Goal: Task Accomplishment & Management: Use online tool/utility

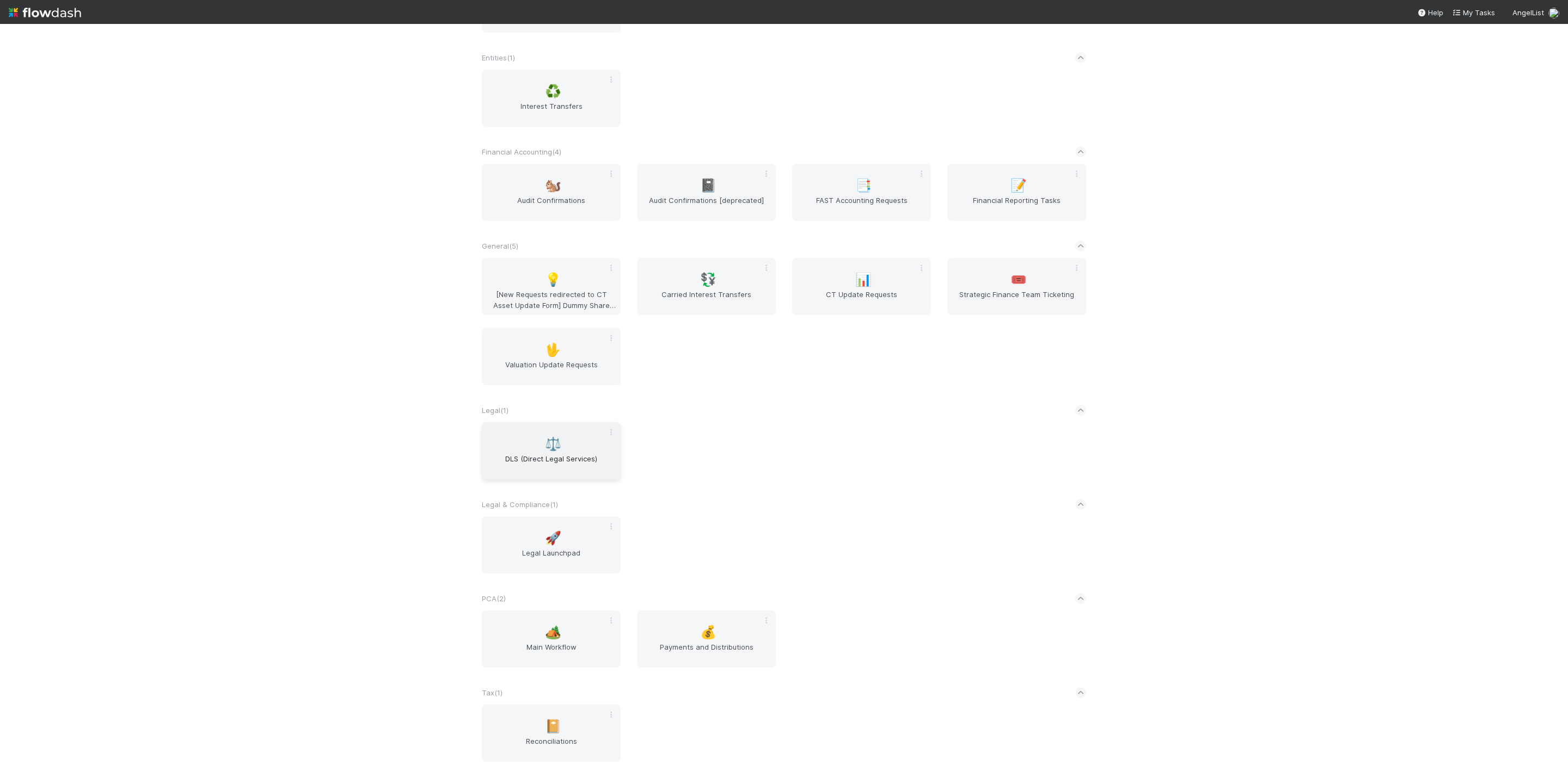
scroll to position [418, 0]
click at [536, 621] on div "🏕️ Main Workflow" at bounding box center [551, 635] width 139 height 57
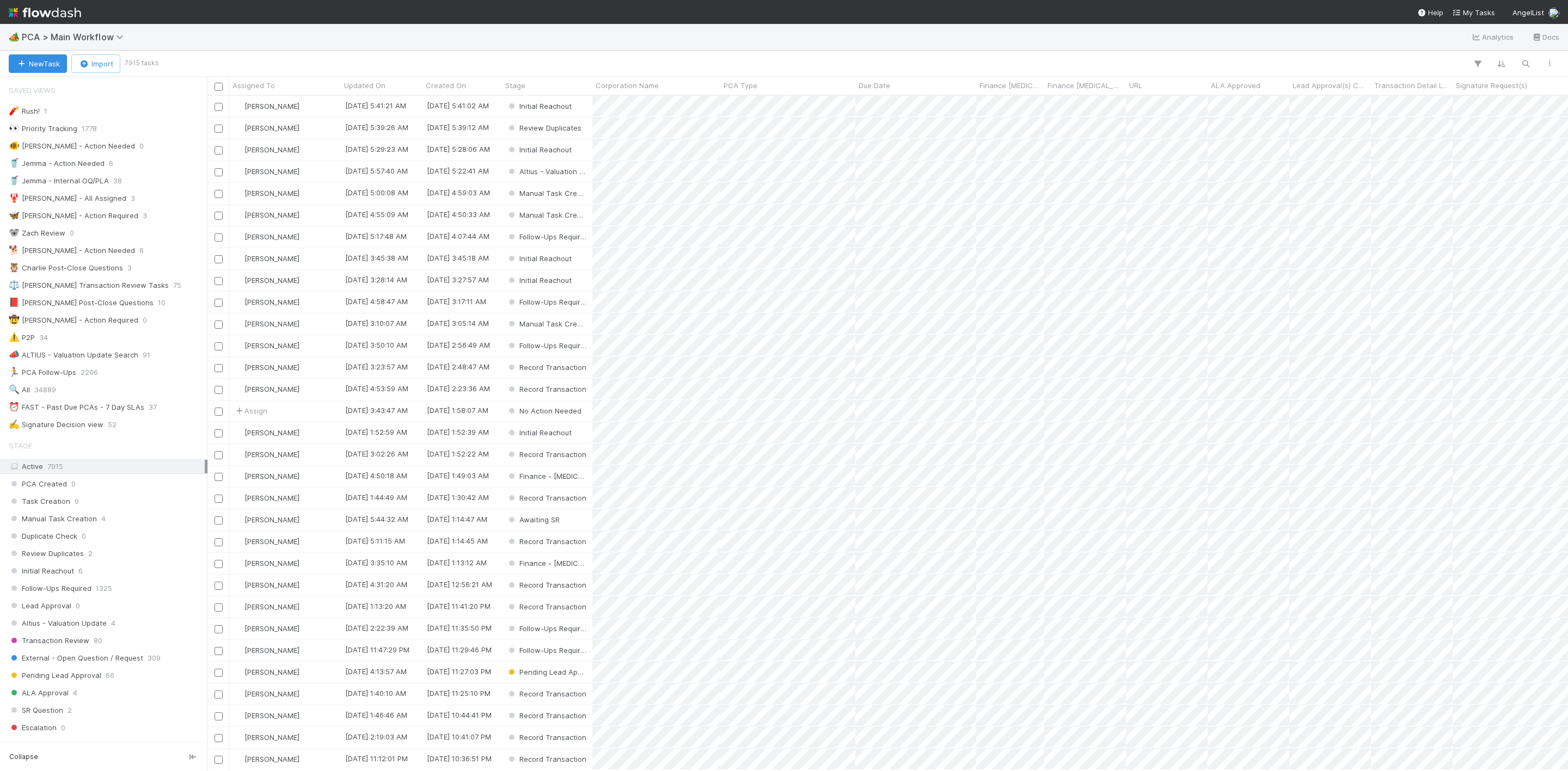
scroll to position [662, 1347]
click at [97, 414] on div "⏰ FAST - Past Due PCAs - 7 Day SLAs" at bounding box center [76, 408] width 136 height 14
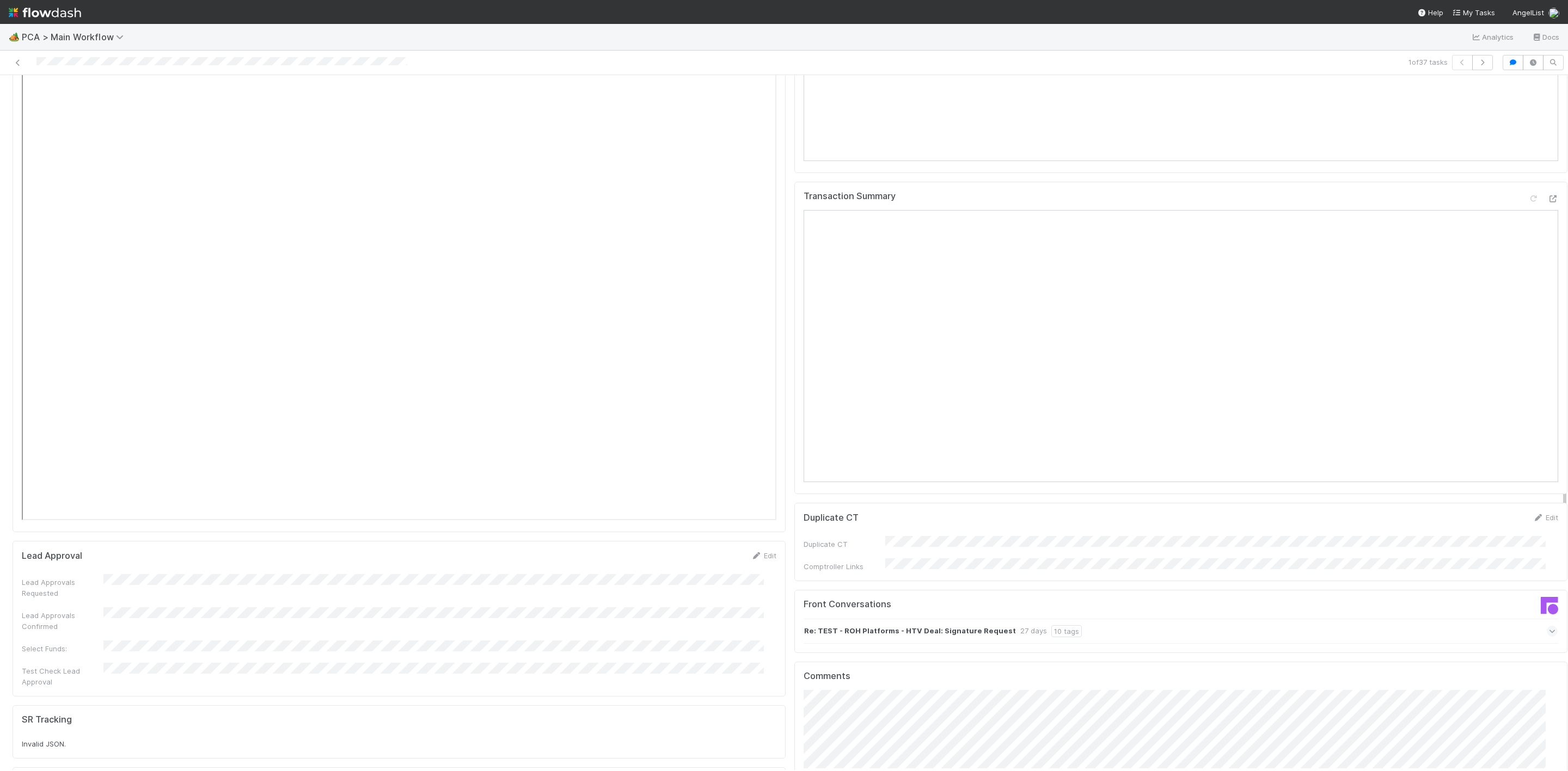
scroll to position [1388, 0]
click at [1547, 198] on icon at bounding box center [1552, 202] width 11 height 7
click at [16, 65] on icon at bounding box center [18, 62] width 11 height 7
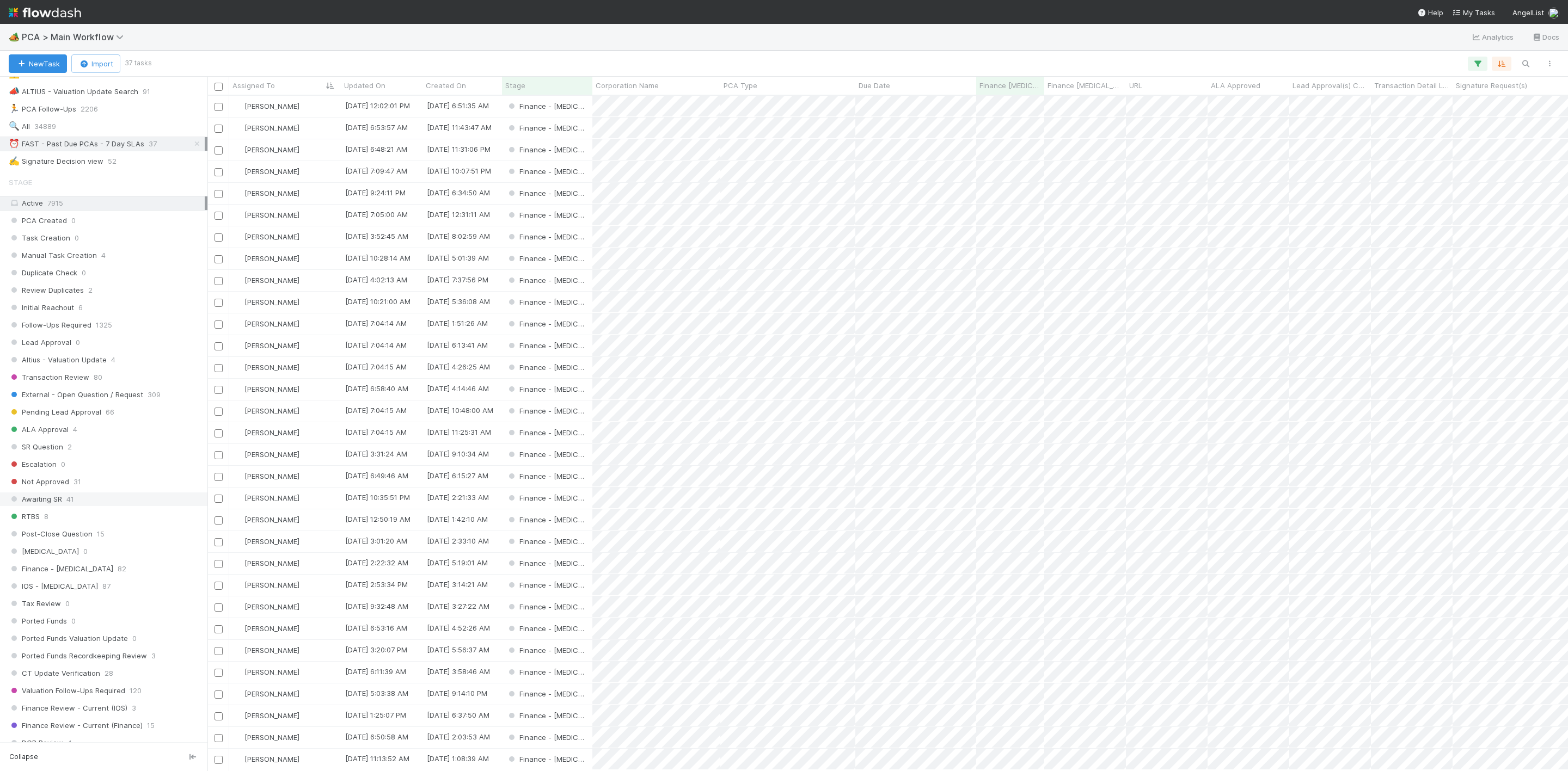
scroll to position [409, 0]
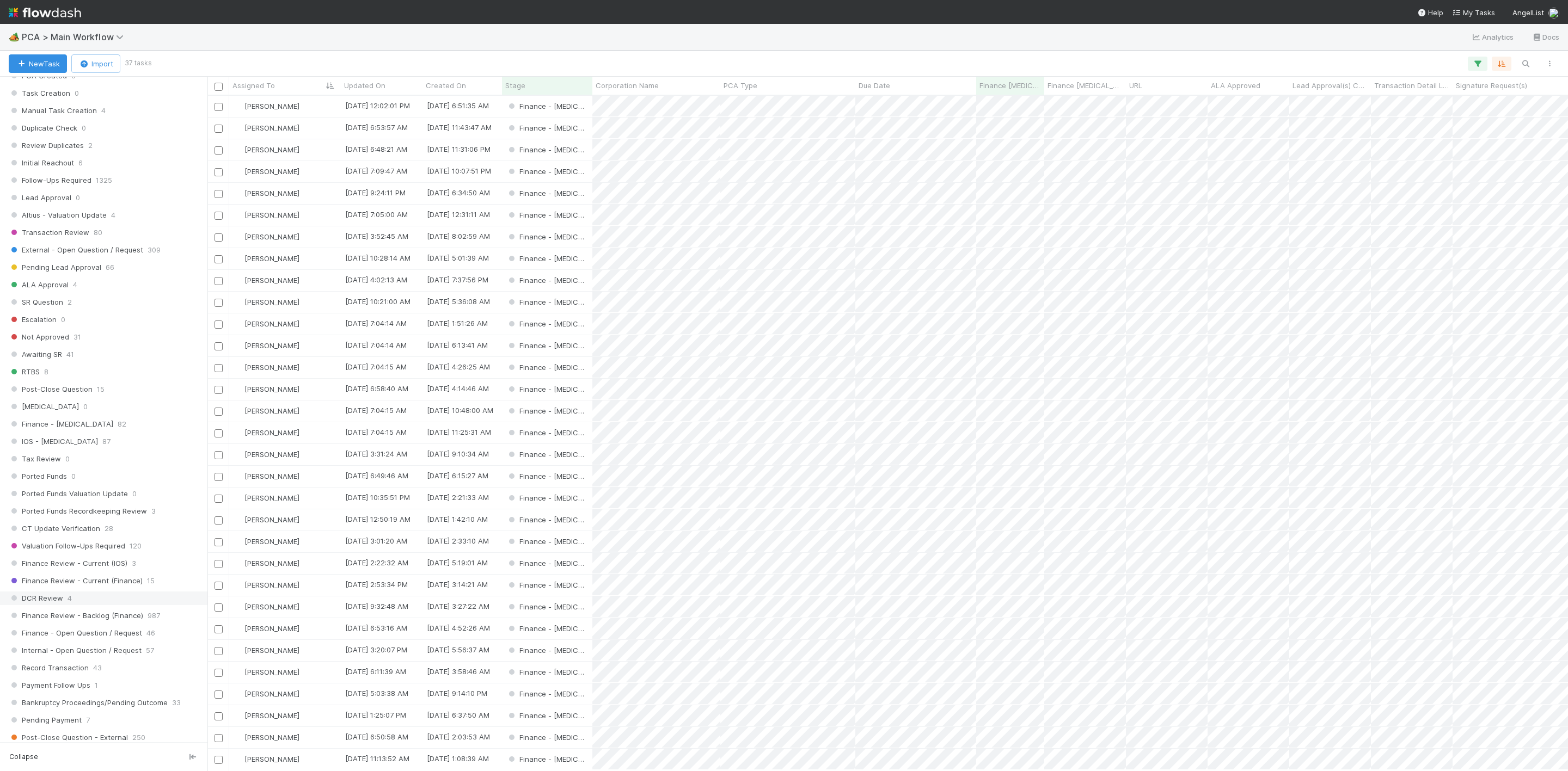
click at [44, 605] on span "DCR Review" at bounding box center [36, 598] width 55 height 14
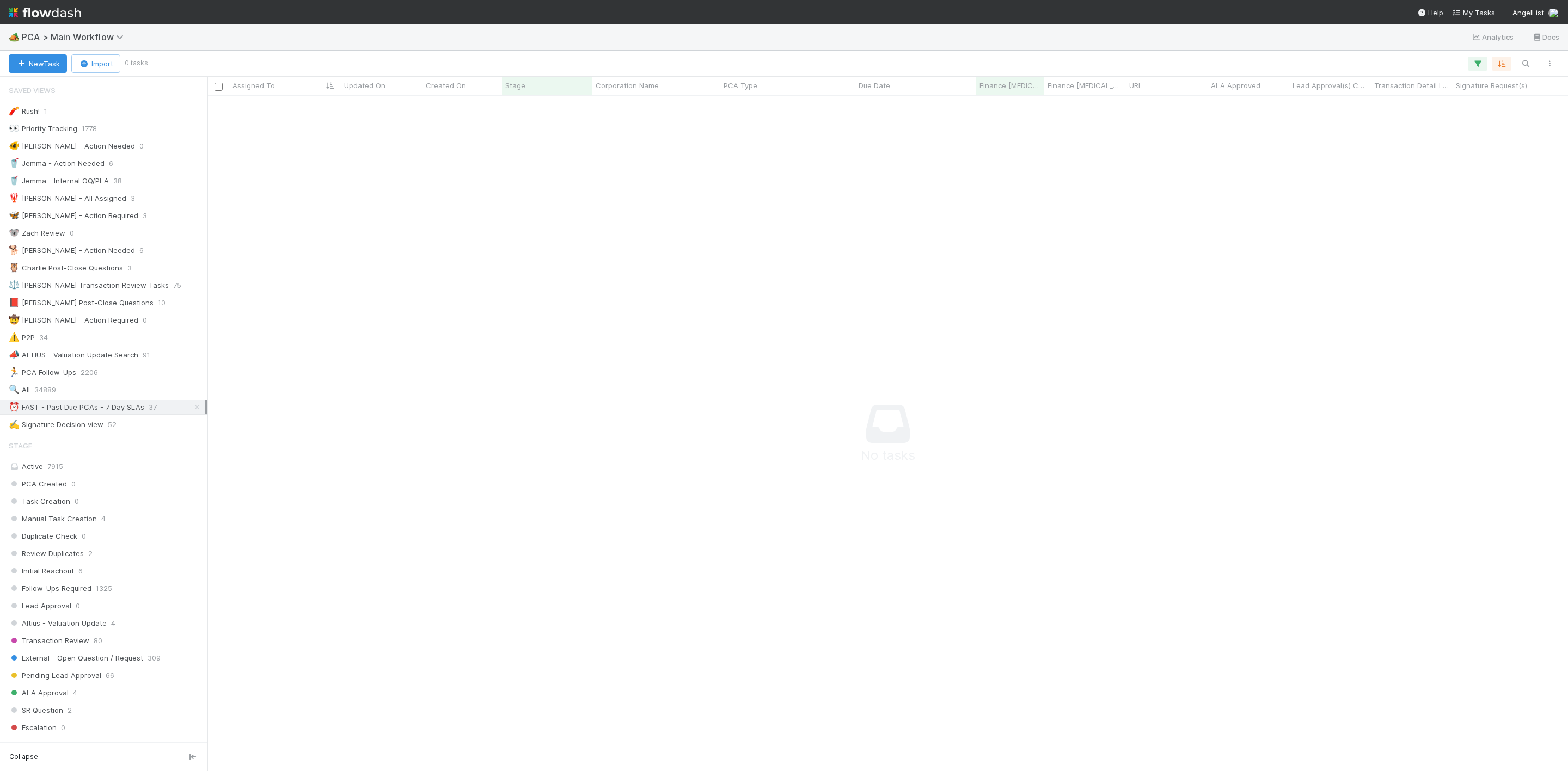
drag, startPoint x: 185, startPoint y: 416, endPoint x: 180, endPoint y: 425, distance: 10.3
click at [192, 411] on icon at bounding box center [197, 407] width 11 height 7
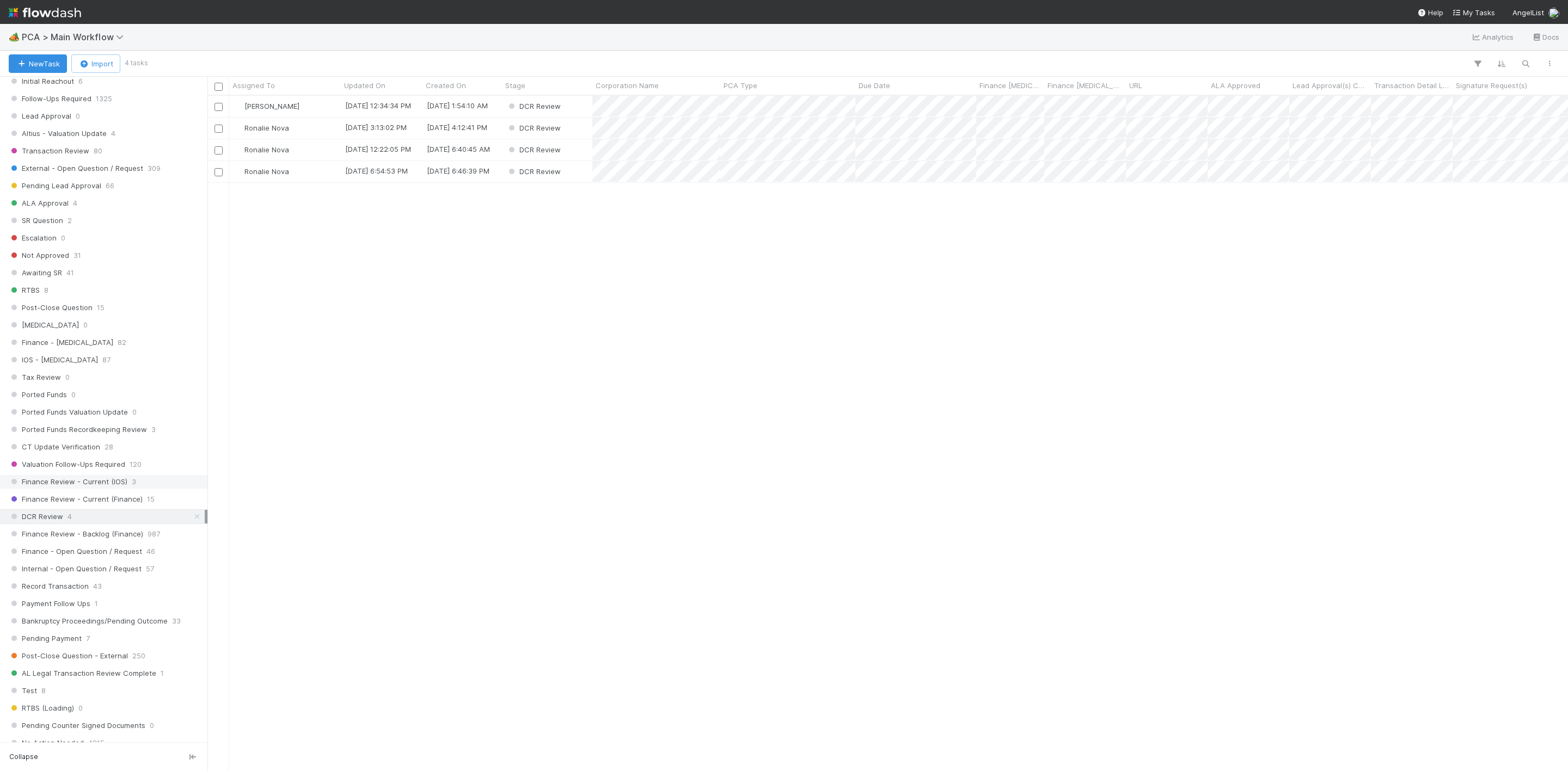
scroll to position [662, 1347]
click at [112, 489] on span "Finance Review - Current (IOS)" at bounding box center [68, 482] width 119 height 14
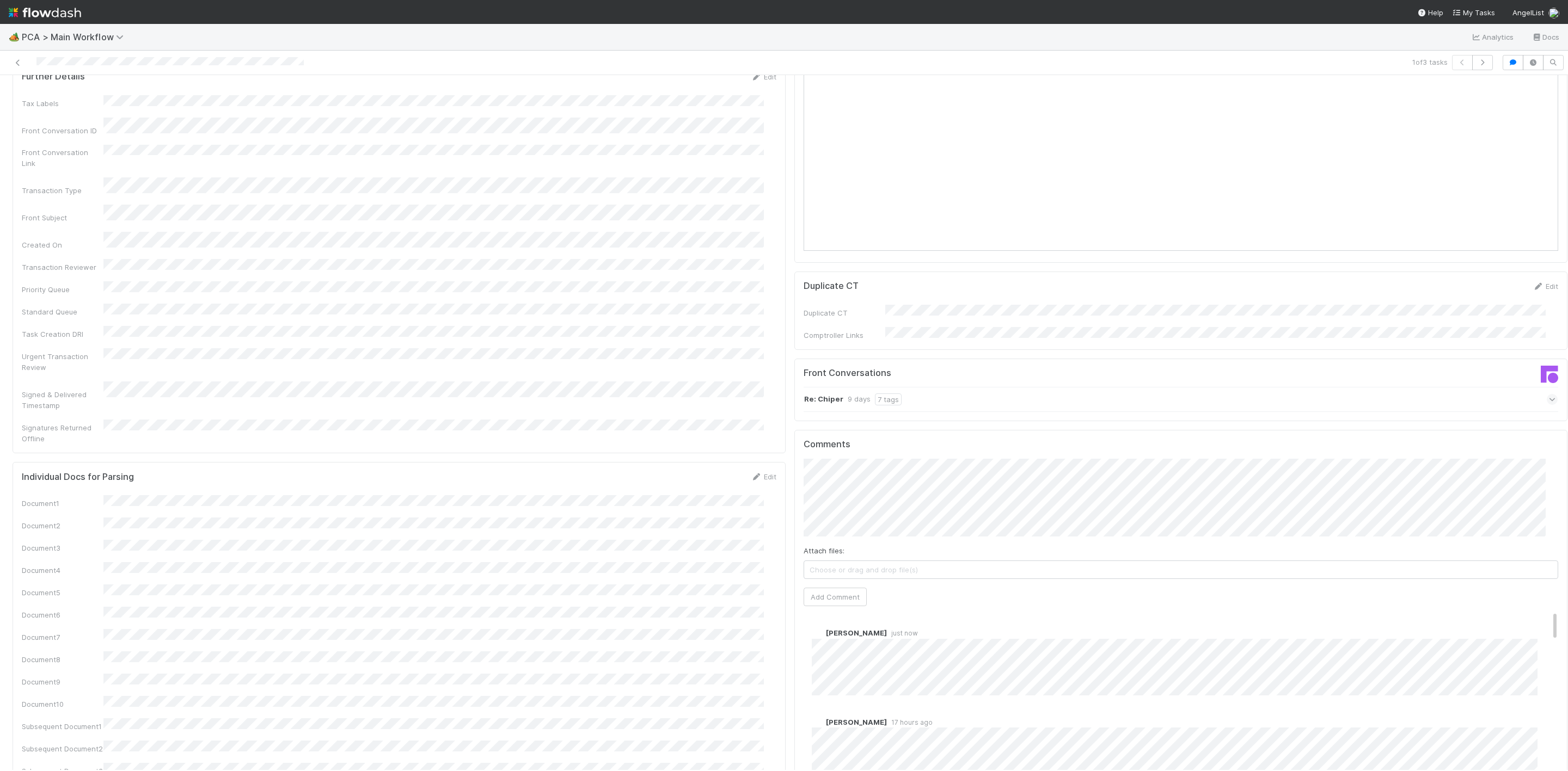
scroll to position [1551, 0]
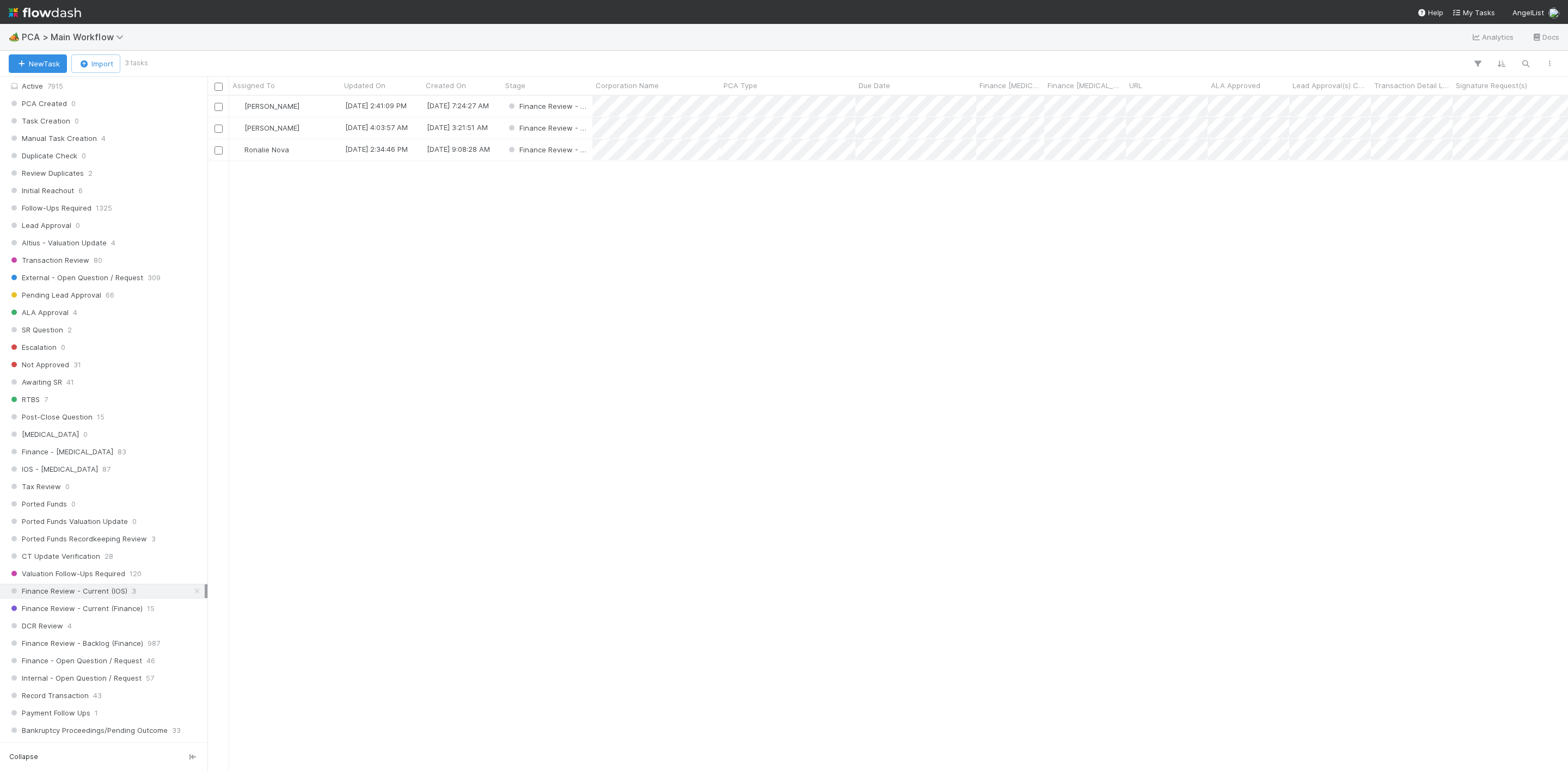
scroll to position [490, 0]
click at [68, 523] on span "4" at bounding box center [69, 517] width 4 height 14
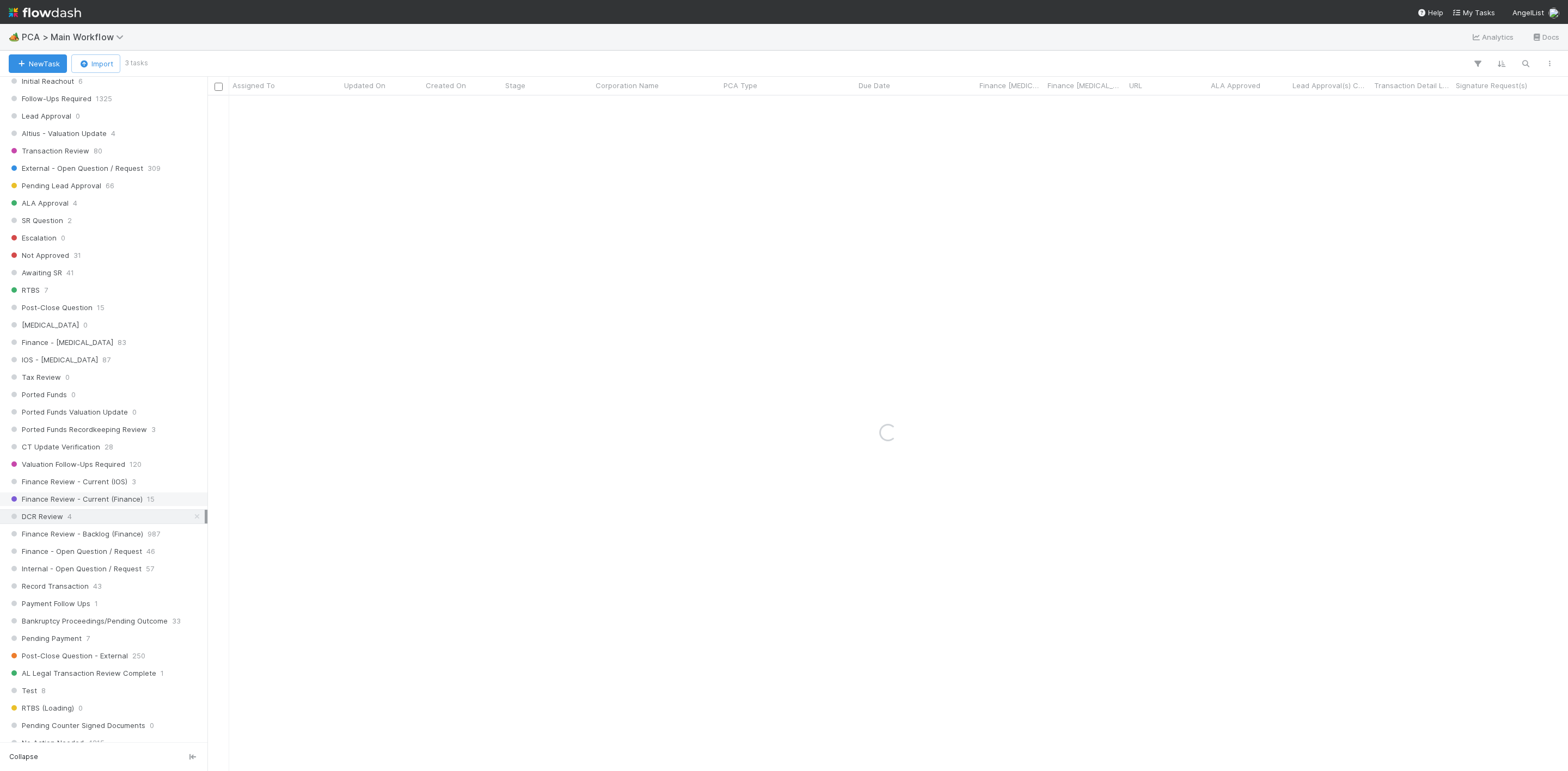
click at [80, 506] on span "Finance Review - Current (Finance)" at bounding box center [75, 499] width 134 height 14
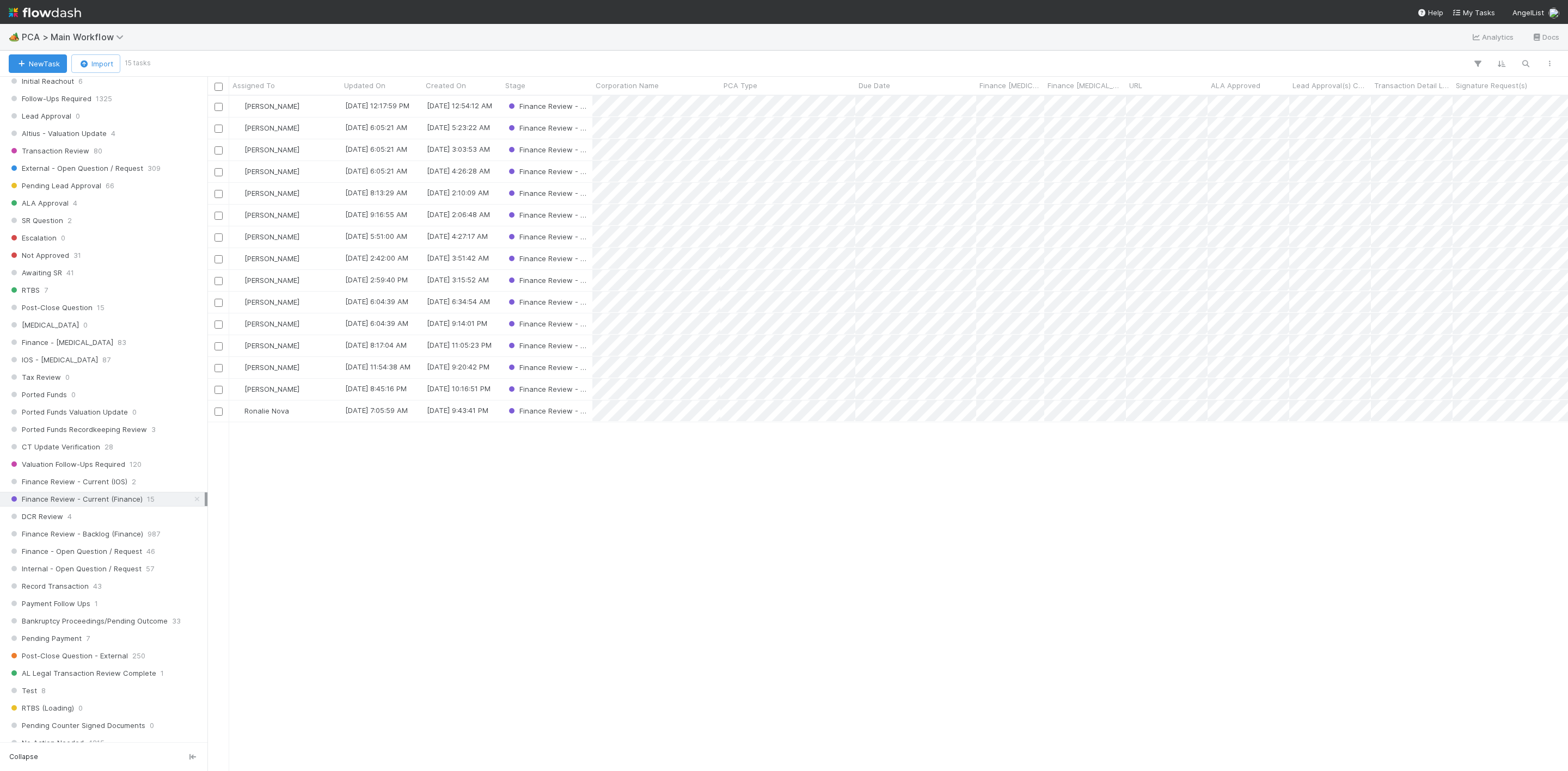
scroll to position [662, 1347]
click at [262, 82] on span "Assigned To" at bounding box center [254, 85] width 43 height 11
click at [276, 103] on div "Sort A → Z" at bounding box center [295, 106] width 124 height 16
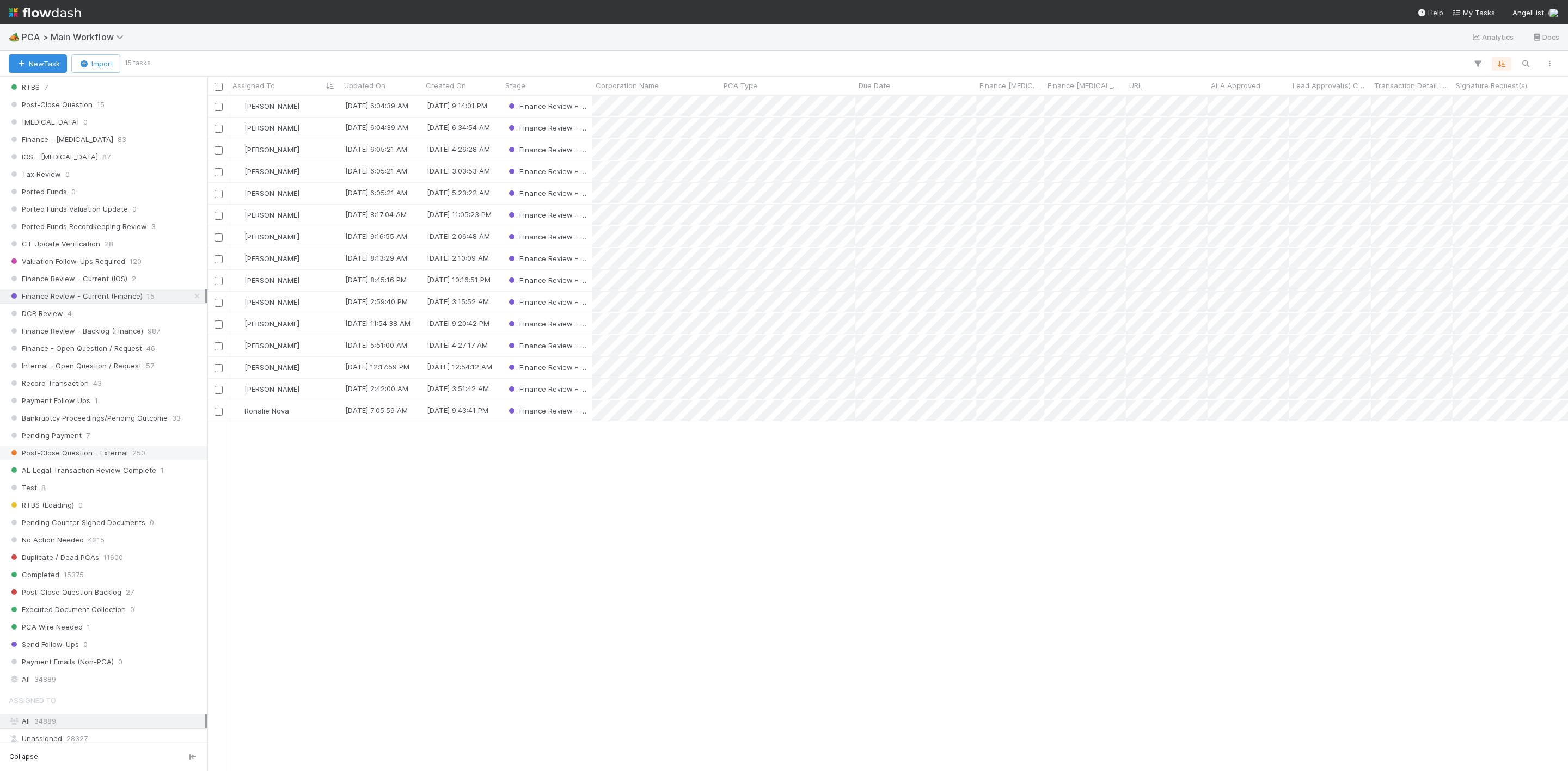
scroll to position [653, 0]
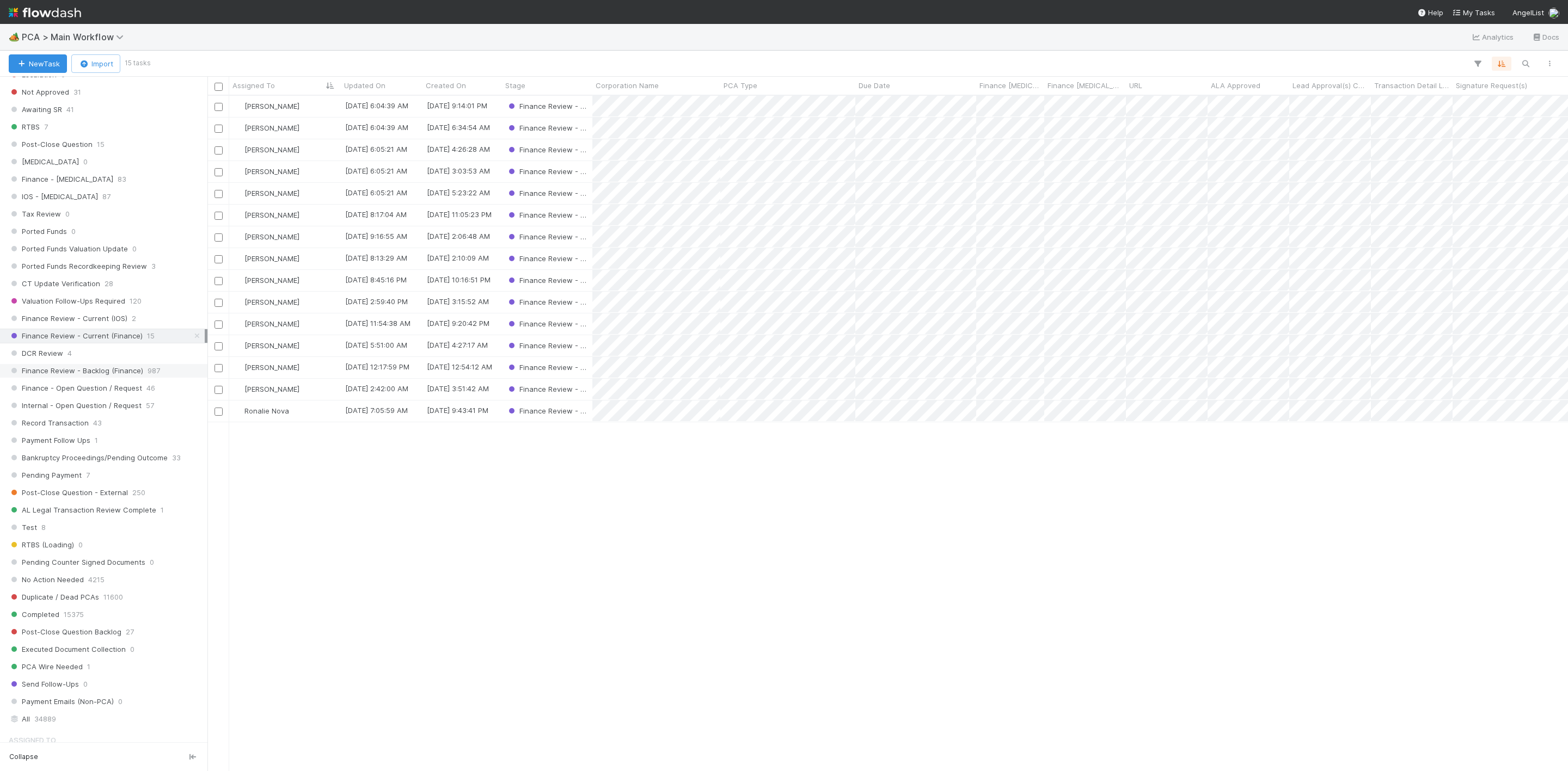
click at [148, 378] on span "987" at bounding box center [154, 371] width 13 height 14
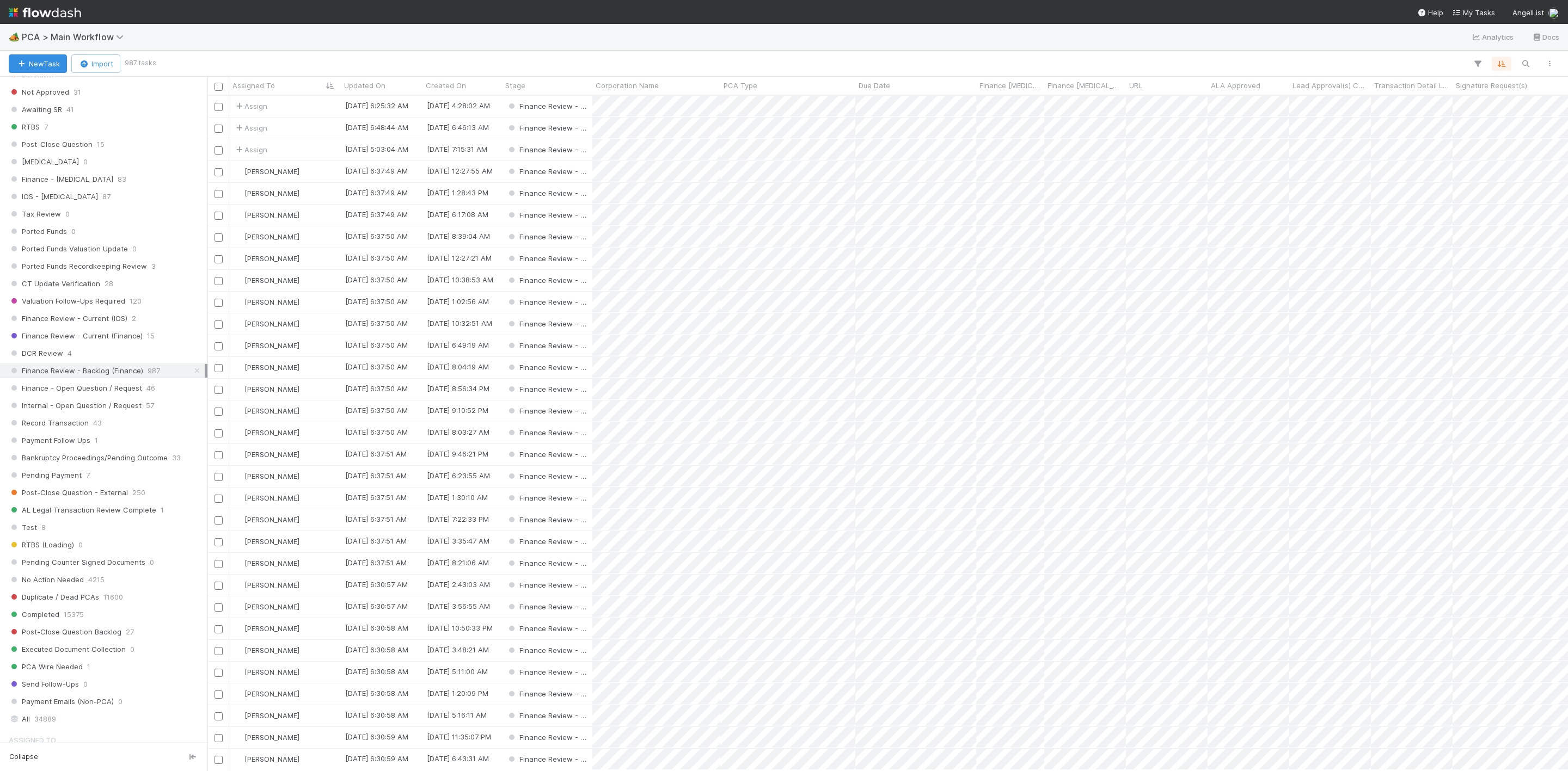
scroll to position [662, 1347]
click at [1482, 66] on icon "button" at bounding box center [1477, 63] width 11 height 9
click at [1477, 64] on div "Add Filter" at bounding box center [784, 386] width 1568 height 771
click at [1547, 65] on icon "button" at bounding box center [1549, 64] width 11 height 7
click at [1475, 63] on div "View as list Comments Export view to CSV" at bounding box center [784, 386] width 1568 height 771
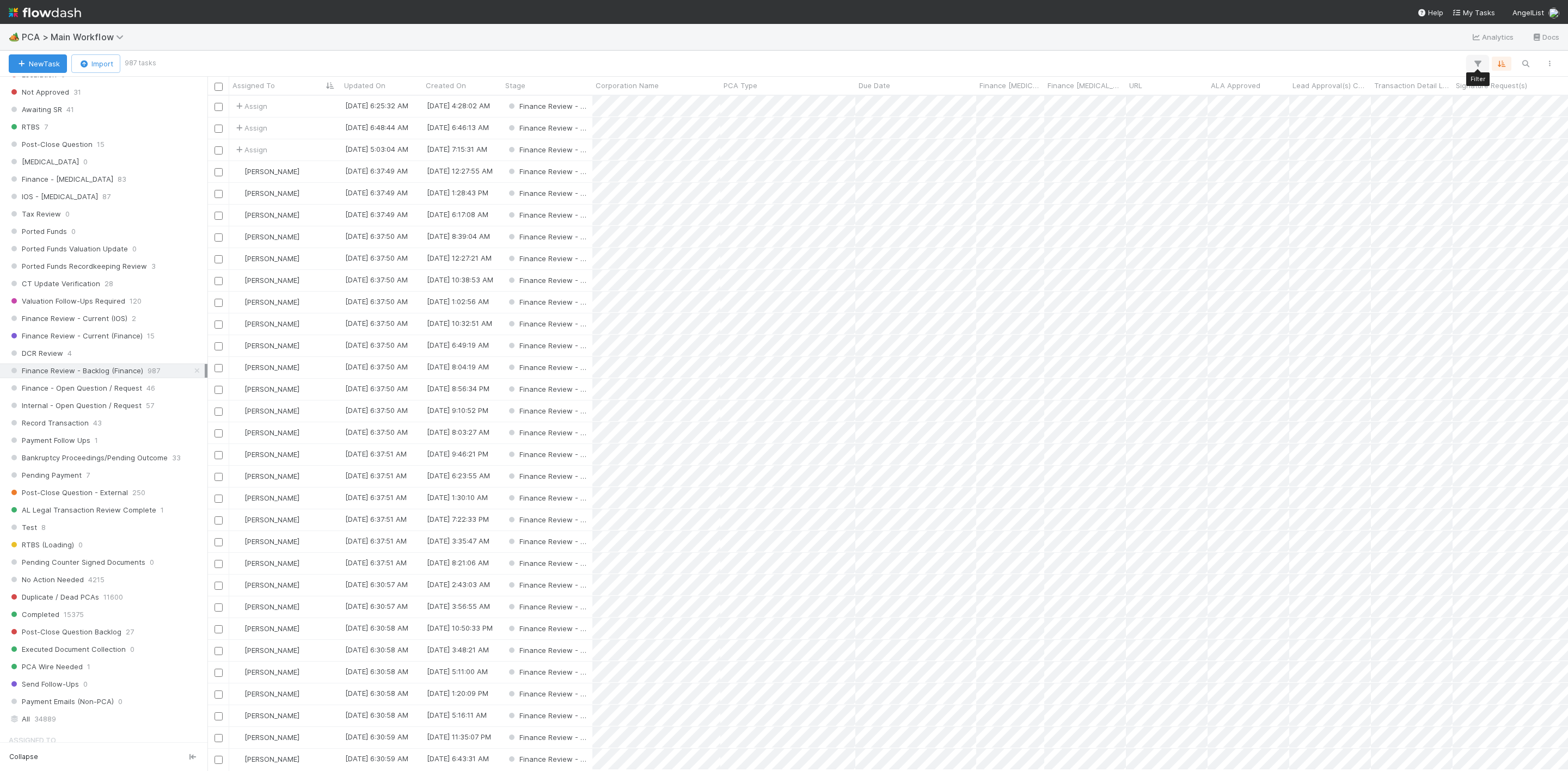
click at [1472, 62] on icon "button" at bounding box center [1477, 63] width 11 height 9
click at [1283, 91] on button "Add Filter" at bounding box center [1310, 97] width 327 height 15
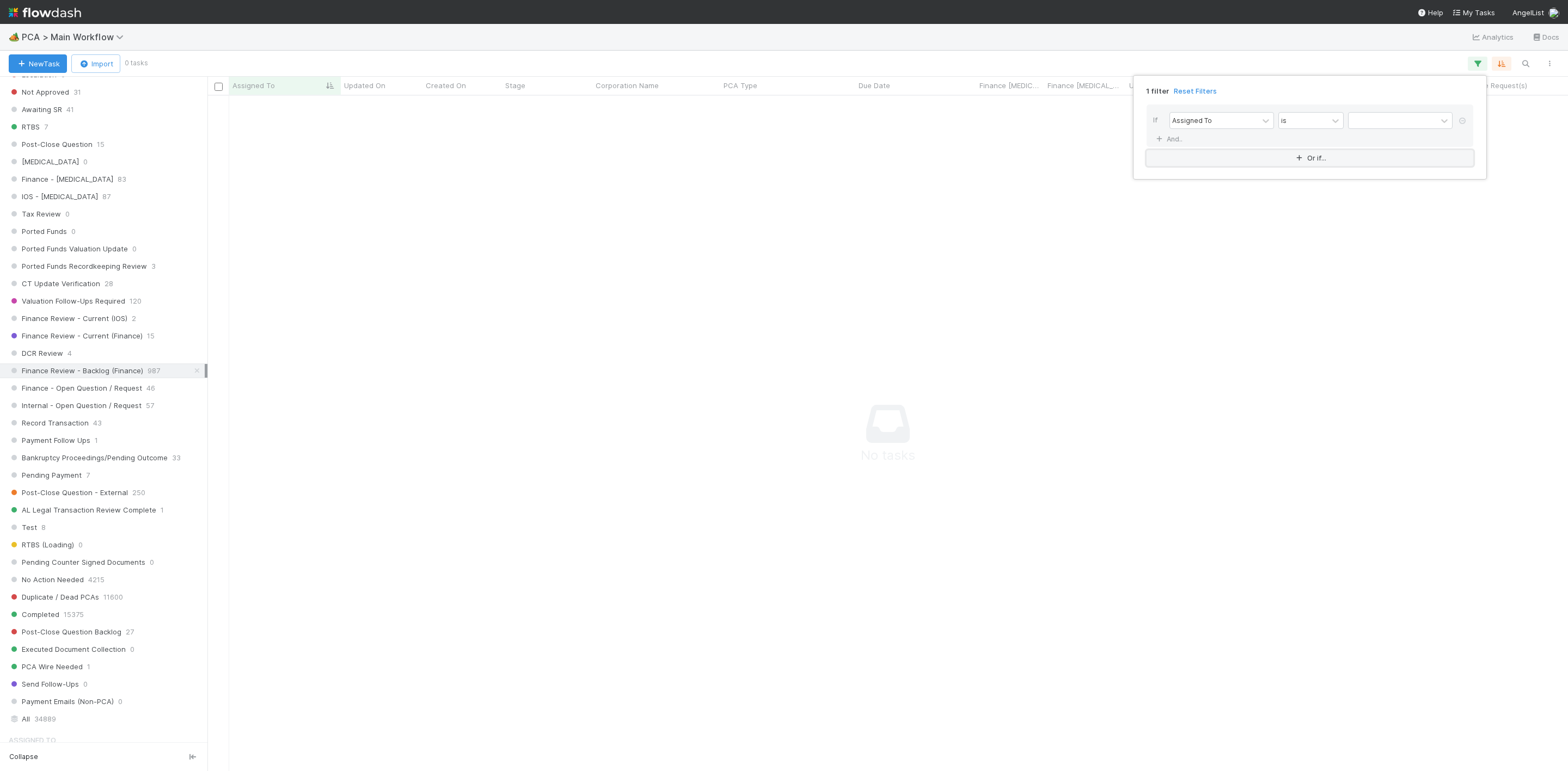
scroll to position [650, 1335]
click at [1019, 287] on div "1 filter Reset Filters If Assigned To is And.. Or if..." at bounding box center [784, 386] width 1568 height 771
click at [110, 378] on span "Finance Review - Backlog (Finance)" at bounding box center [75, 371] width 134 height 14
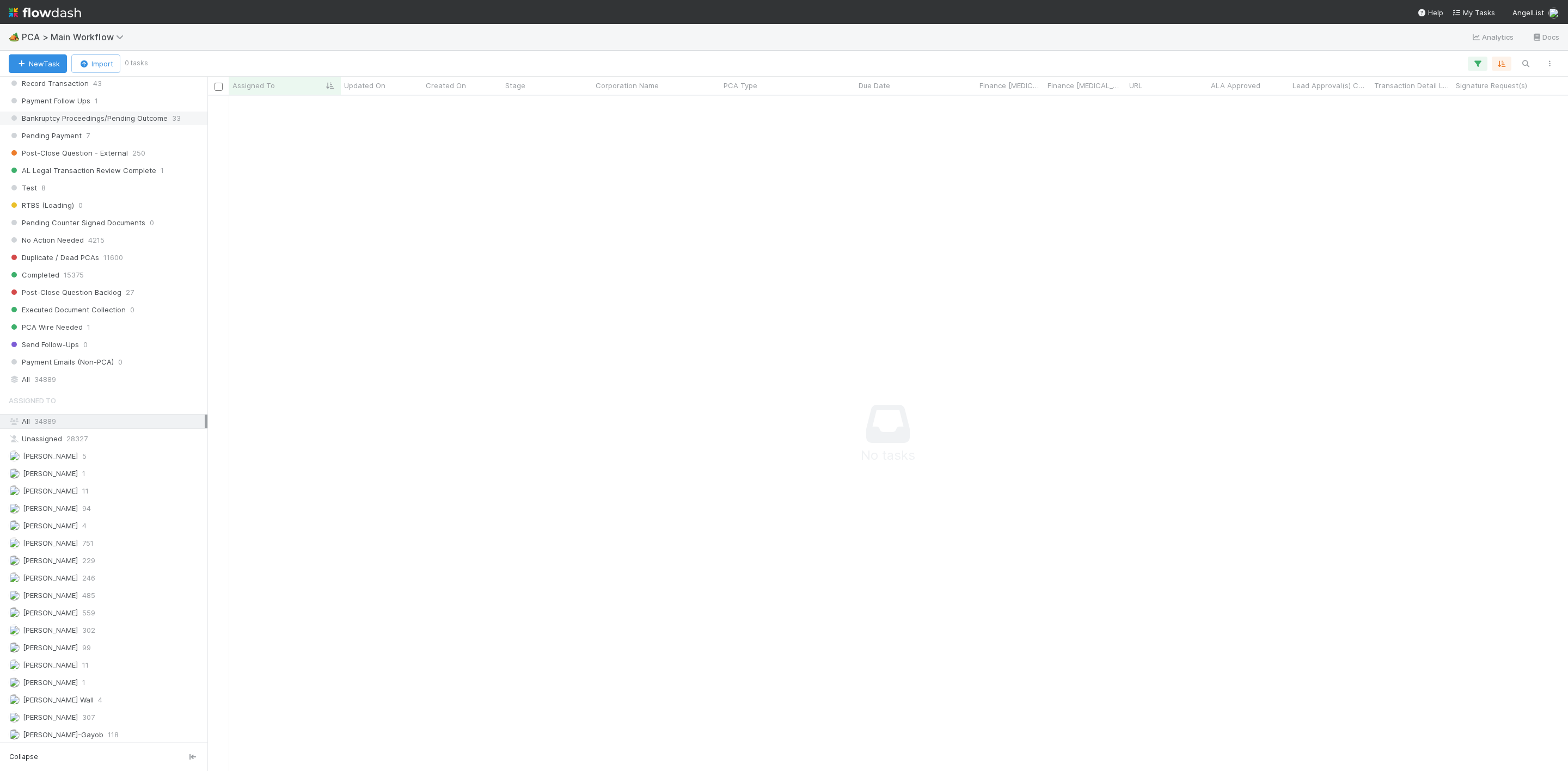
scroll to position [735, 0]
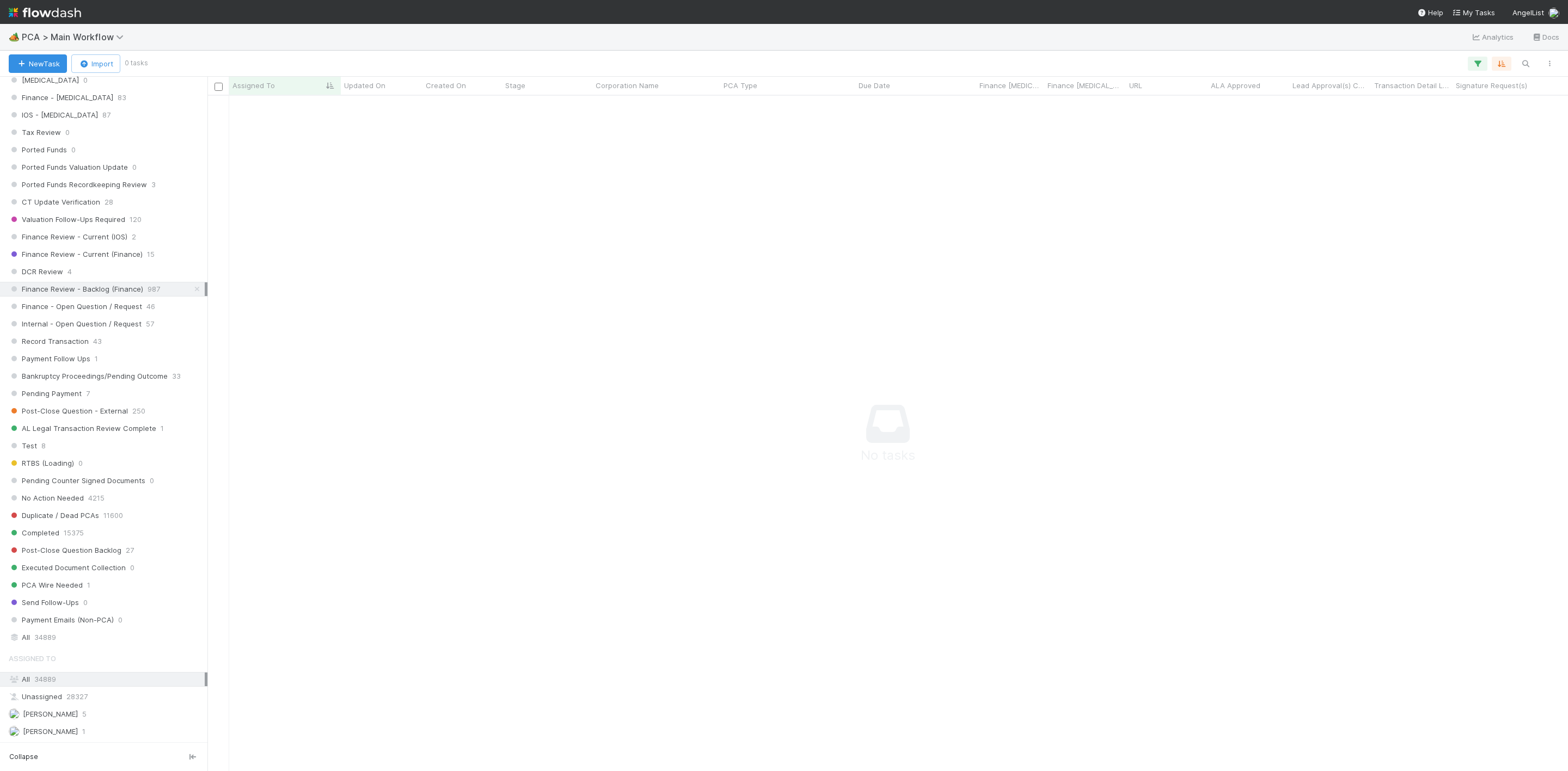
click at [121, 296] on span "Finance Review - Backlog (Finance)" at bounding box center [75, 289] width 134 height 14
click at [1472, 62] on icon "button" at bounding box center [1477, 63] width 11 height 9
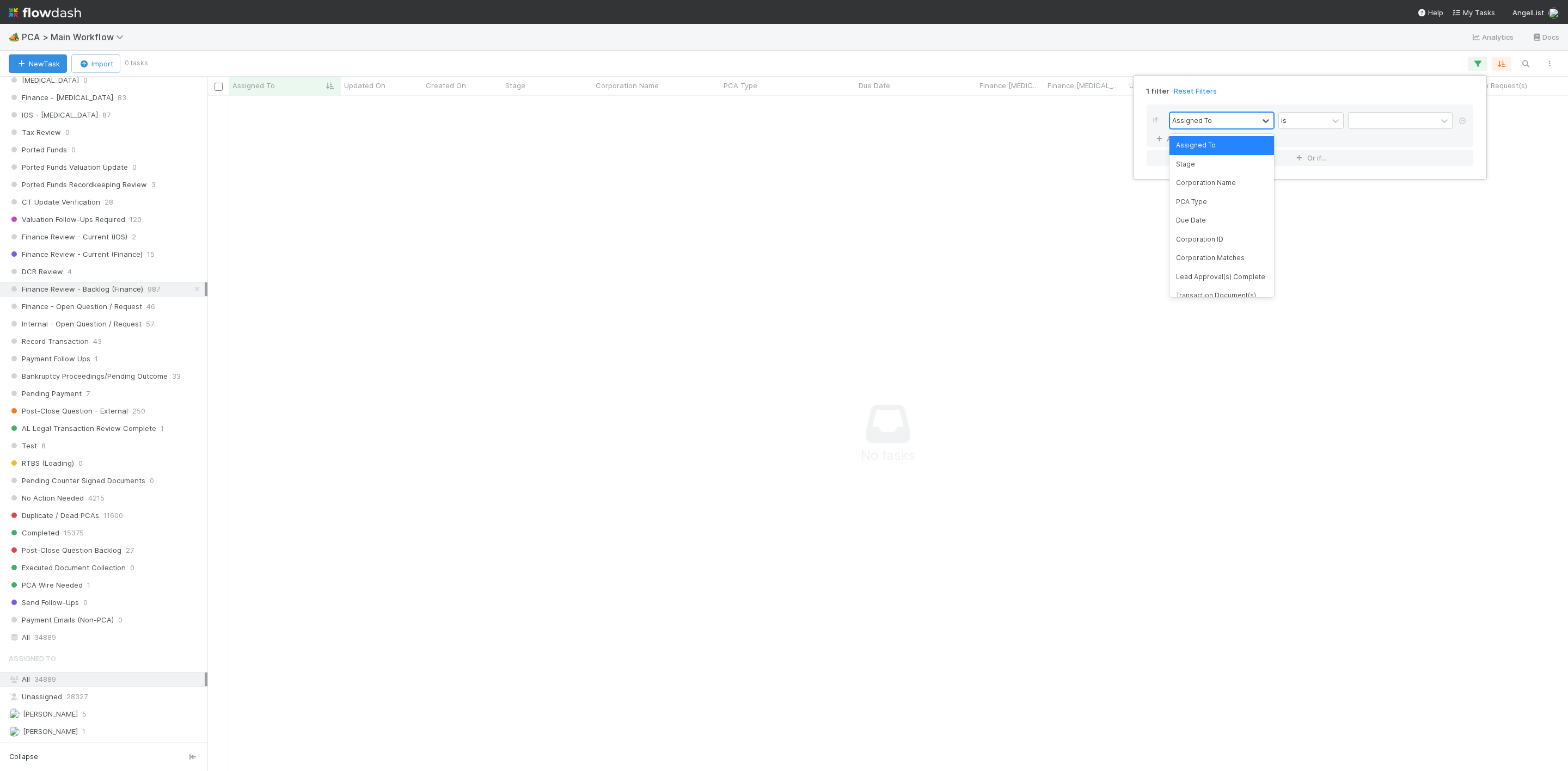
drag, startPoint x: 1237, startPoint y: 113, endPoint x: 1230, endPoint y: 121, distance: 10.6
click at [1235, 116] on div "Assigned To" at bounding box center [1213, 121] width 88 height 15
click at [1213, 206] on div "PCA Type" at bounding box center [1222, 202] width 104 height 19
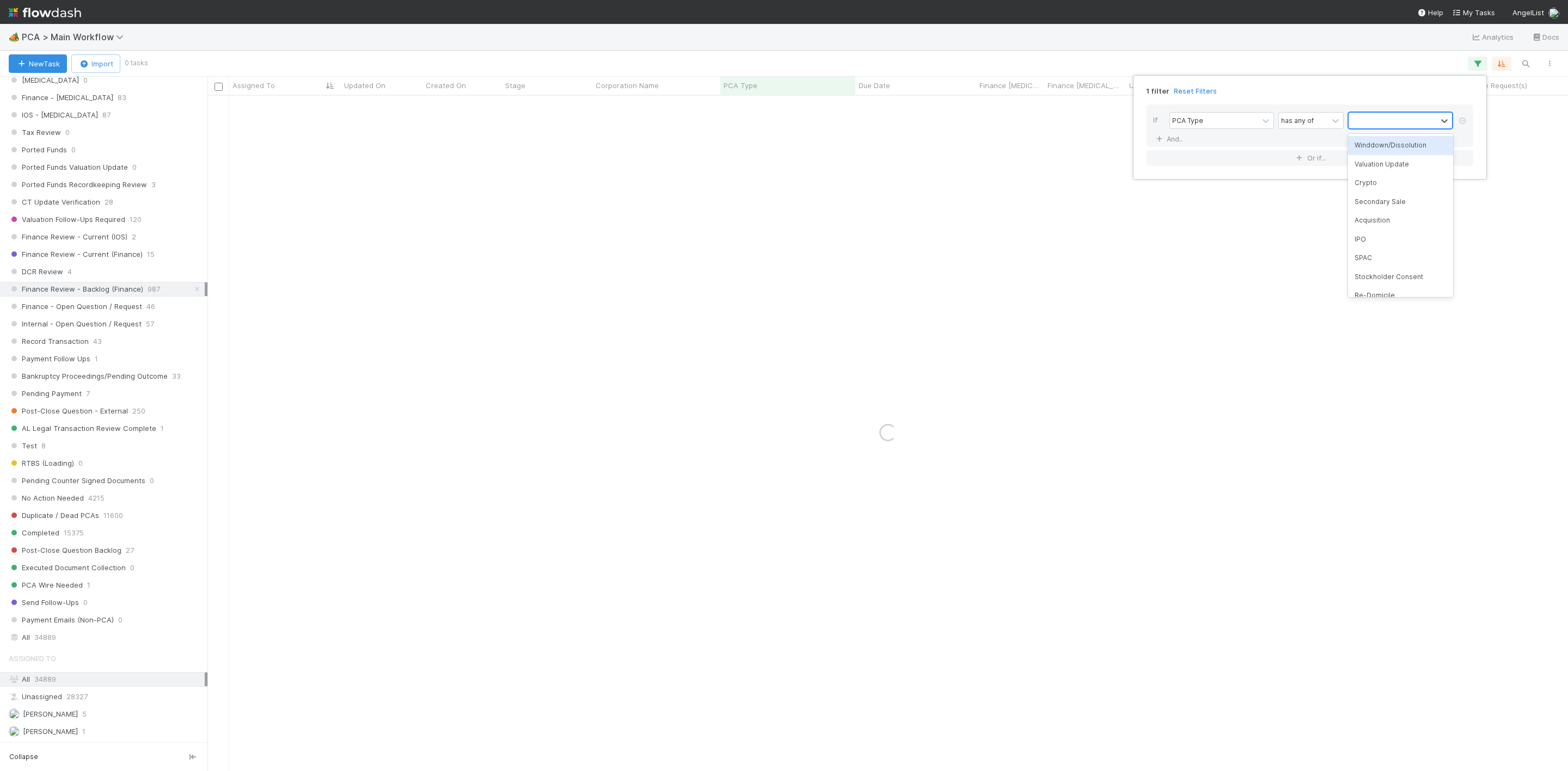
click at [1385, 118] on div at bounding box center [1392, 121] width 88 height 15
click at [1400, 162] on div "Stockholder Consent" at bounding box center [1400, 162] width 104 height 19
click at [1447, 127] on icon at bounding box center [1444, 127] width 7 height 3
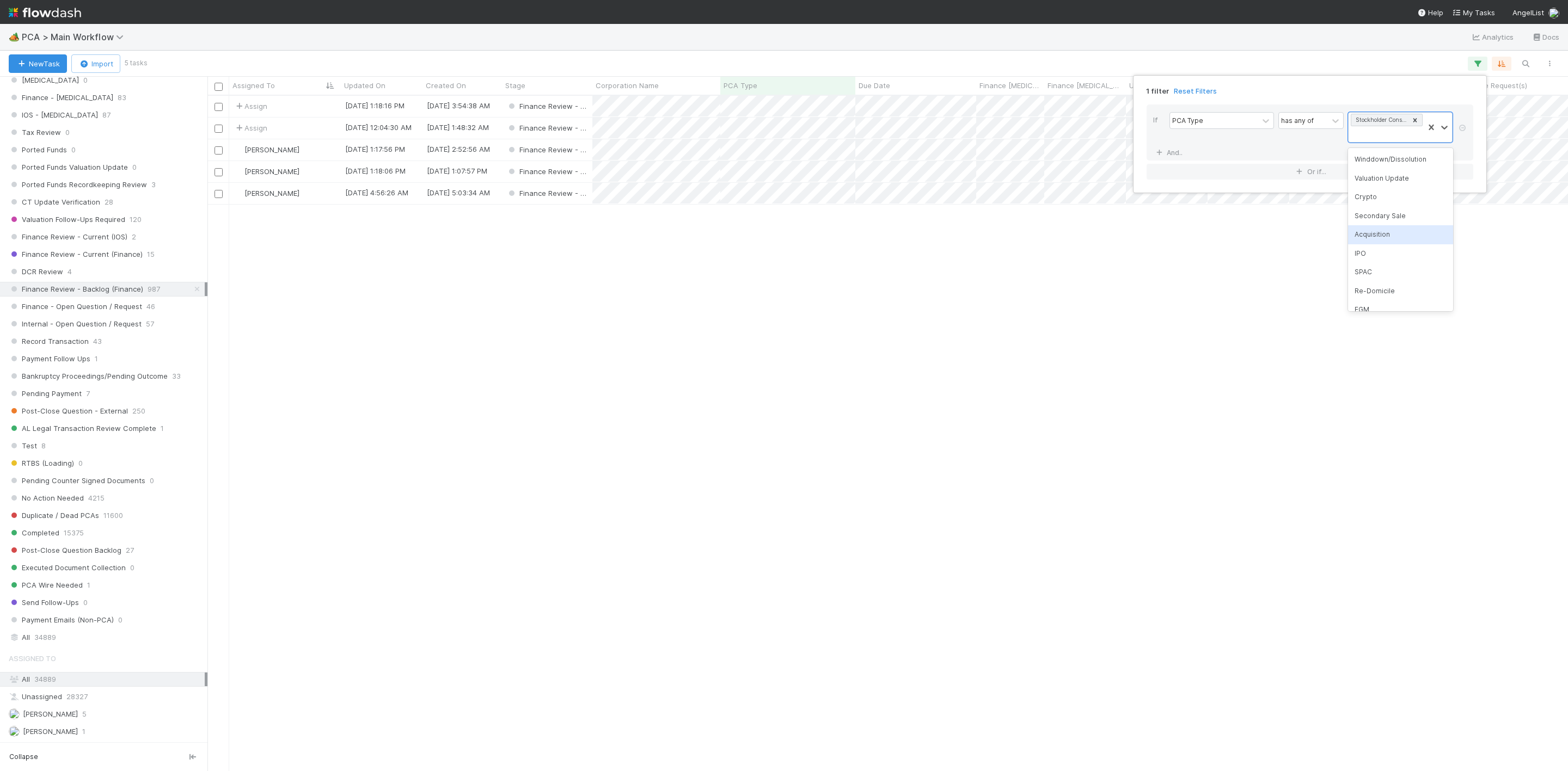
scroll to position [662, 1347]
click at [1379, 177] on div "Valuation Update" at bounding box center [1400, 179] width 104 height 19
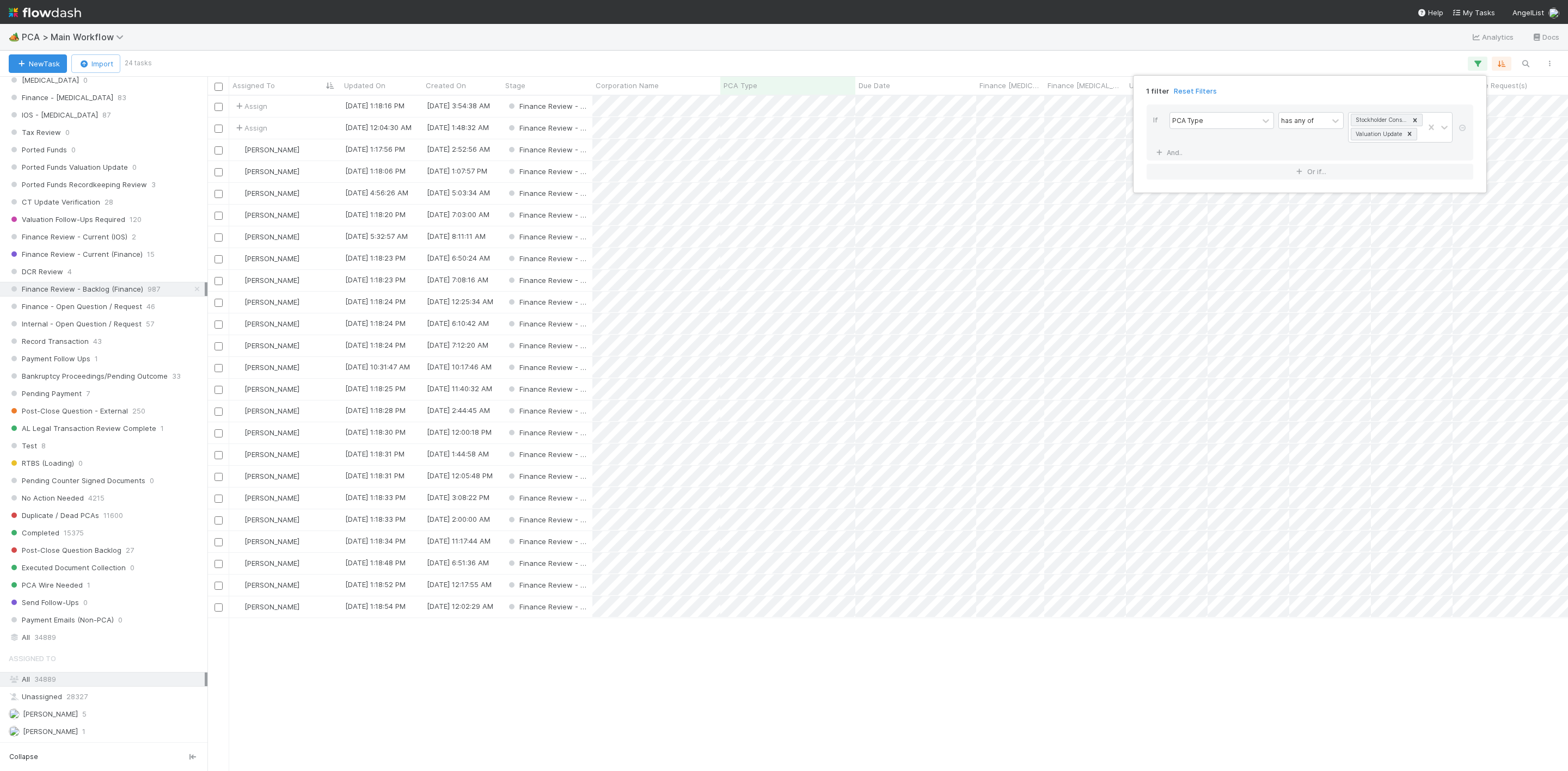
click at [793, 610] on div "1 filter Reset Filters If PCA Type has any of Stockholder Consent Valuation Upd…" at bounding box center [784, 386] width 1568 height 771
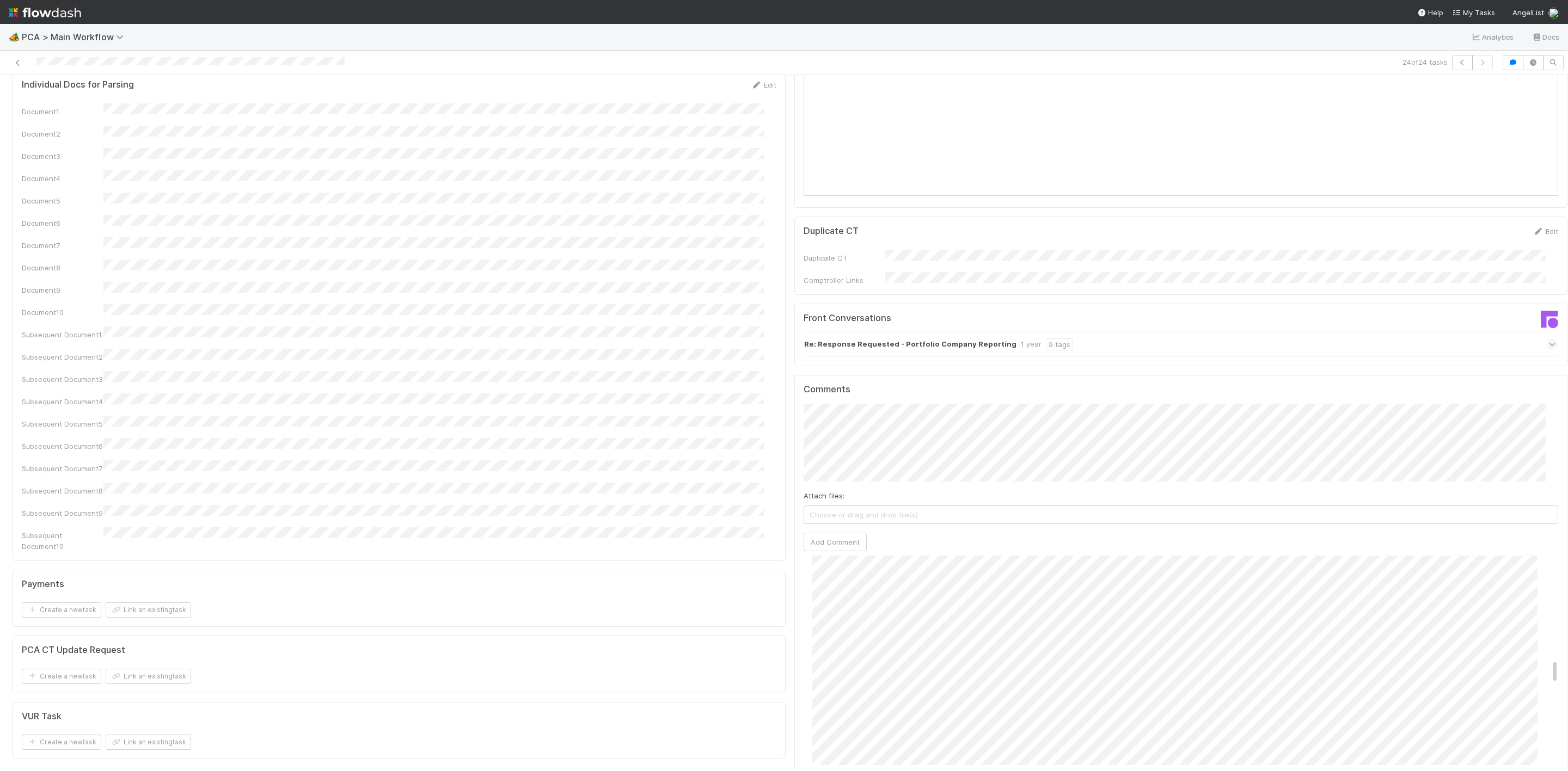
scroll to position [898, 0]
click at [20, 63] on icon at bounding box center [18, 62] width 11 height 7
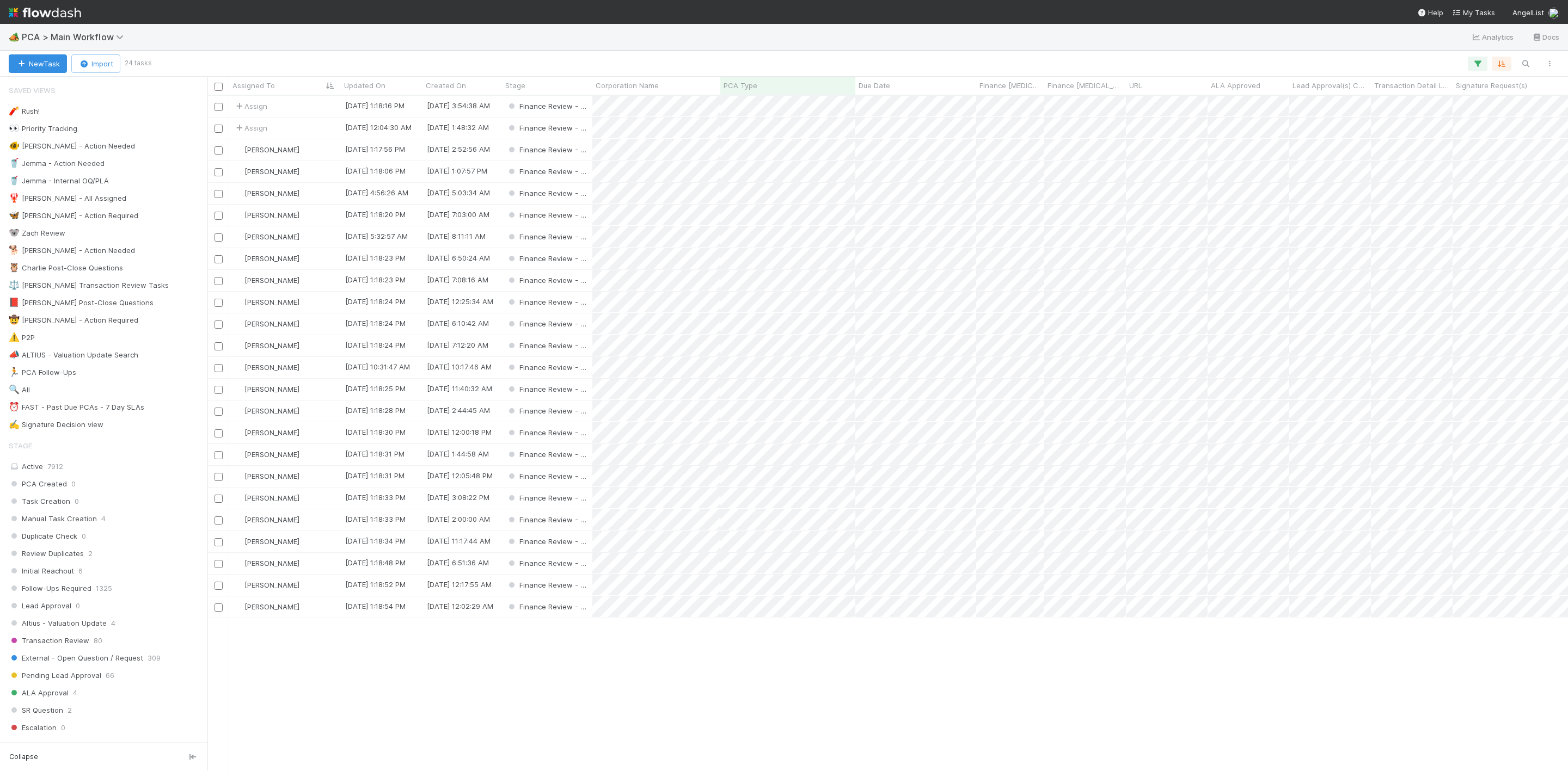
scroll to position [662, 1347]
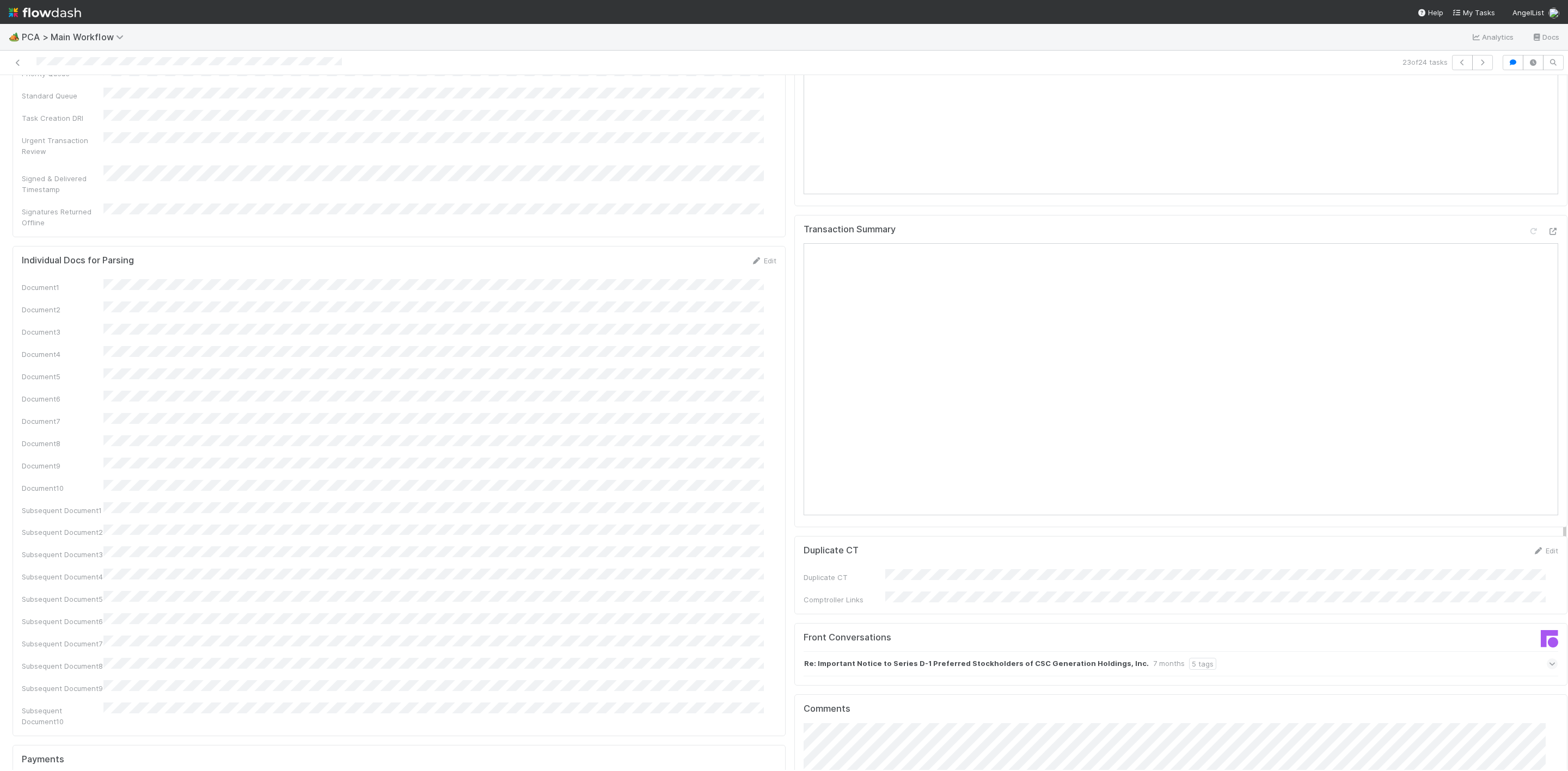
scroll to position [1306, 0]
click at [1547, 235] on icon at bounding box center [1552, 238] width 11 height 7
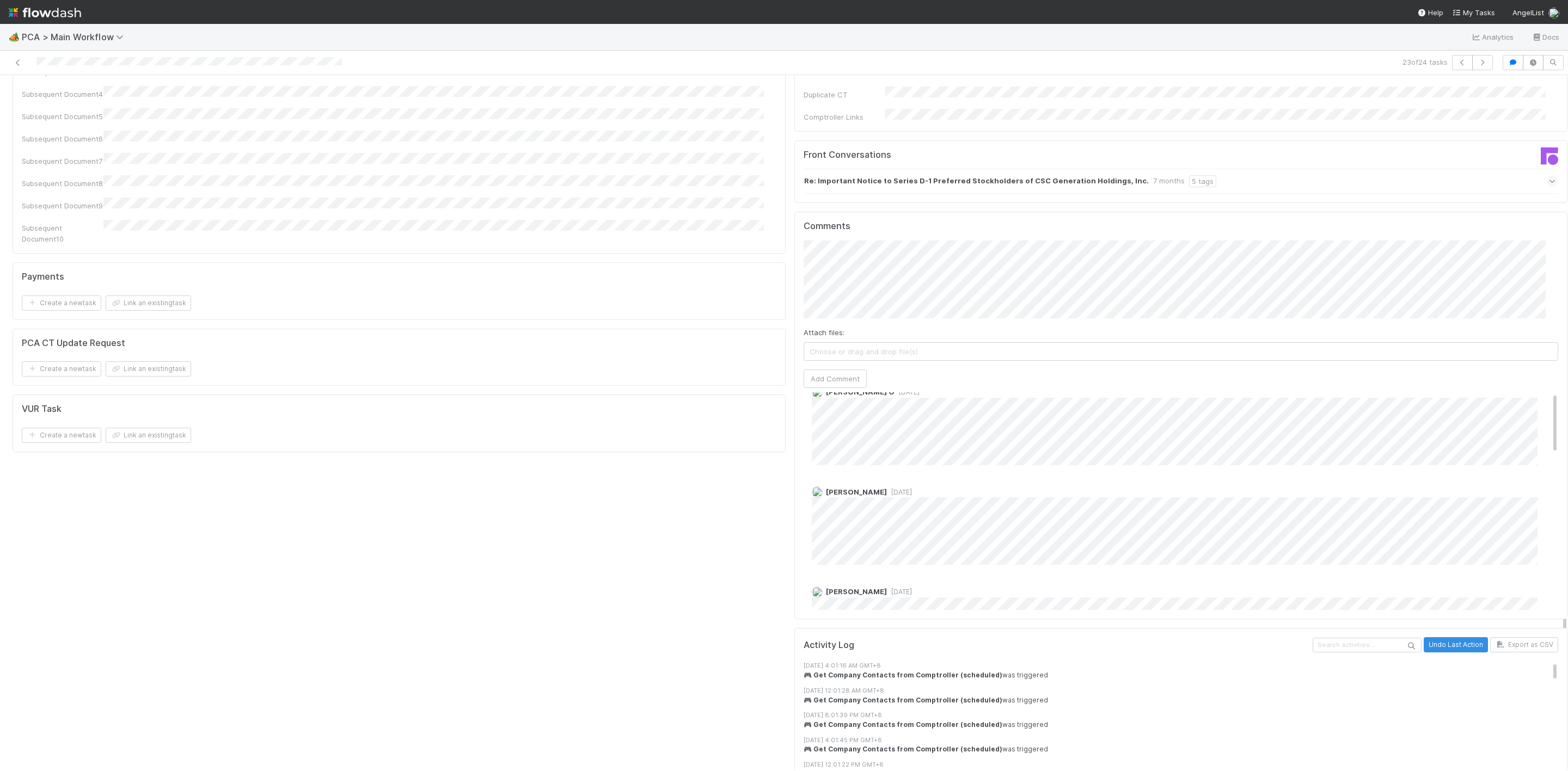
scroll to position [0, 0]
click at [1019, 419] on div "Karren G 1 year ago Charlie Bell 1 year ago Matt Friedman 1 year ago Karren G 1…" at bounding box center [1187, 780] width 767 height 774
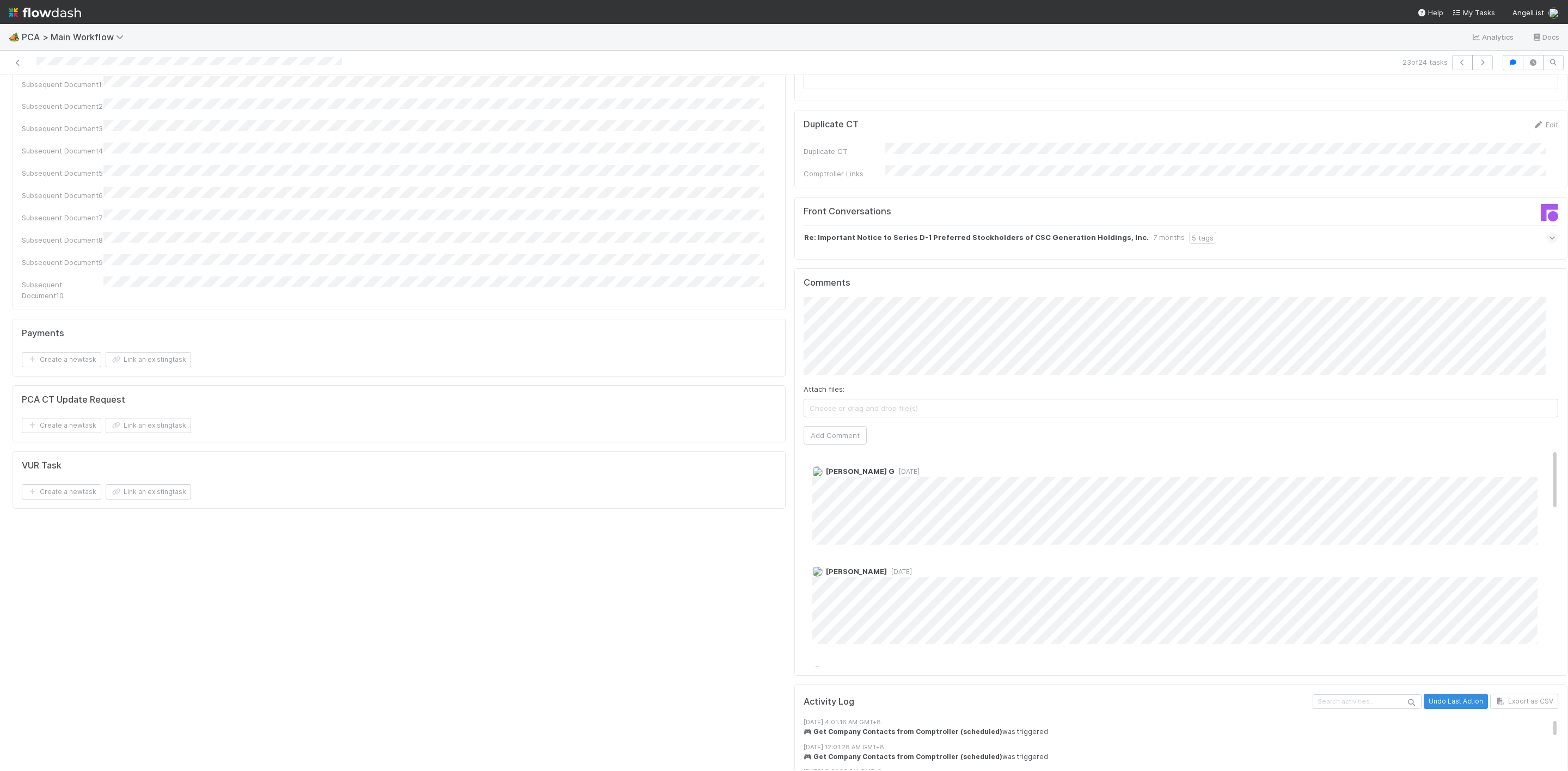
scroll to position [1715, 0]
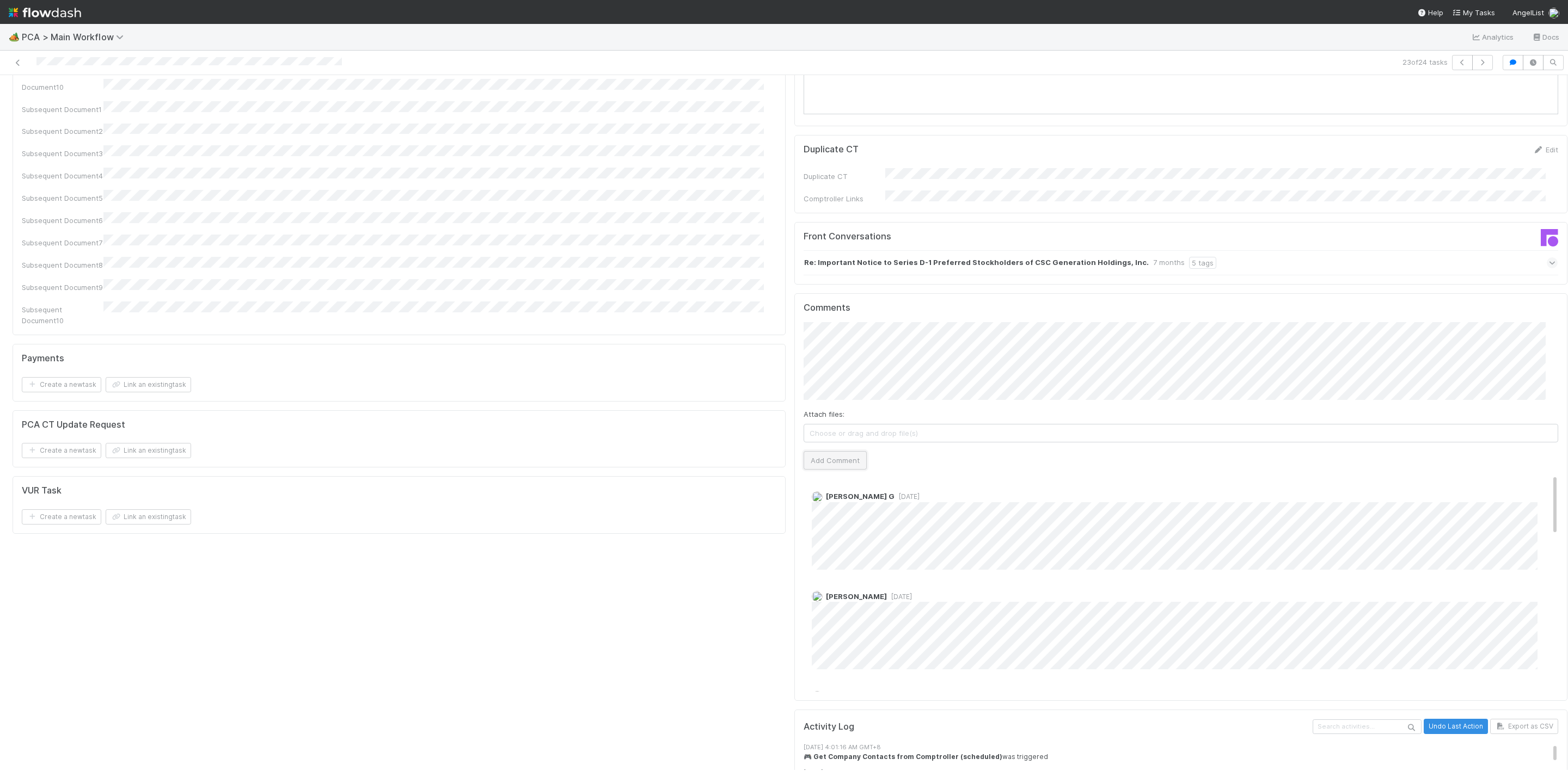
click at [805, 451] on button "Add Comment" at bounding box center [835, 461] width 63 height 19
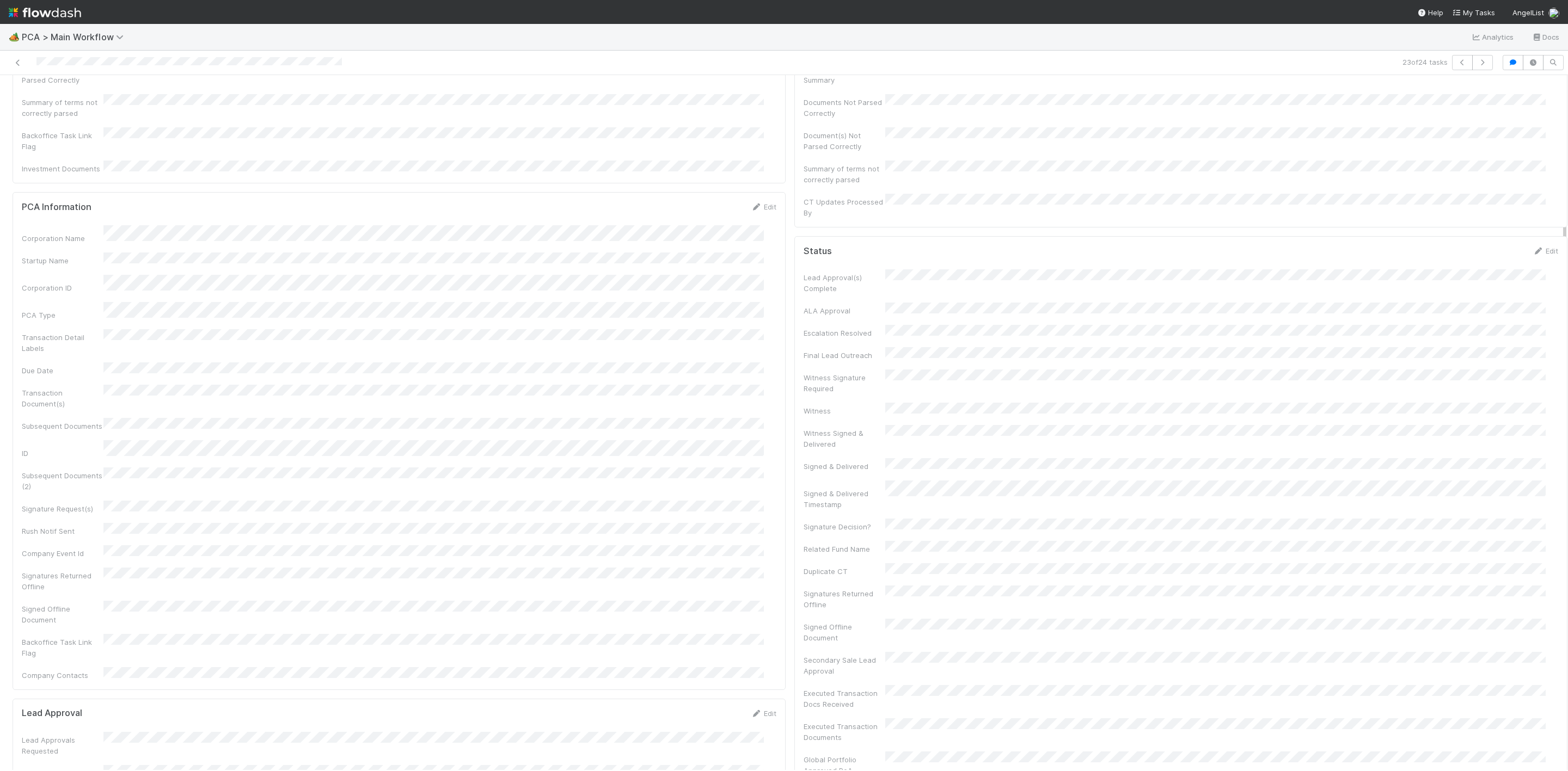
scroll to position [0, 0]
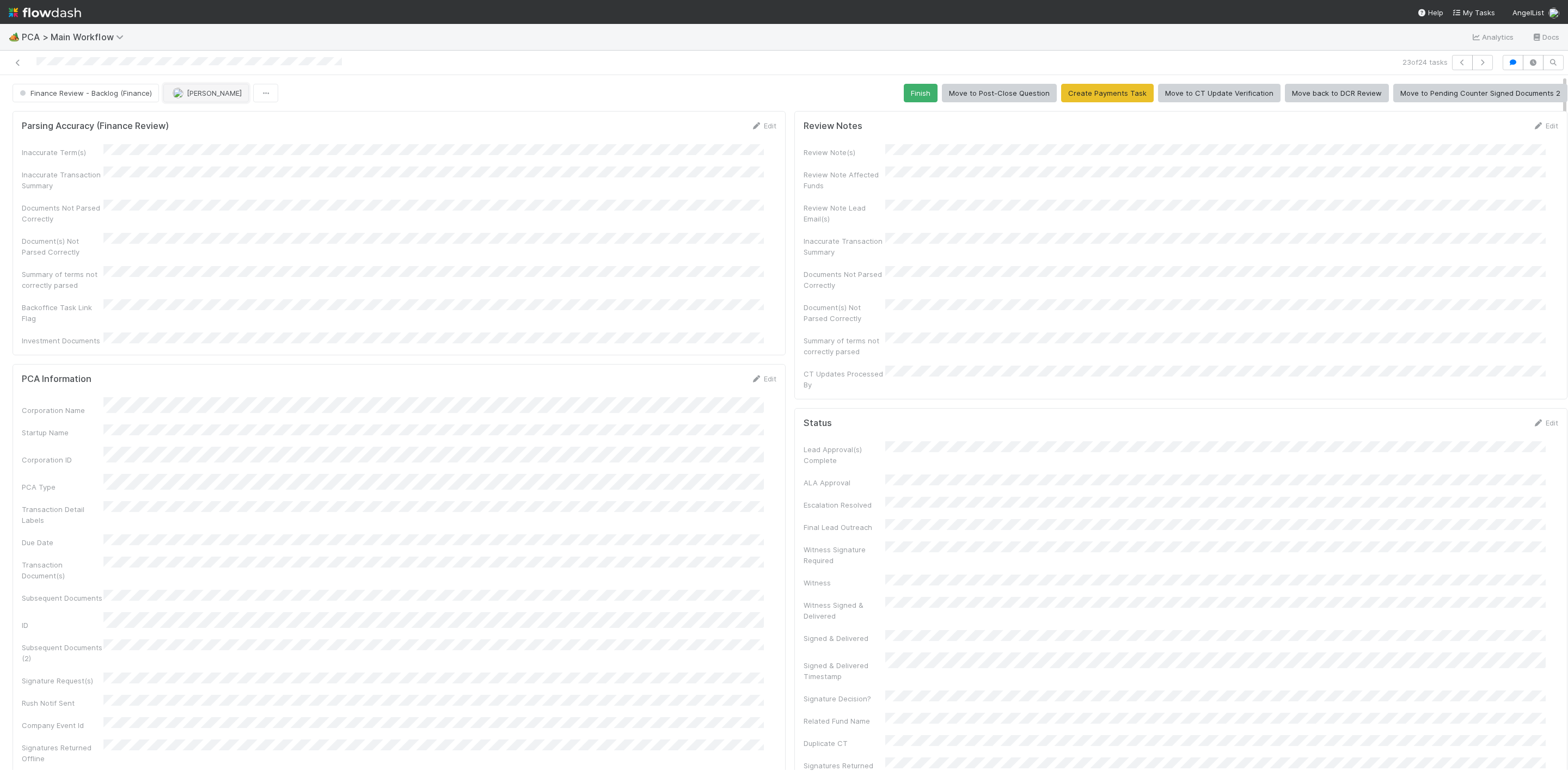
click at [185, 100] on button "[PERSON_NAME]" at bounding box center [206, 93] width 85 height 19
click at [239, 118] on span "you" at bounding box center [245, 122] width 12 height 9
click at [18, 59] on icon at bounding box center [18, 62] width 11 height 7
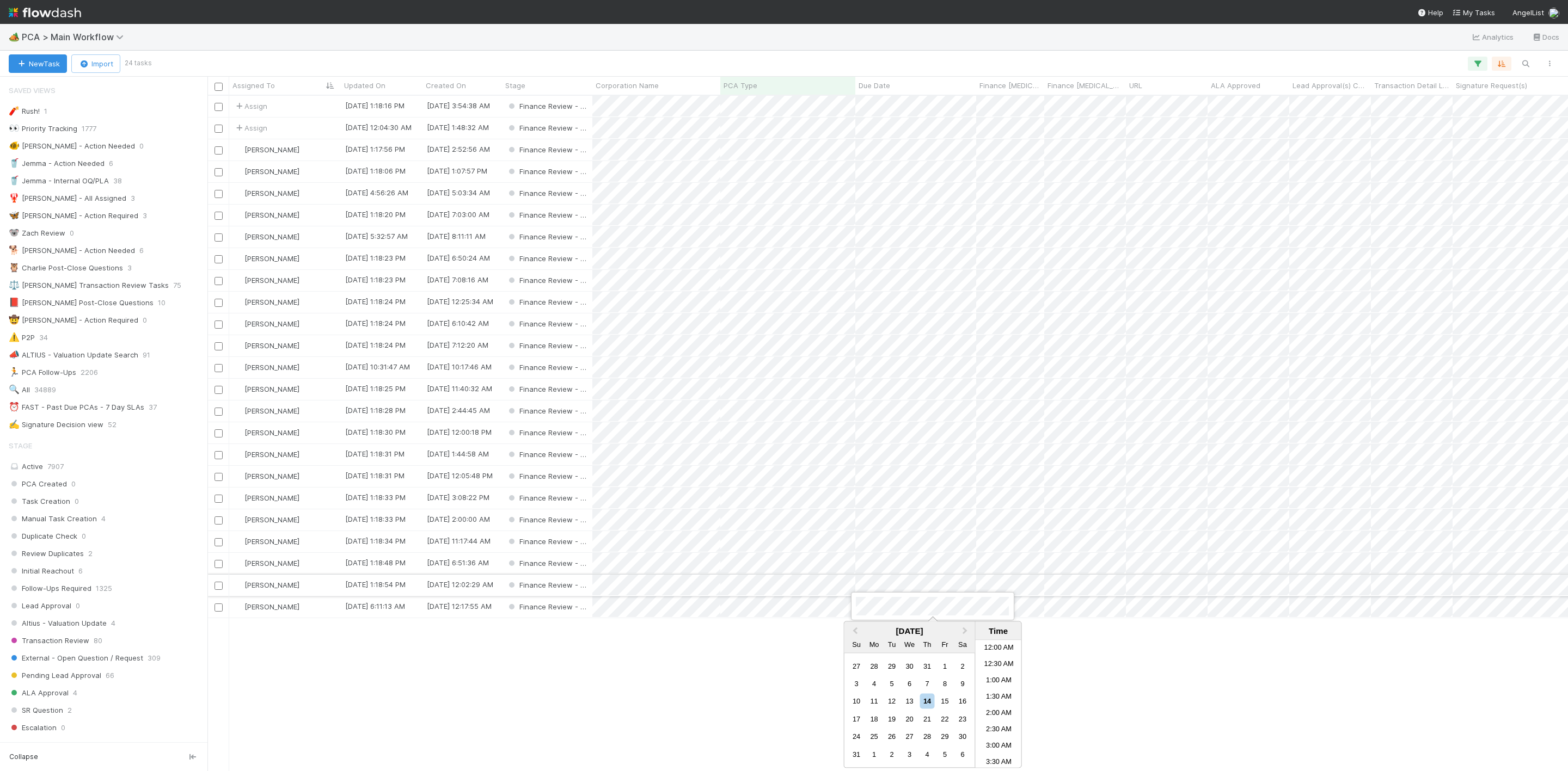
scroll to position [140, 0]
click at [327, 608] on div at bounding box center [784, 386] width 1568 height 771
click at [315, 611] on div "[PERSON_NAME]" at bounding box center [285, 607] width 112 height 21
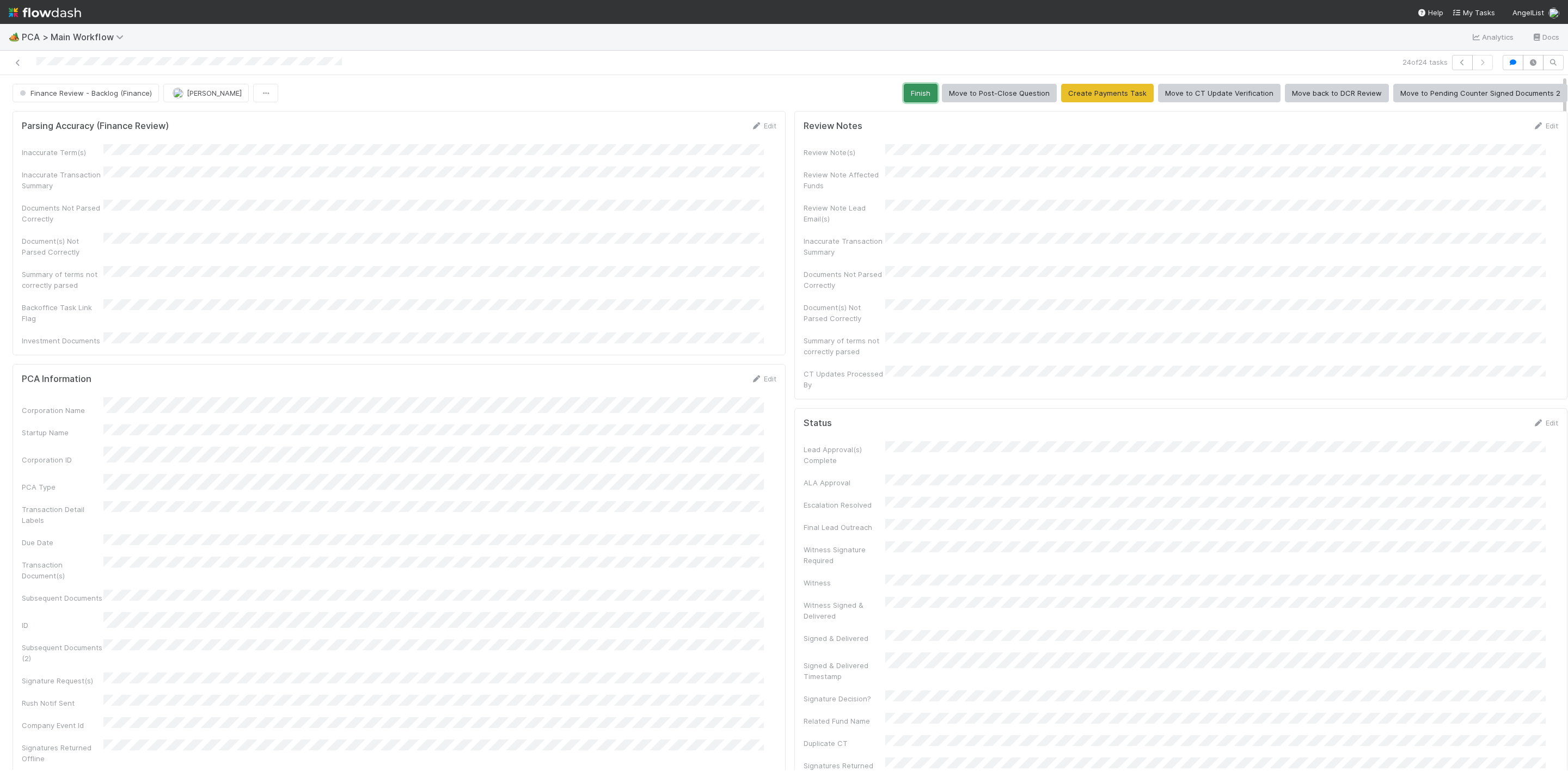
click at [915, 93] on button "Finish" at bounding box center [920, 93] width 33 height 19
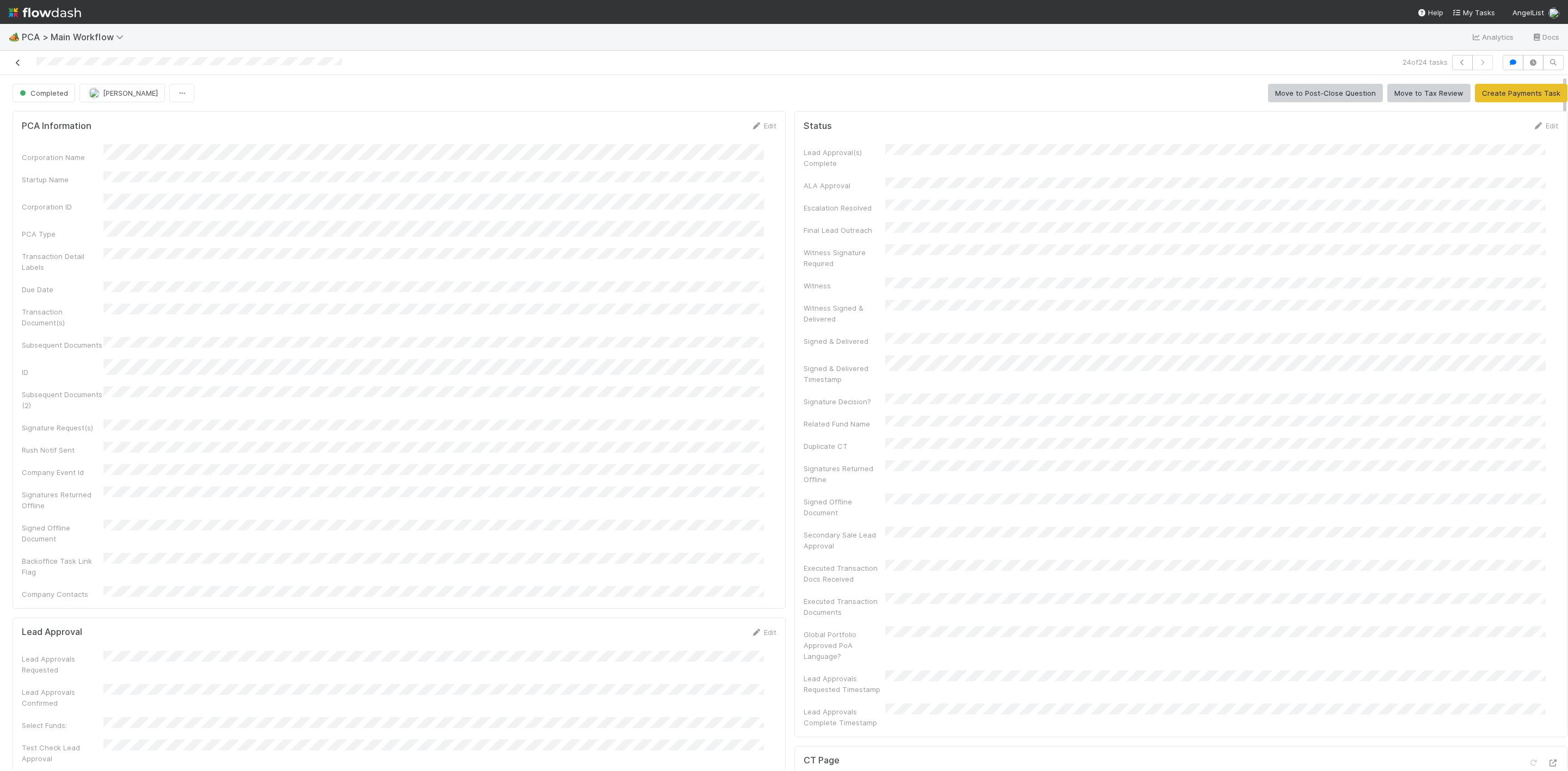
click at [21, 62] on icon at bounding box center [18, 62] width 11 height 7
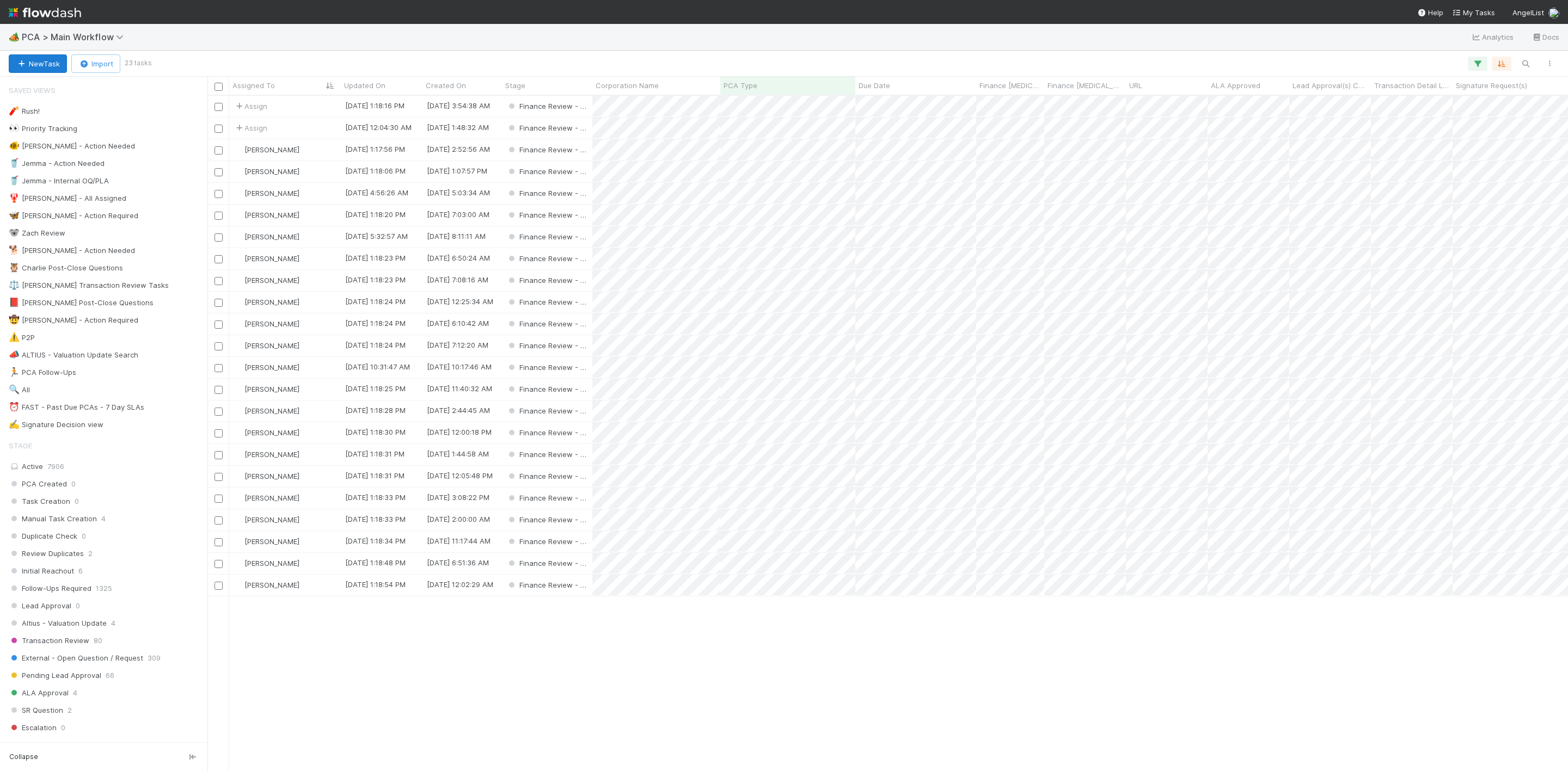
scroll to position [662, 1347]
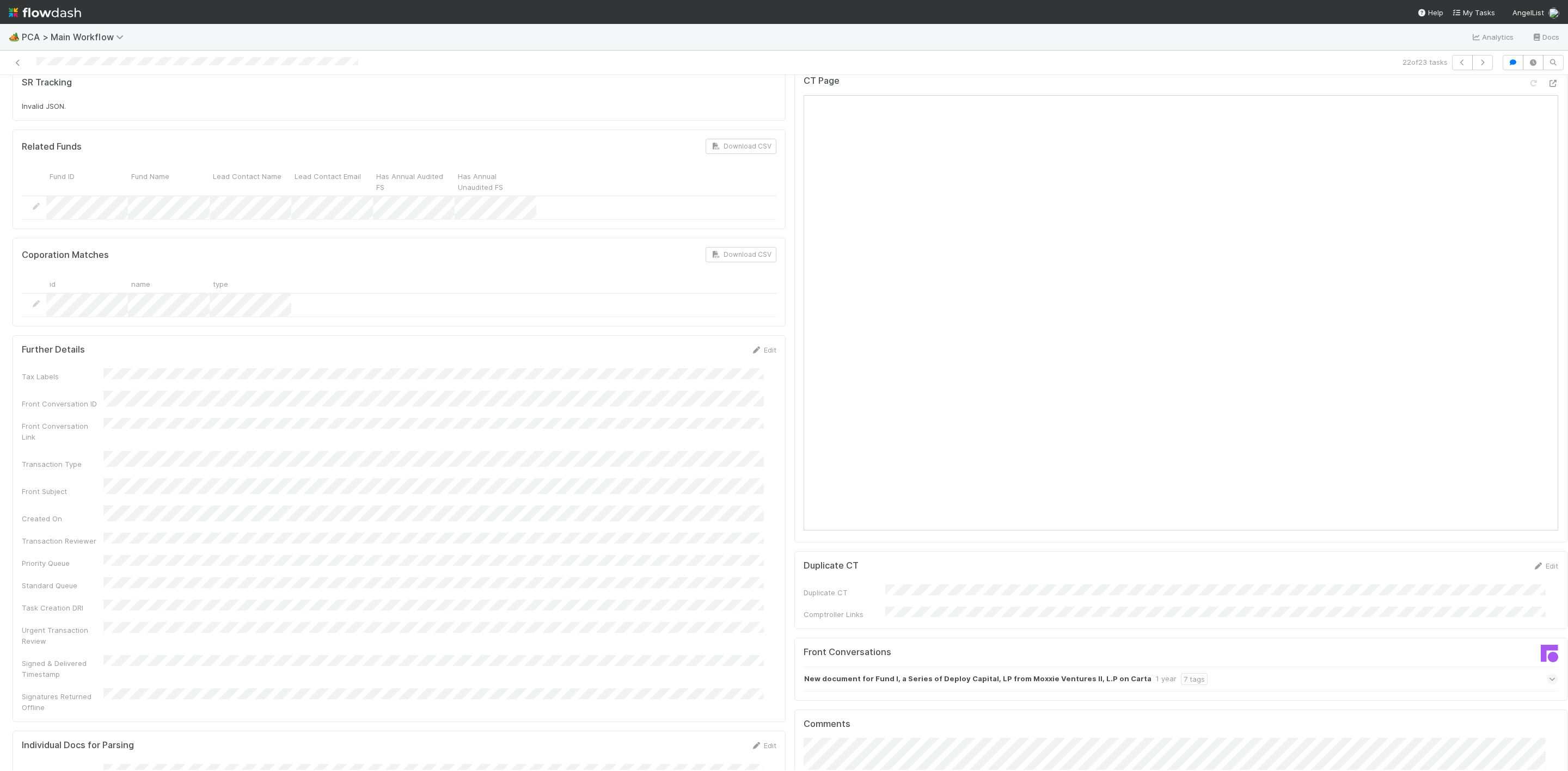
scroll to position [816, 0]
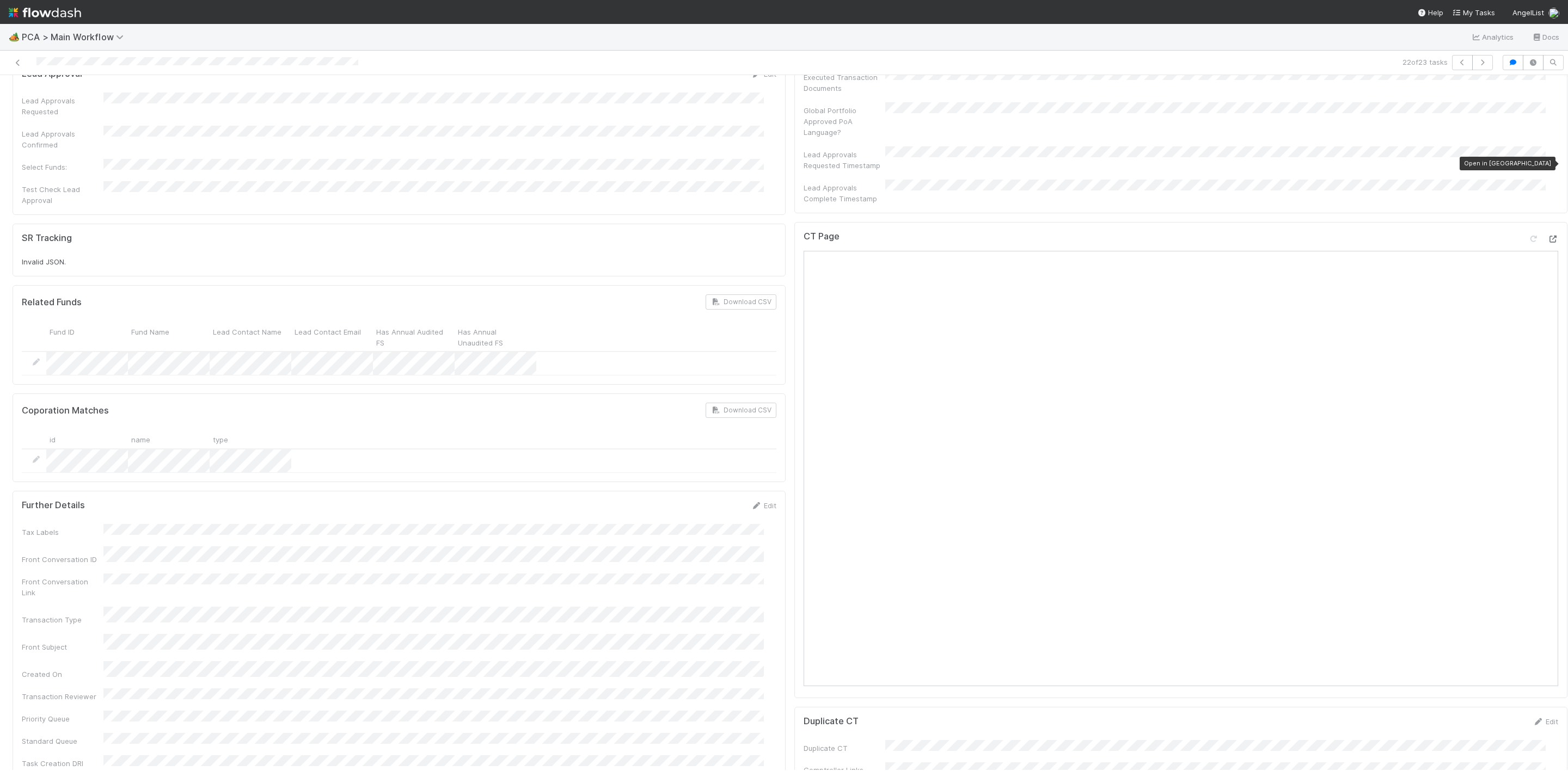
click at [1547, 236] on icon at bounding box center [1552, 239] width 11 height 7
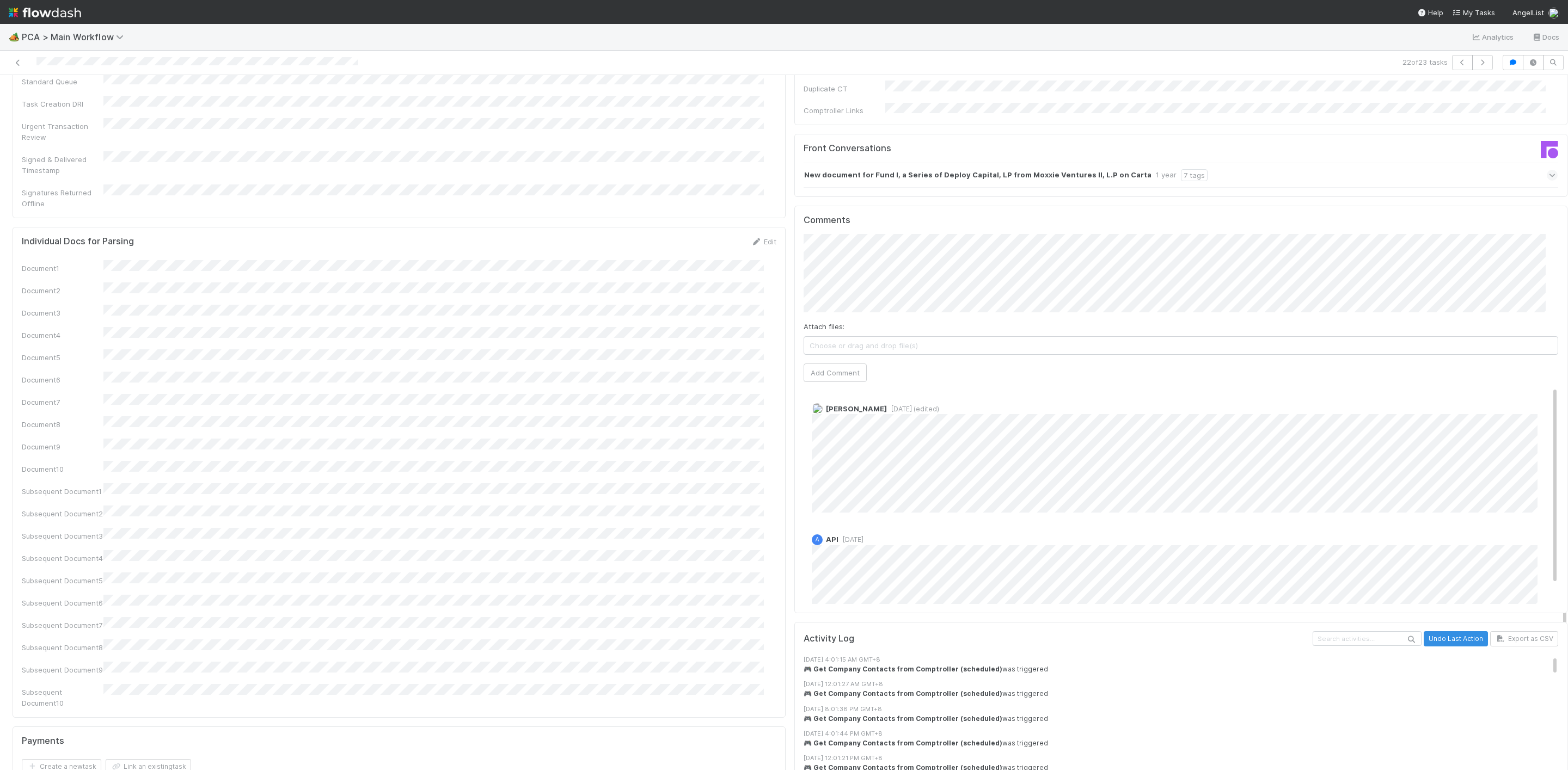
scroll to position [1388, 0]
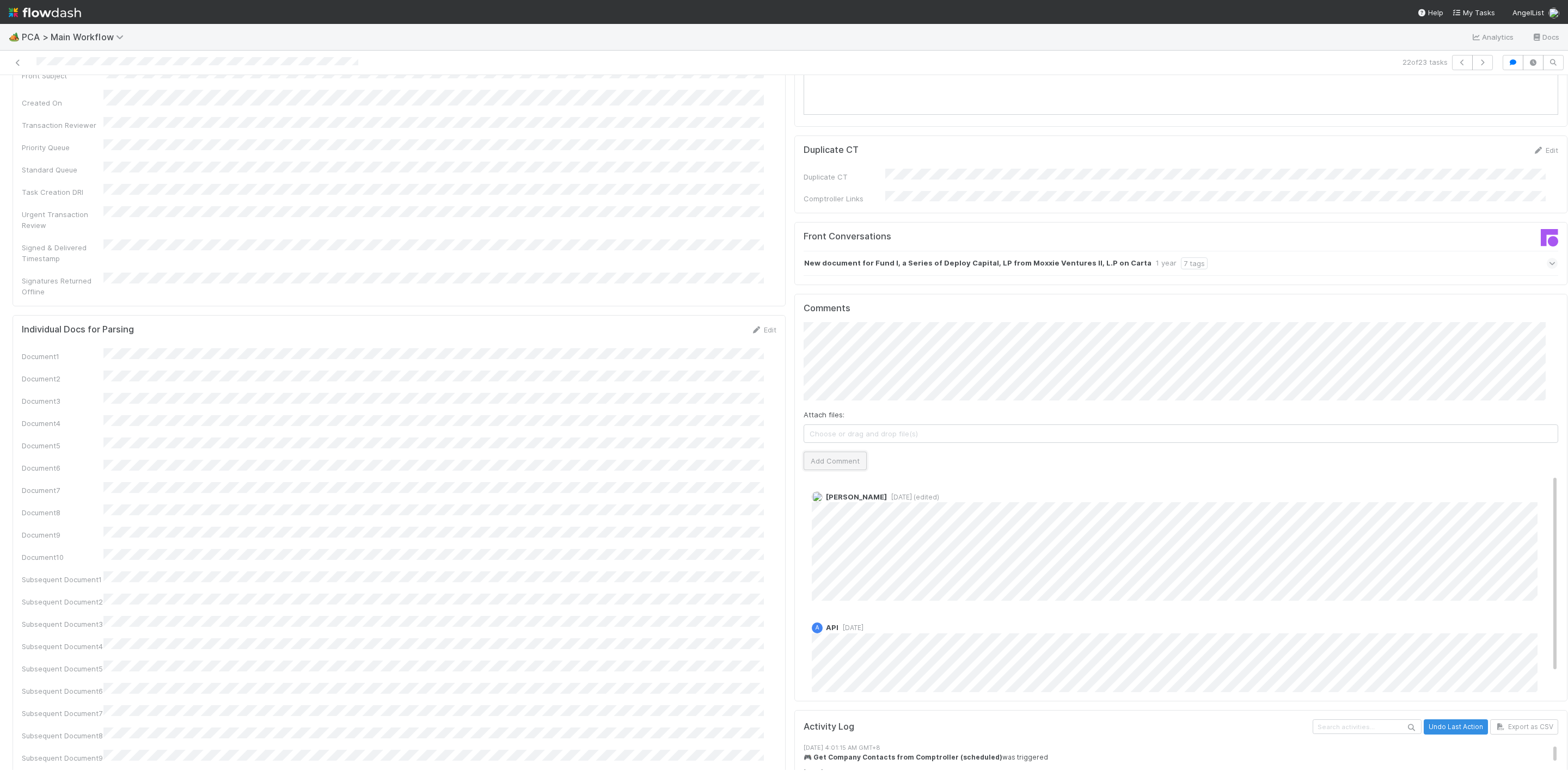
click at [833, 451] on button "Add Comment" at bounding box center [835, 461] width 63 height 19
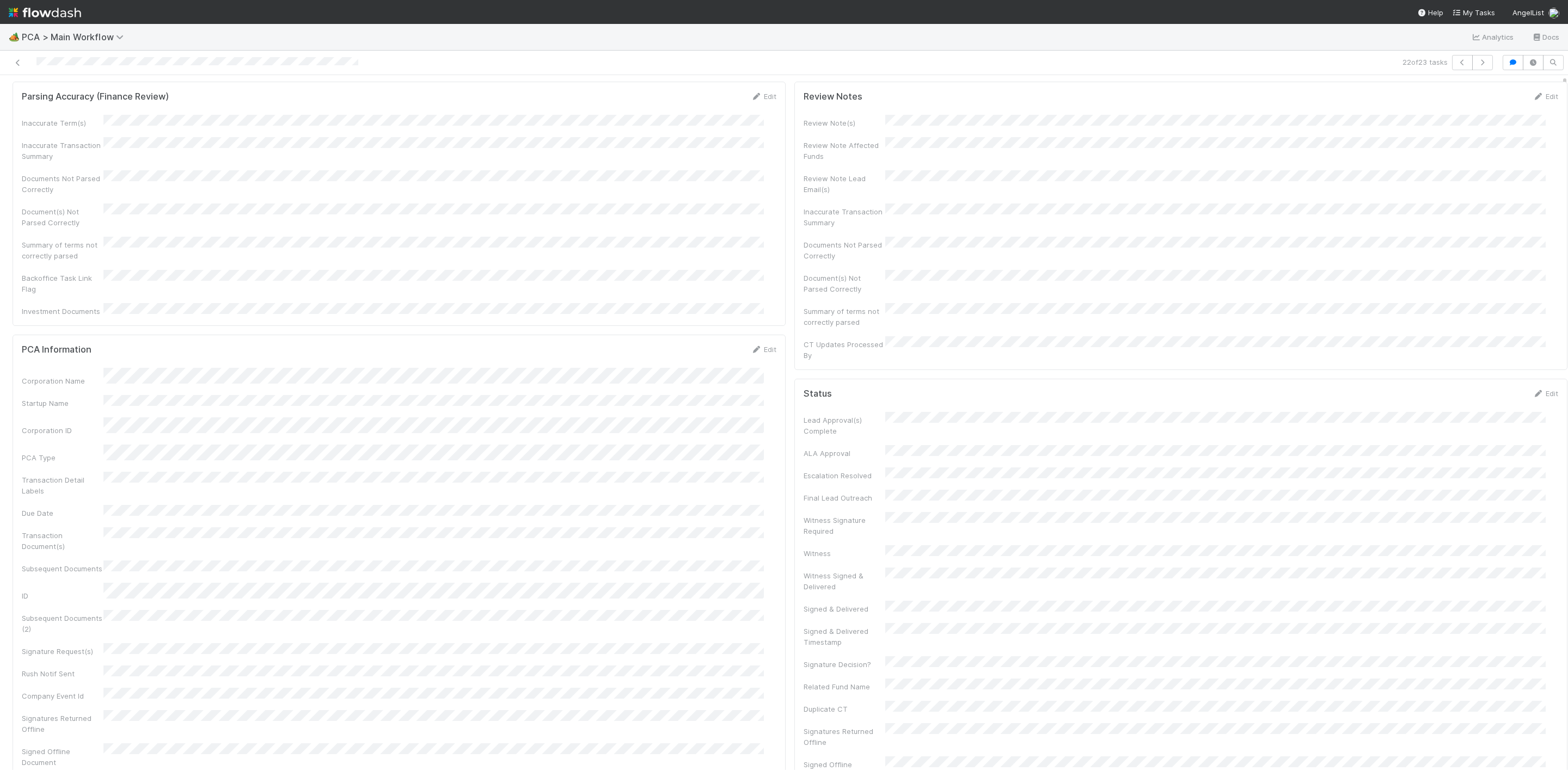
scroll to position [0, 0]
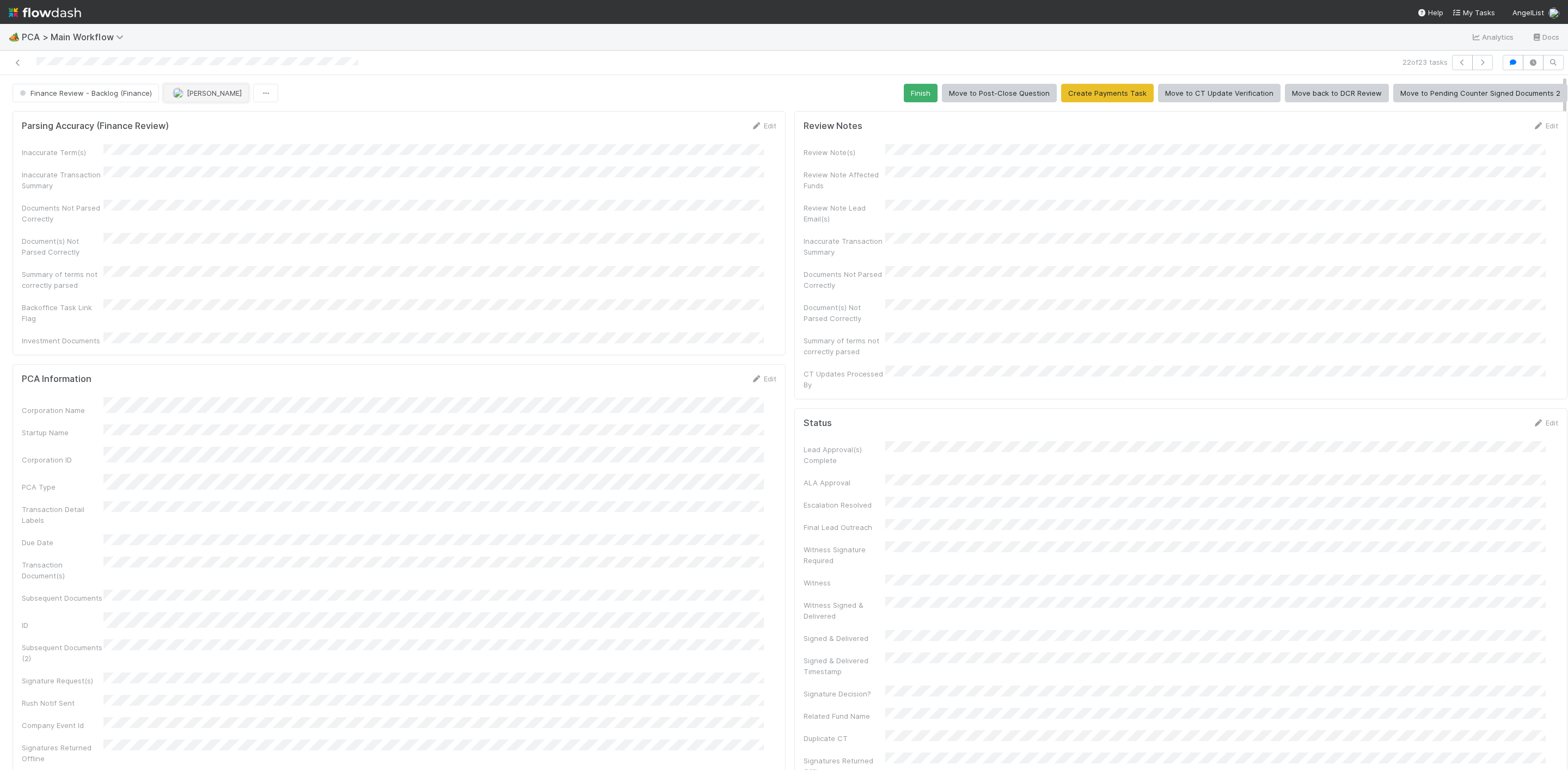
click at [209, 95] on span "[PERSON_NAME]" at bounding box center [214, 93] width 55 height 9
click at [203, 122] on span "Janice Garcia you" at bounding box center [214, 122] width 71 height 9
click at [905, 100] on button "Finish" at bounding box center [920, 93] width 33 height 19
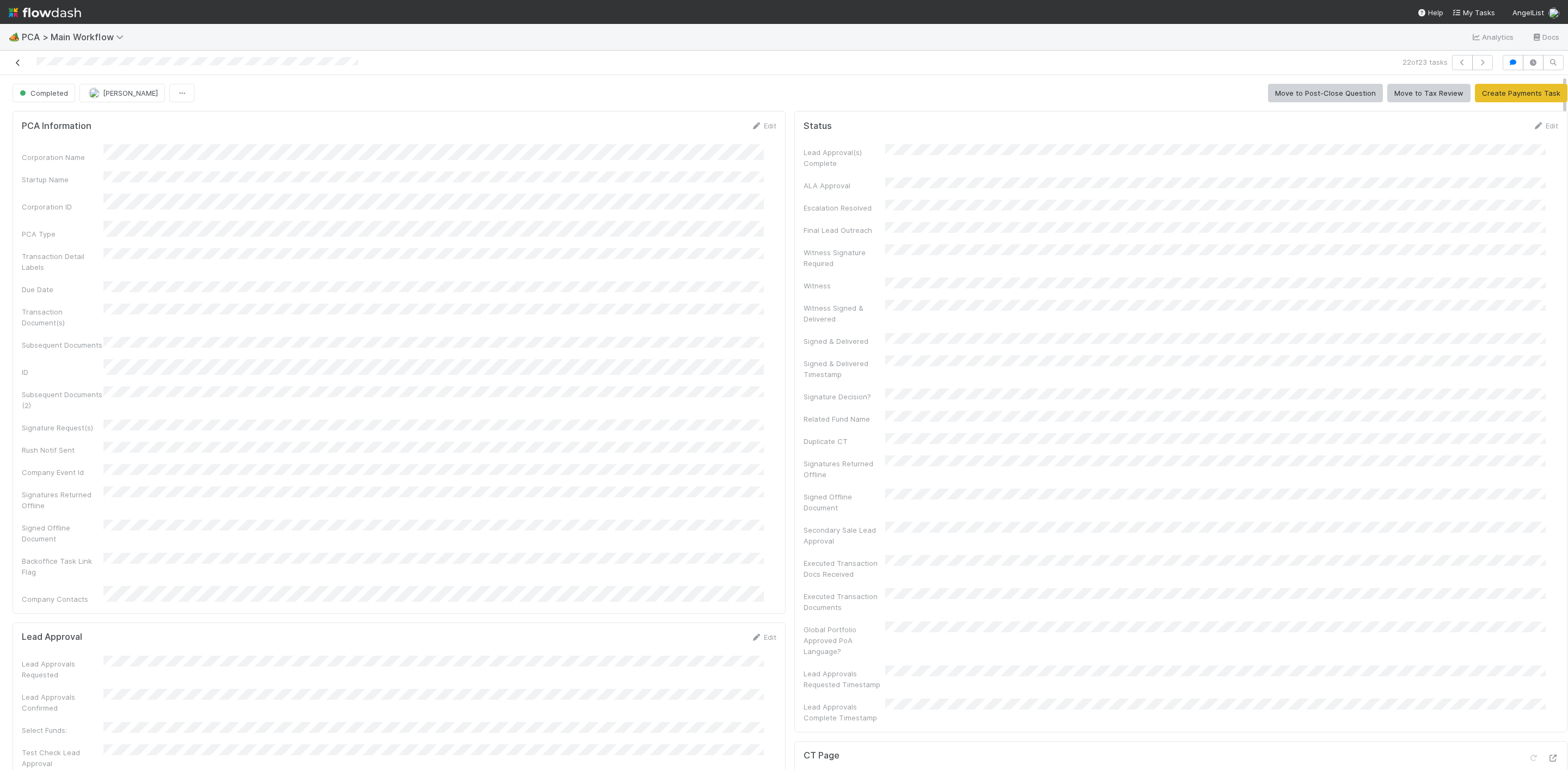
click at [16, 61] on icon at bounding box center [18, 62] width 11 height 7
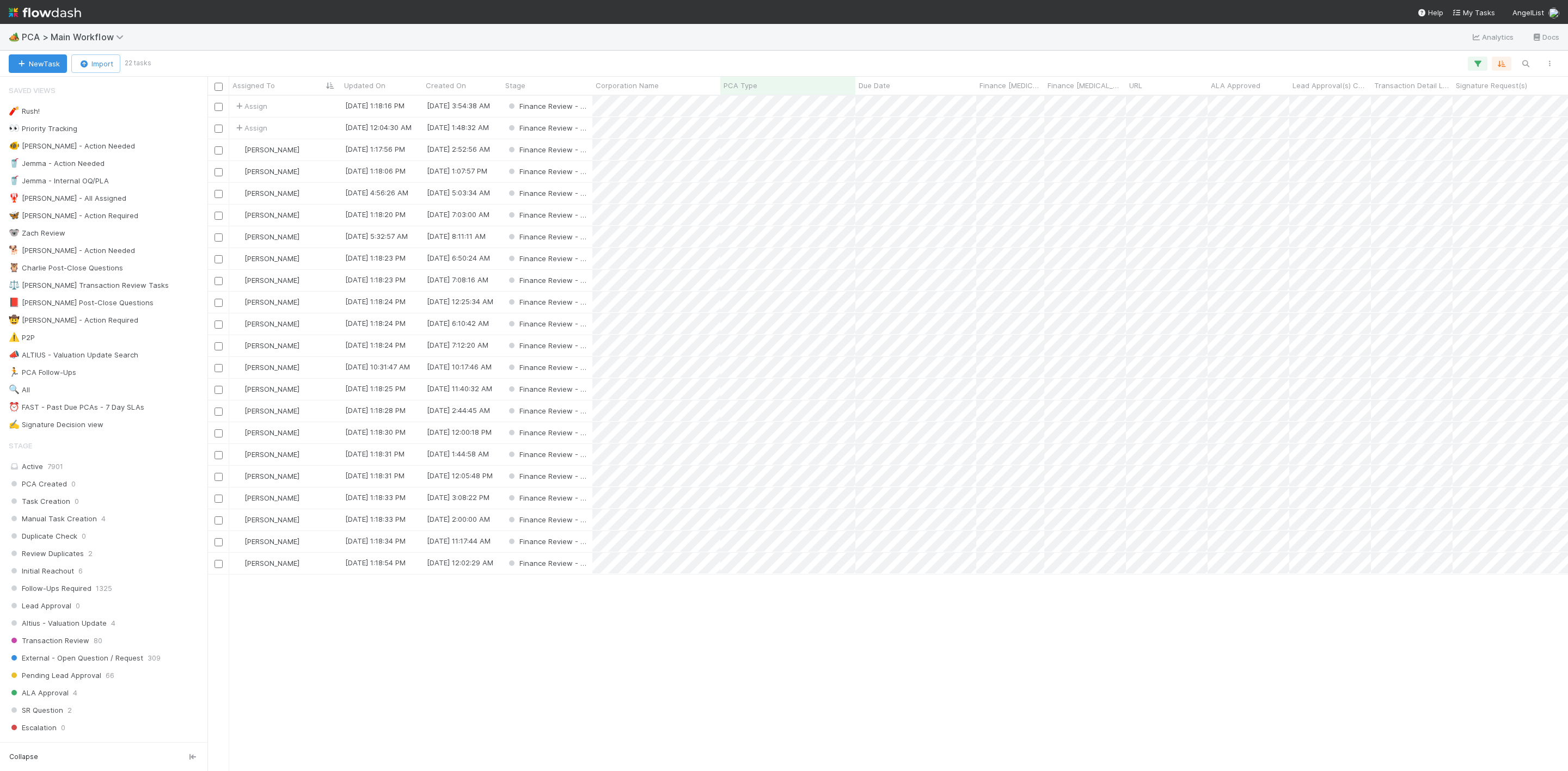
scroll to position [662, 1347]
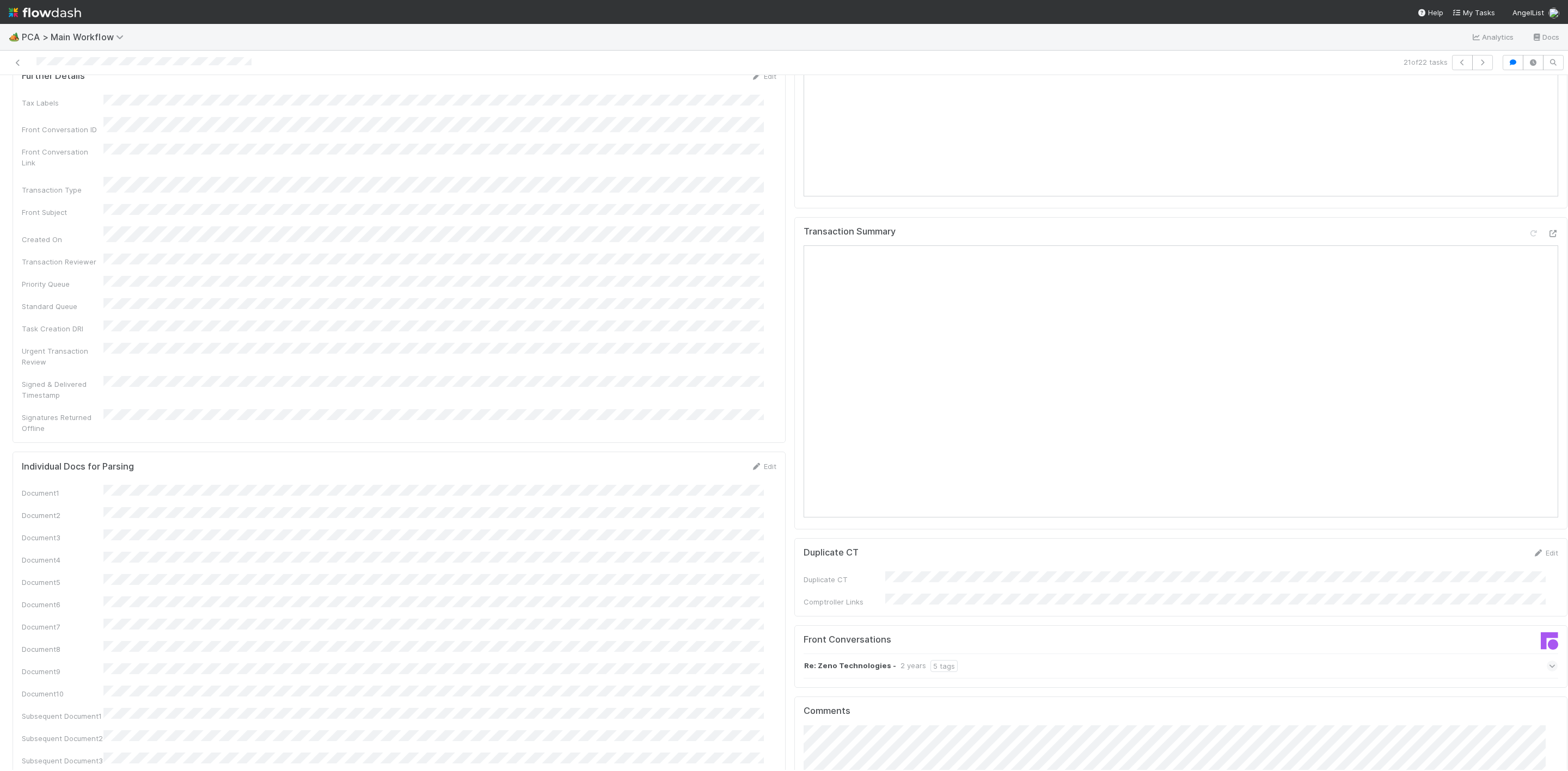
scroll to position [1225, 0]
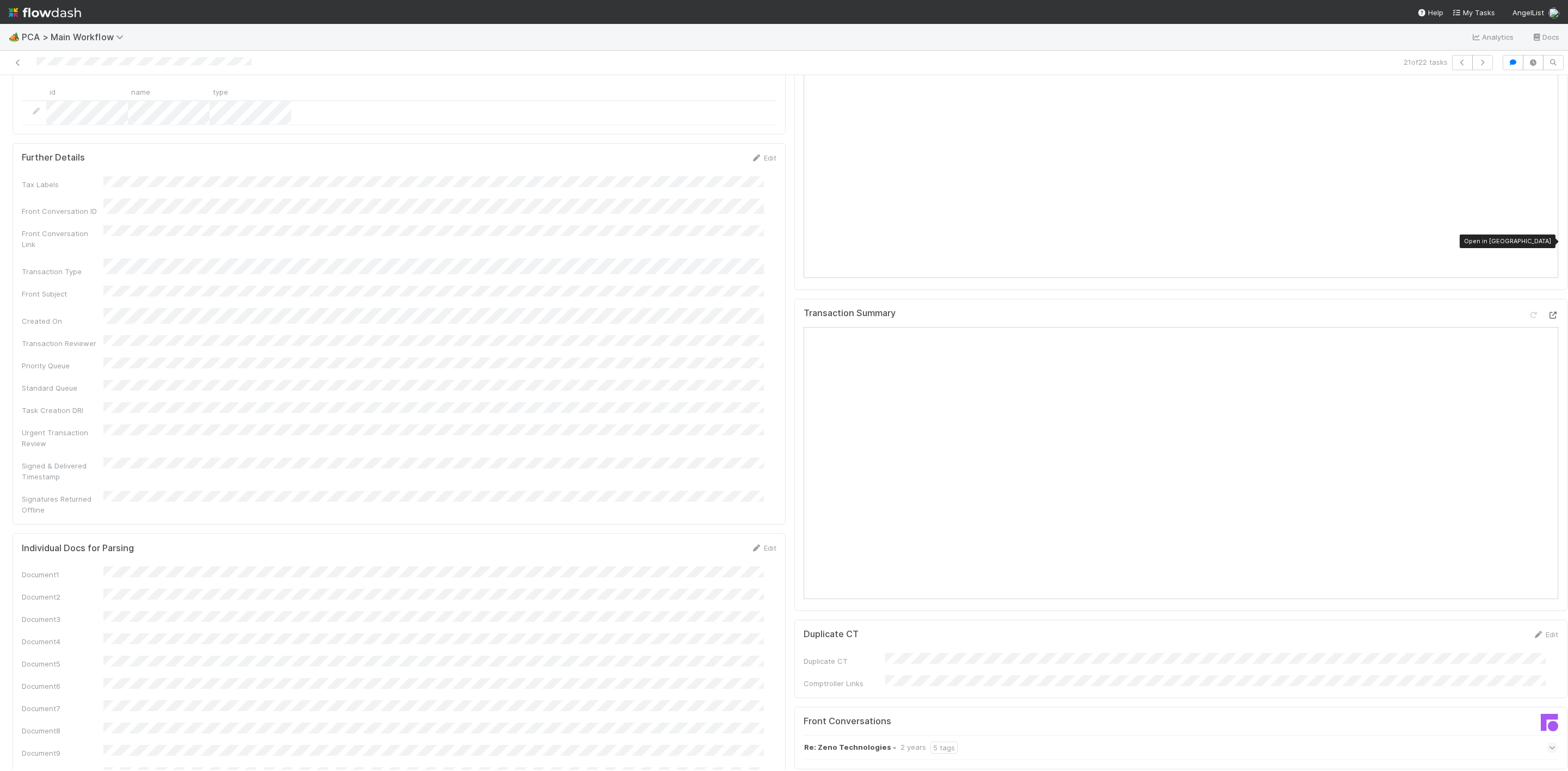
click at [1547, 312] on icon at bounding box center [1552, 315] width 11 height 7
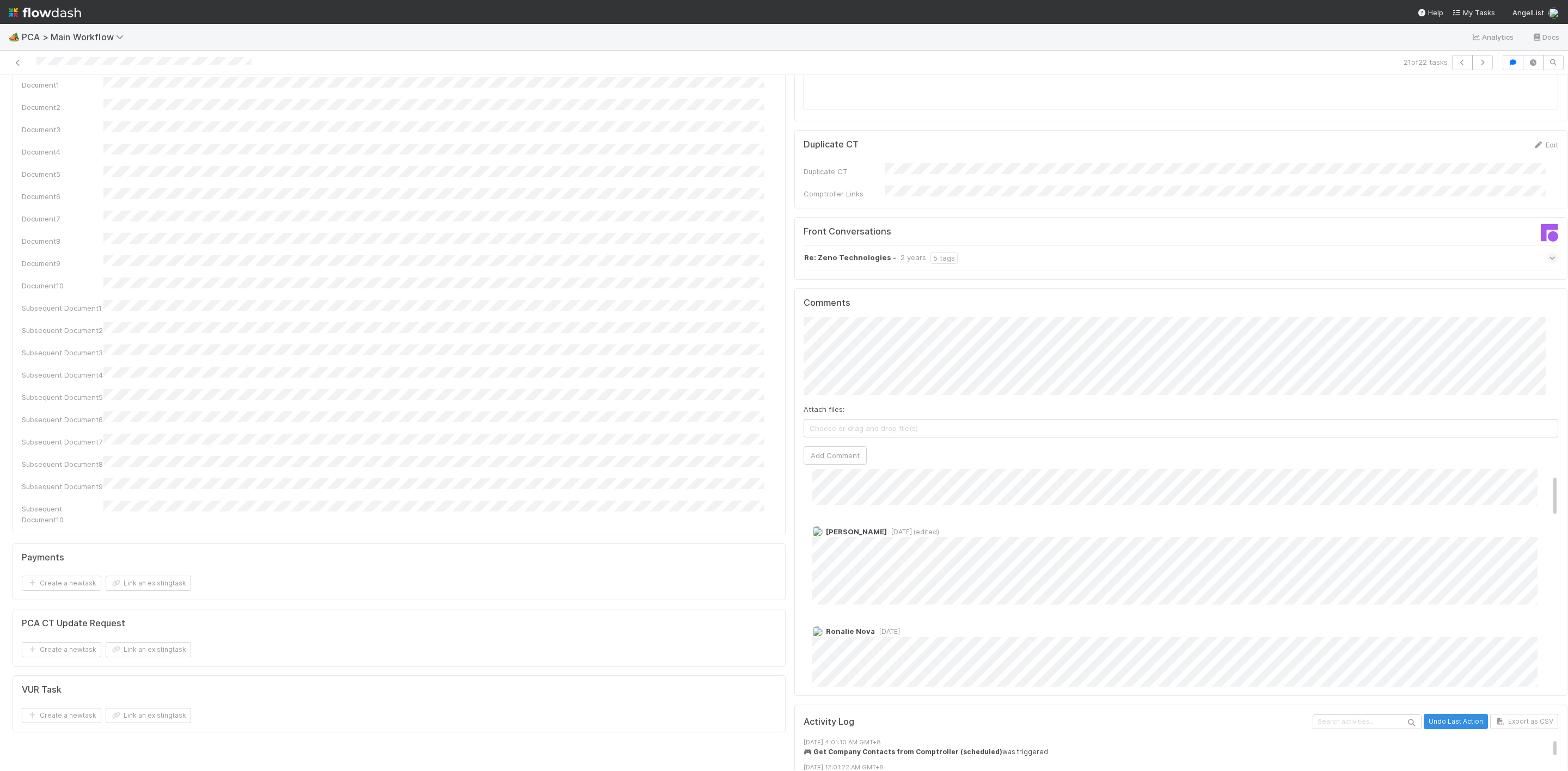
scroll to position [0, 0]
click at [827, 446] on button "Add Comment" at bounding box center [835, 456] width 63 height 19
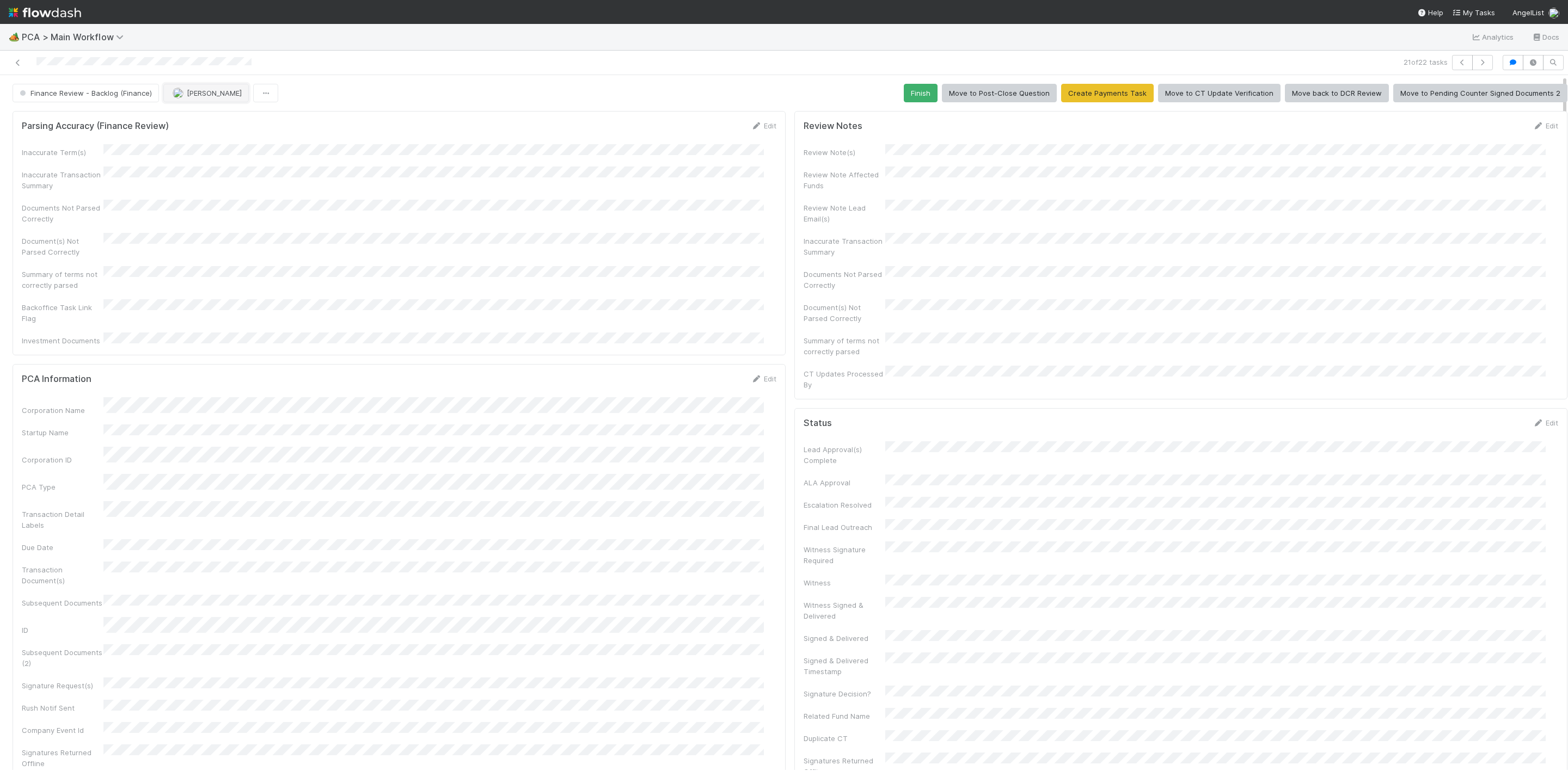
click at [197, 92] on span "[PERSON_NAME]" at bounding box center [214, 93] width 55 height 9
click at [206, 119] on span "Janice Garcia you" at bounding box center [214, 122] width 71 height 9
click at [917, 97] on button "Finish" at bounding box center [920, 93] width 33 height 19
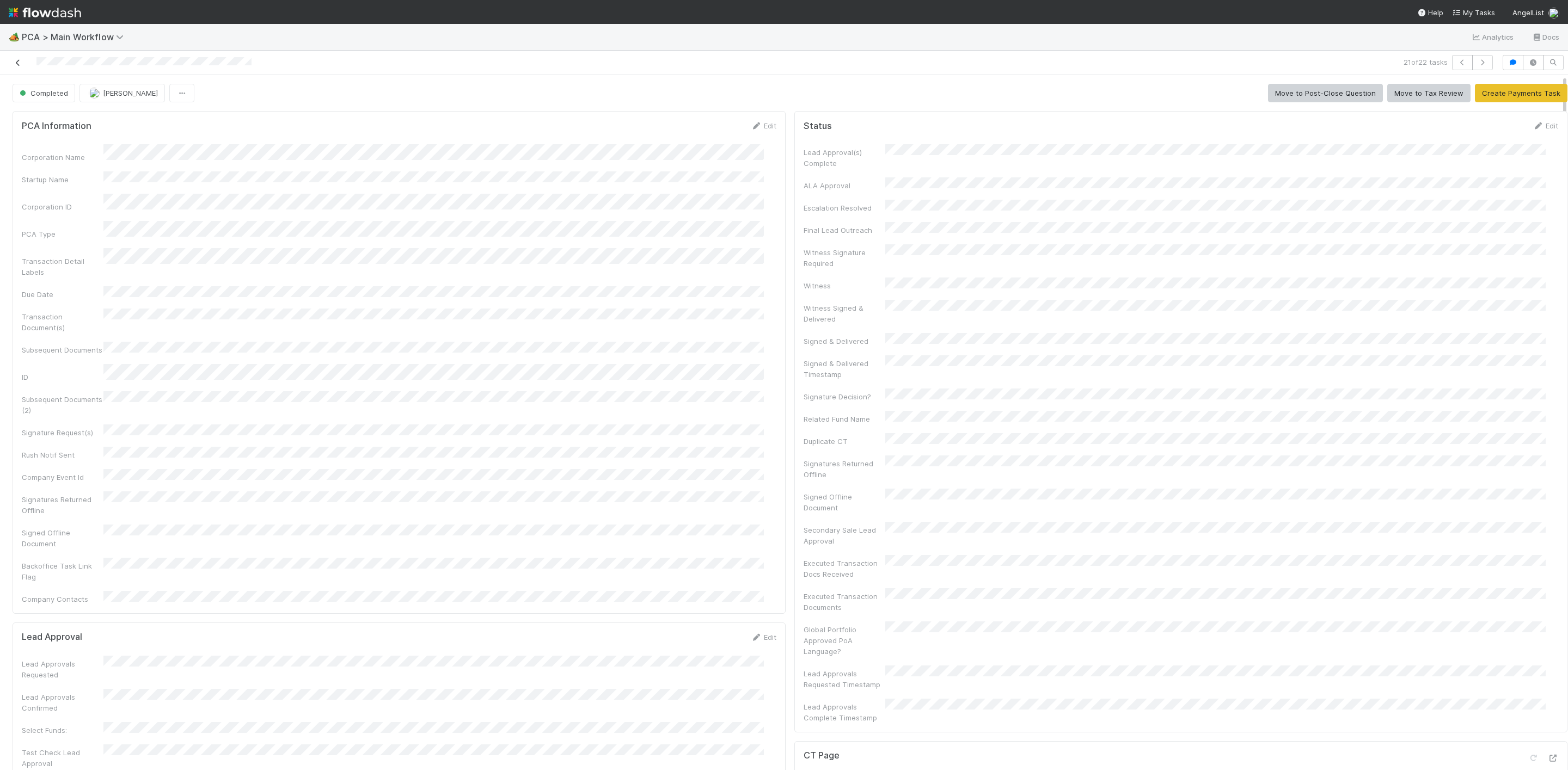
click at [15, 62] on icon at bounding box center [18, 62] width 11 height 7
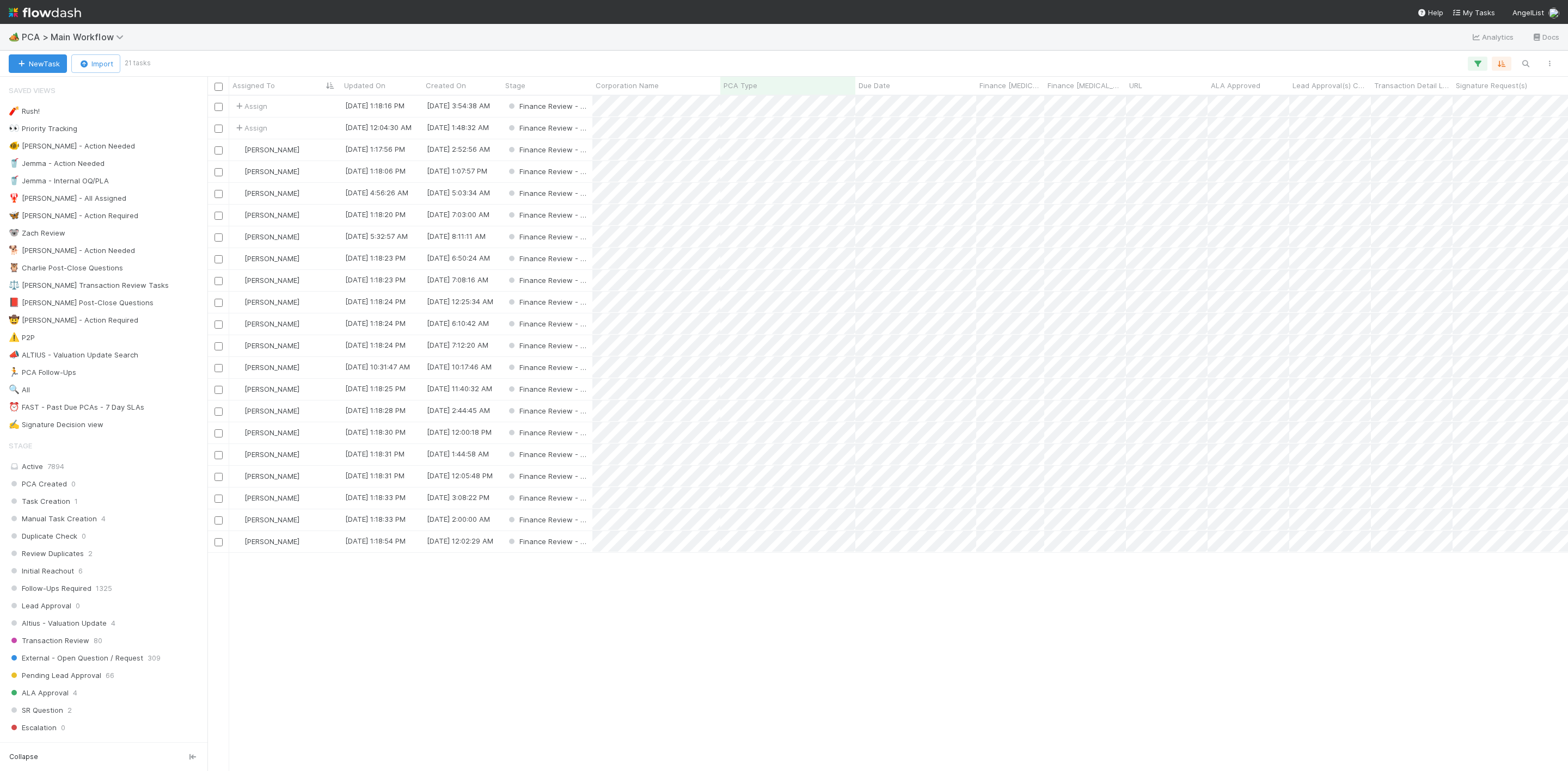
scroll to position [662, 1347]
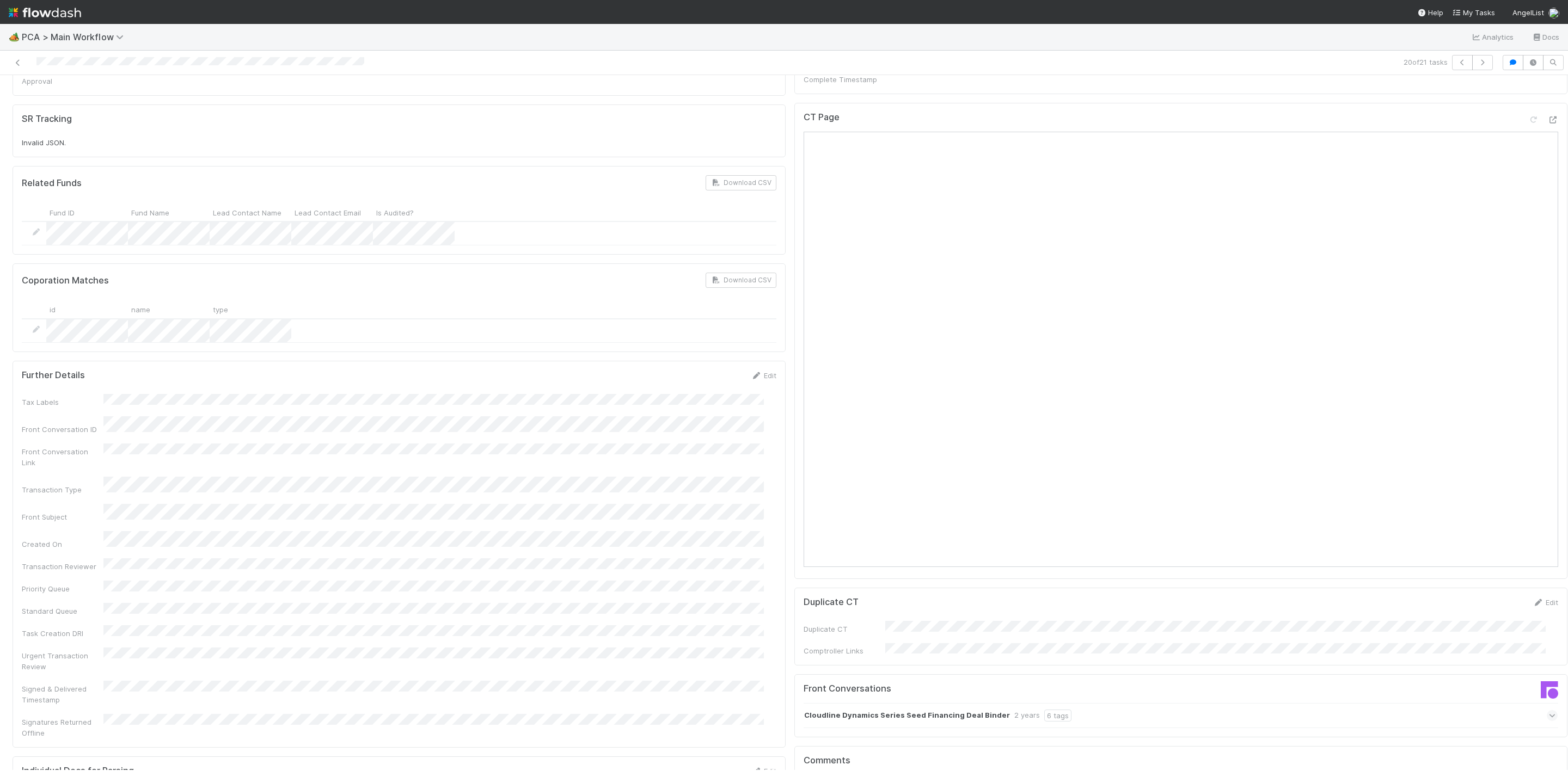
scroll to position [816, 0]
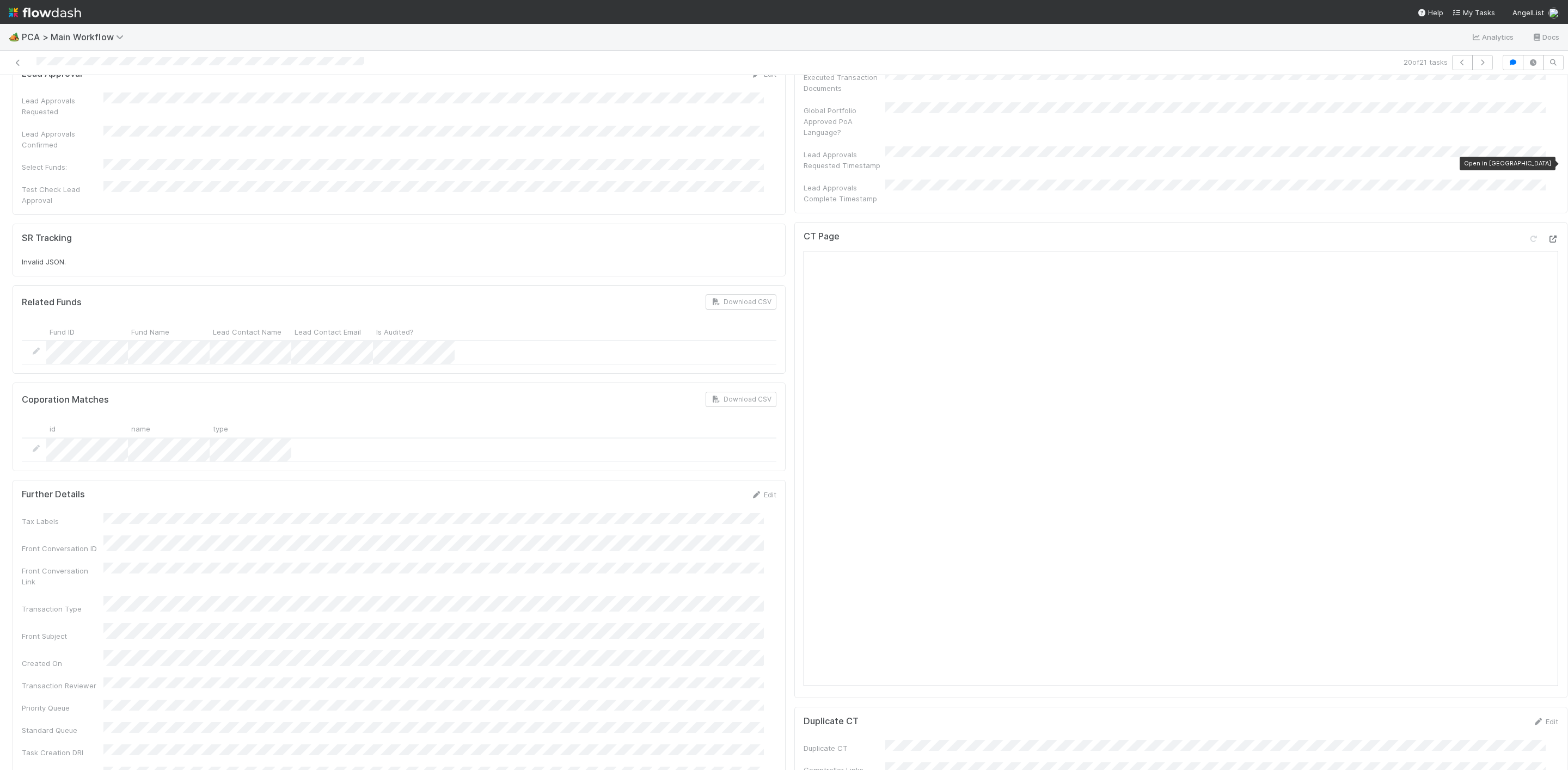
click at [1547, 236] on icon at bounding box center [1552, 239] width 11 height 7
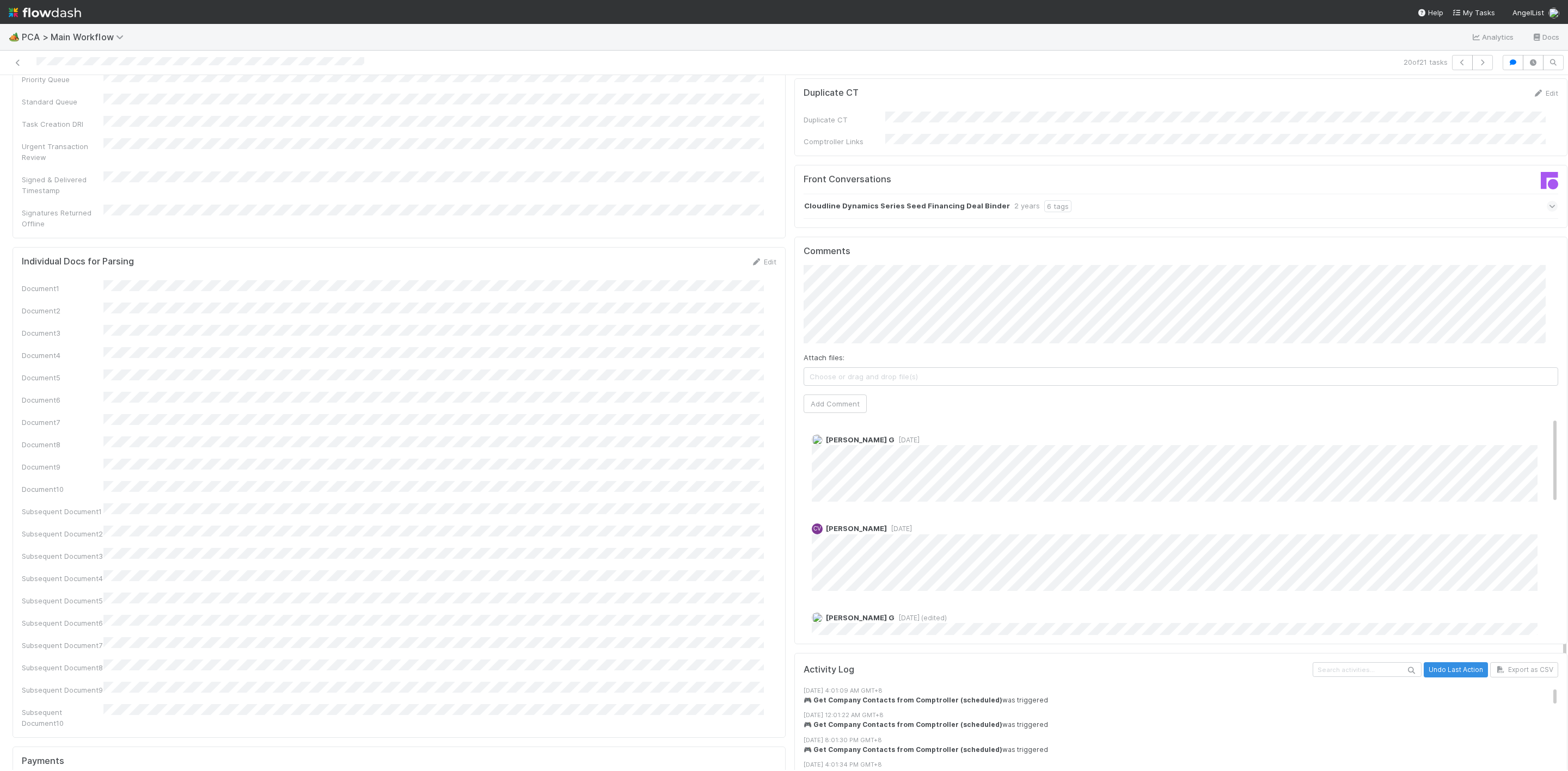
scroll to position [1551, 0]
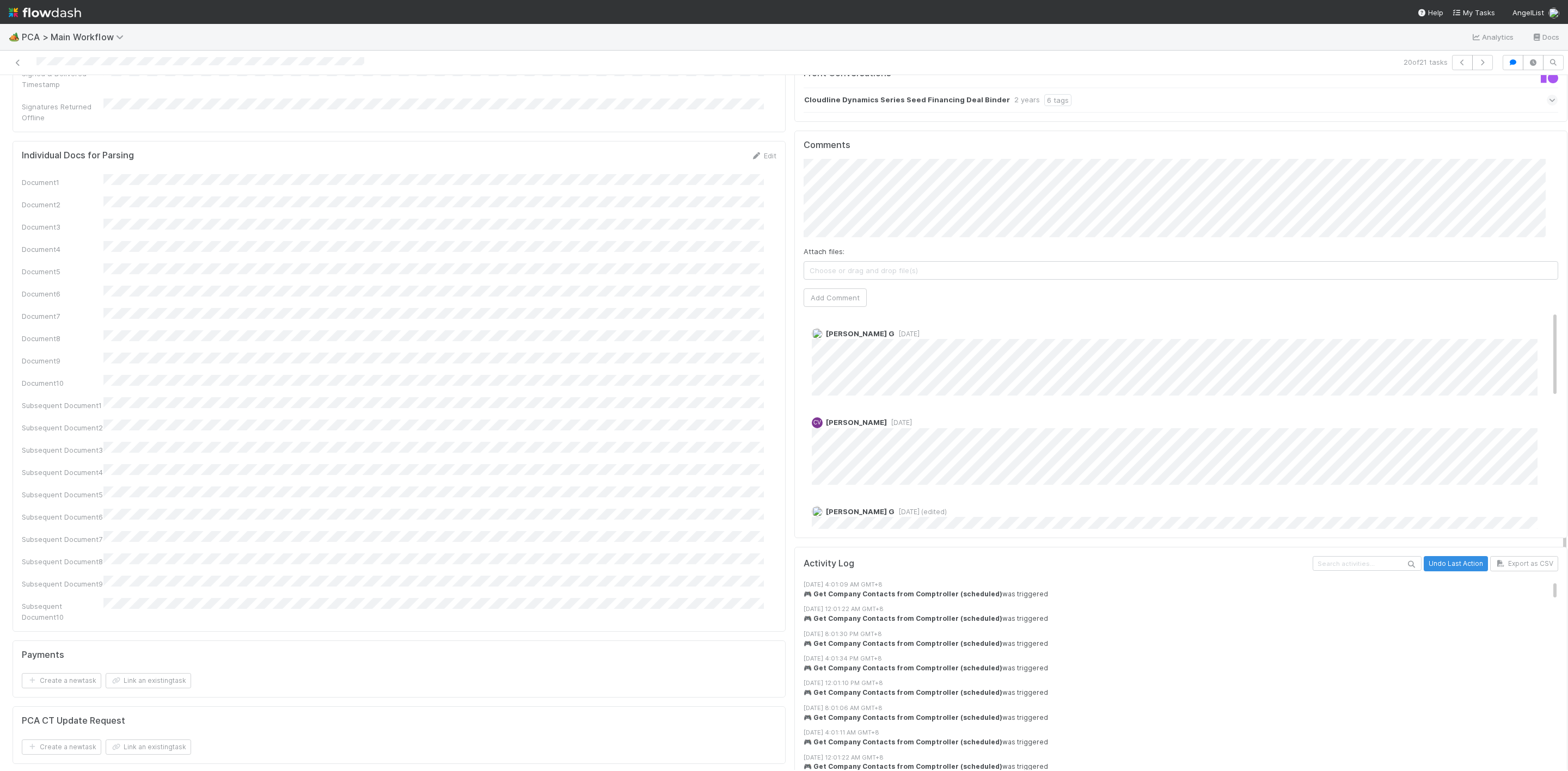
click at [894, 330] on span "[DATE]" at bounding box center [906, 334] width 25 height 9
click at [1119, 441] on div "Karren G 1 year ago" at bounding box center [1187, 479] width 767 height 76
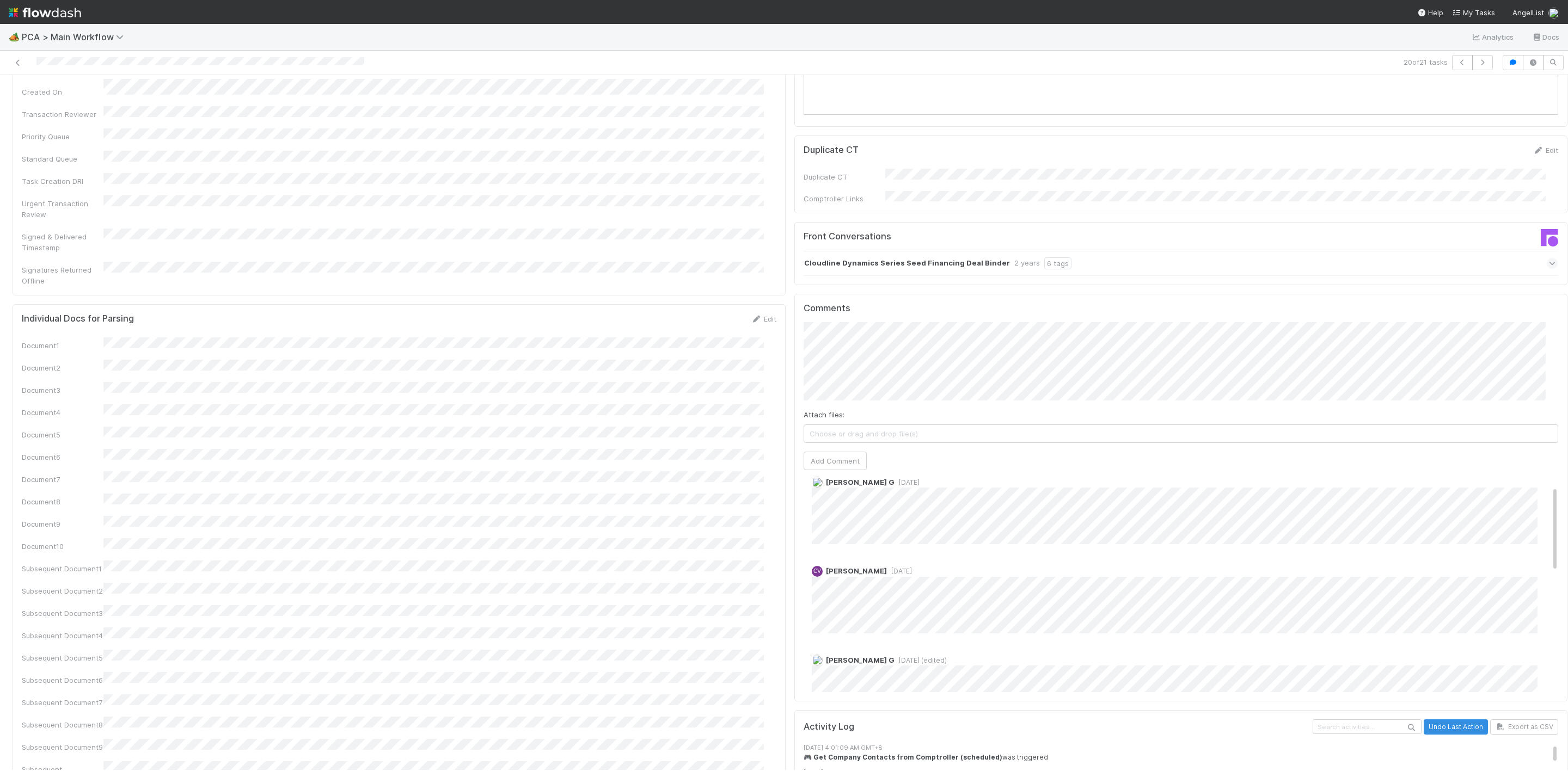
scroll to position [0, 0]
click at [830, 451] on button "Add Comment" at bounding box center [835, 461] width 63 height 19
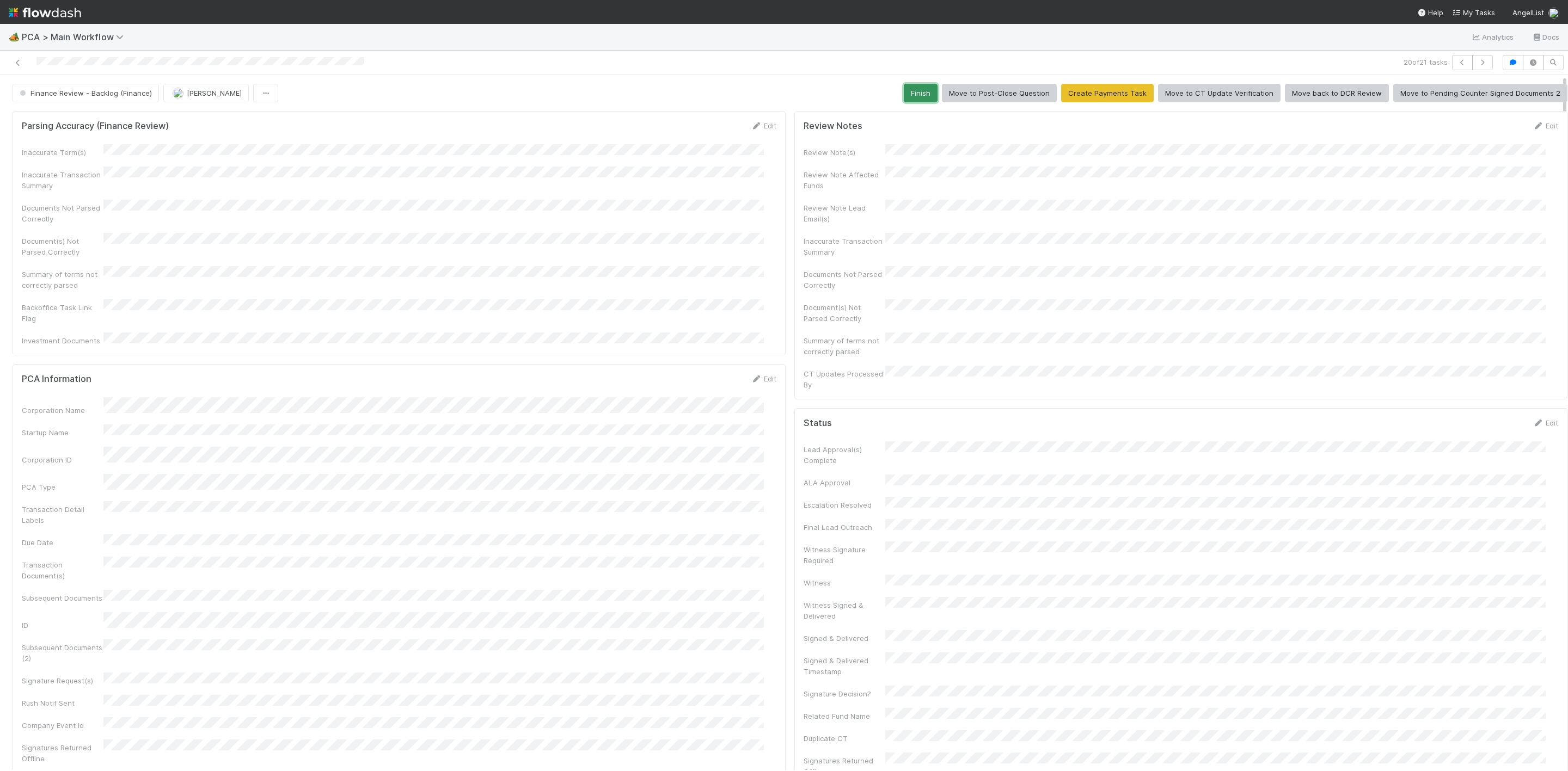
click at [904, 97] on button "Finish" at bounding box center [920, 93] width 33 height 19
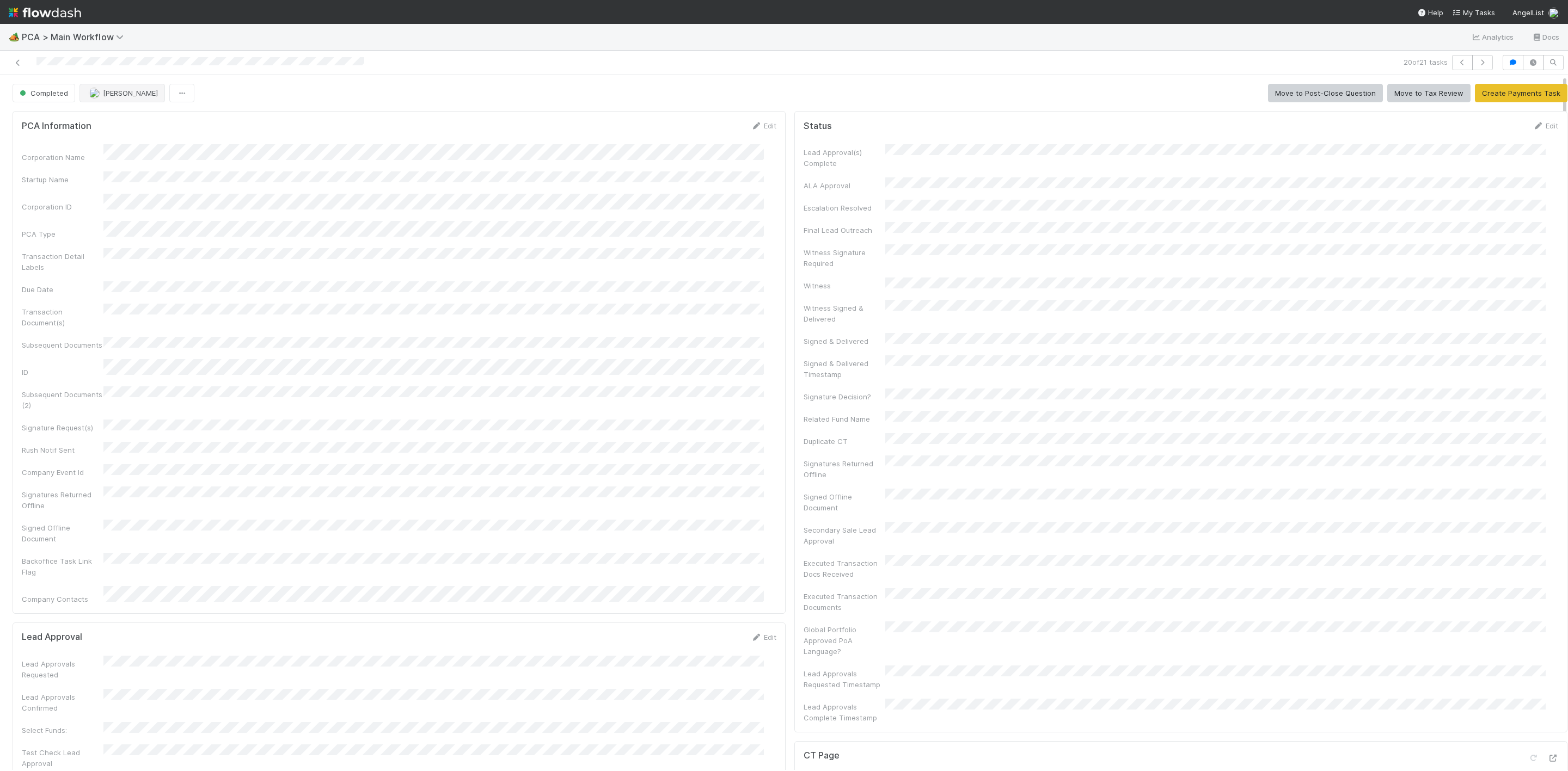
click at [202, 98] on div "Completed Don Walker Move to Post-Close Question Move to Tax Review Create Paym…" at bounding box center [790, 93] width 1554 height 19
click at [130, 86] on button "[PERSON_NAME]" at bounding box center [122, 93] width 85 height 19
drag, startPoint x: 129, startPoint y: 121, endPoint x: 185, endPoint y: 103, distance: 58.8
click at [129, 121] on span "Janice Garcia you" at bounding box center [132, 122] width 71 height 9
click at [21, 64] on icon at bounding box center [18, 62] width 11 height 7
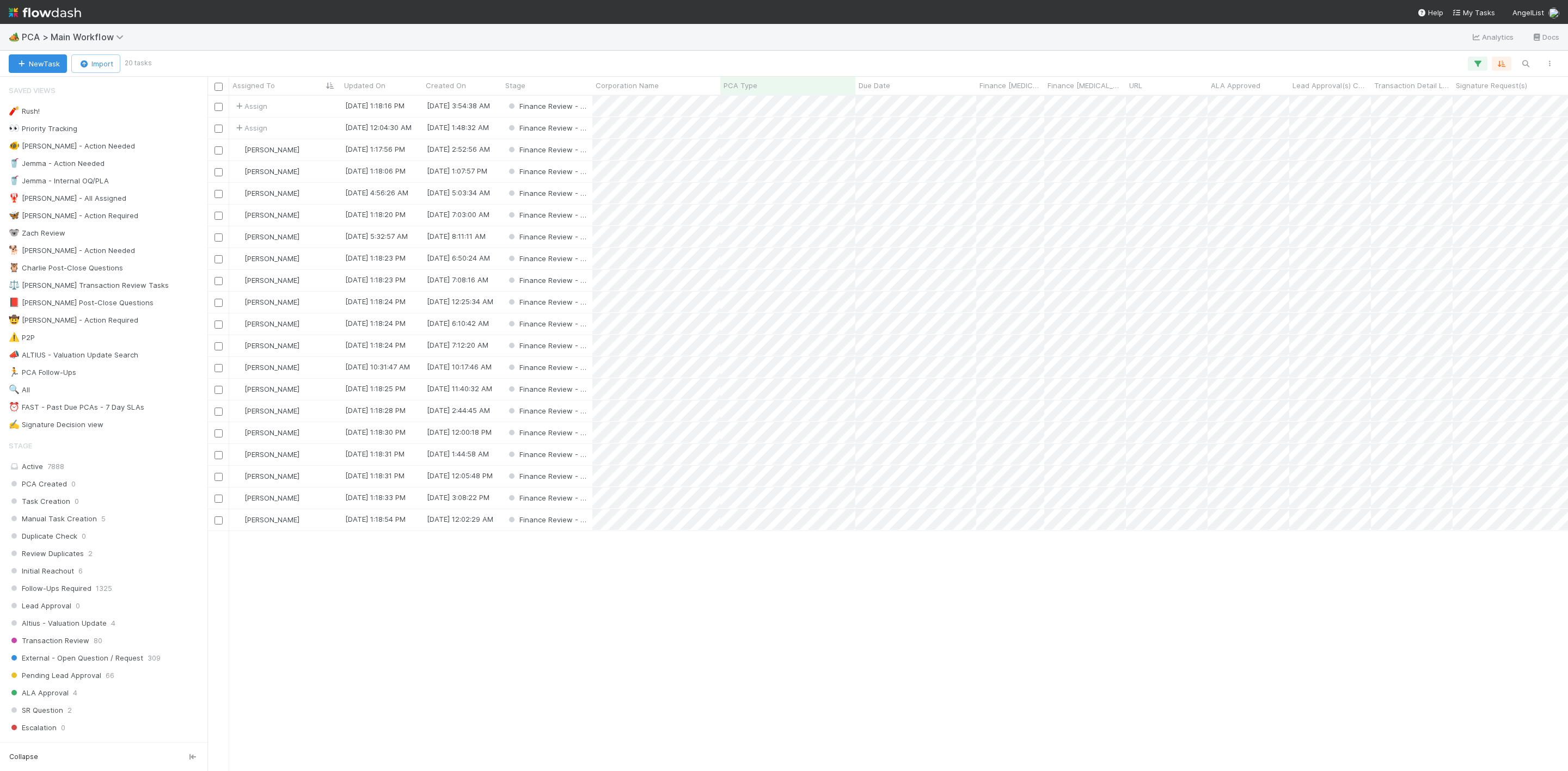
scroll to position [662, 1347]
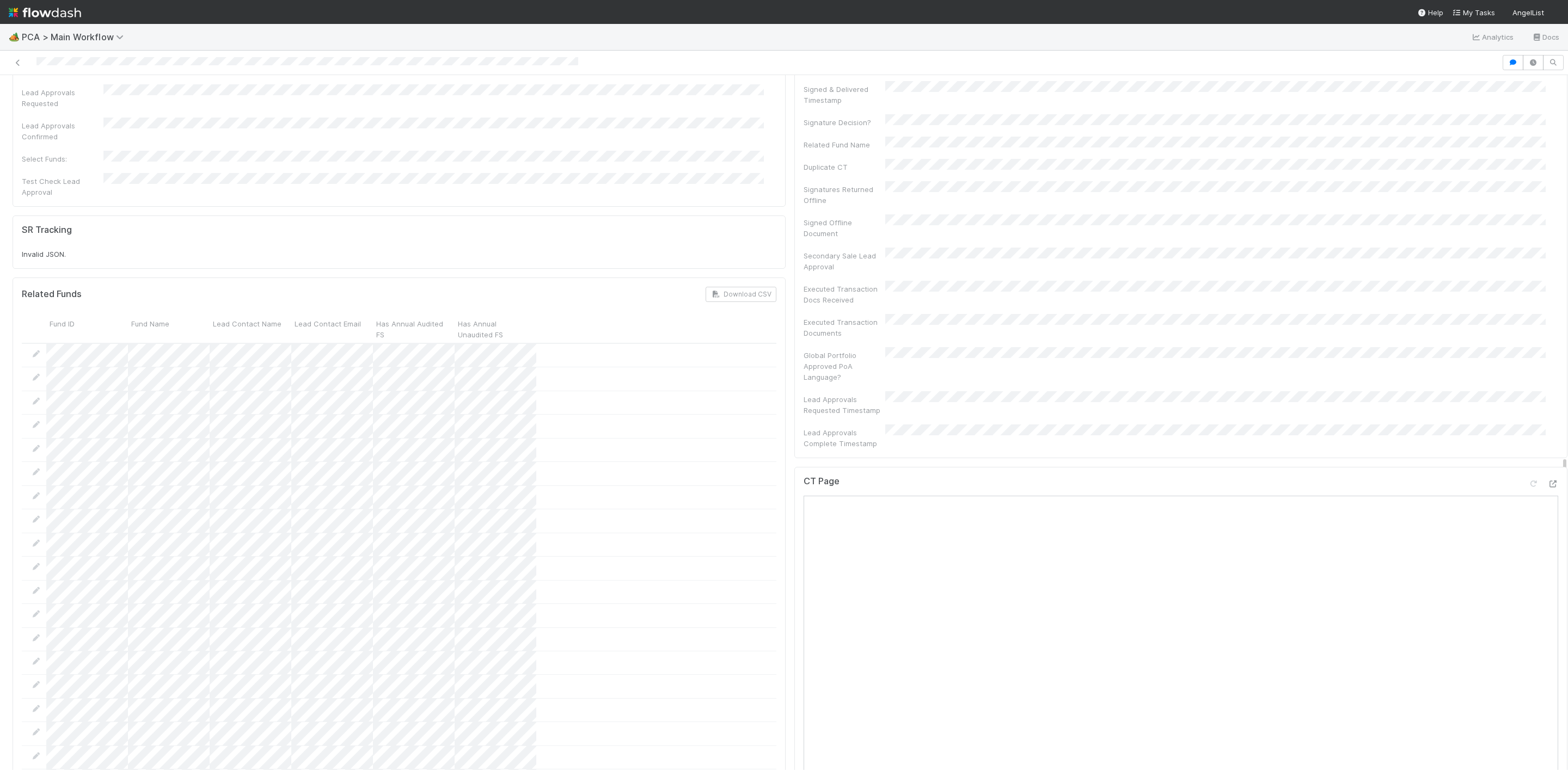
scroll to position [1388, 0]
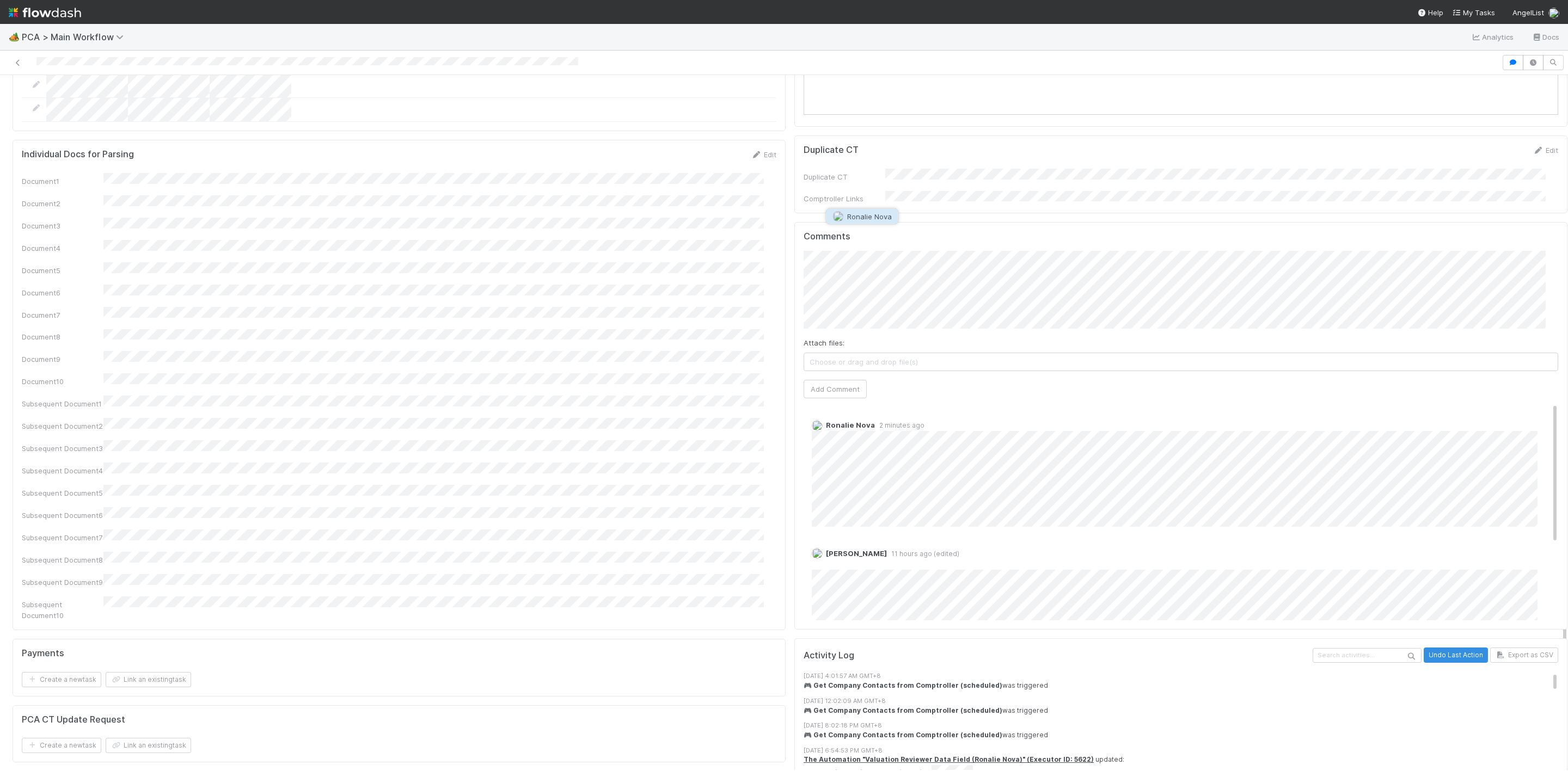
click at [867, 216] on span "Ronalie Nova" at bounding box center [869, 216] width 44 height 9
click at [832, 302] on div "Attach files: Choose or drag and drop file(s) Add Comment" at bounding box center [1181, 325] width 754 height 148
click at [823, 380] on button "Add Comment" at bounding box center [835, 389] width 63 height 19
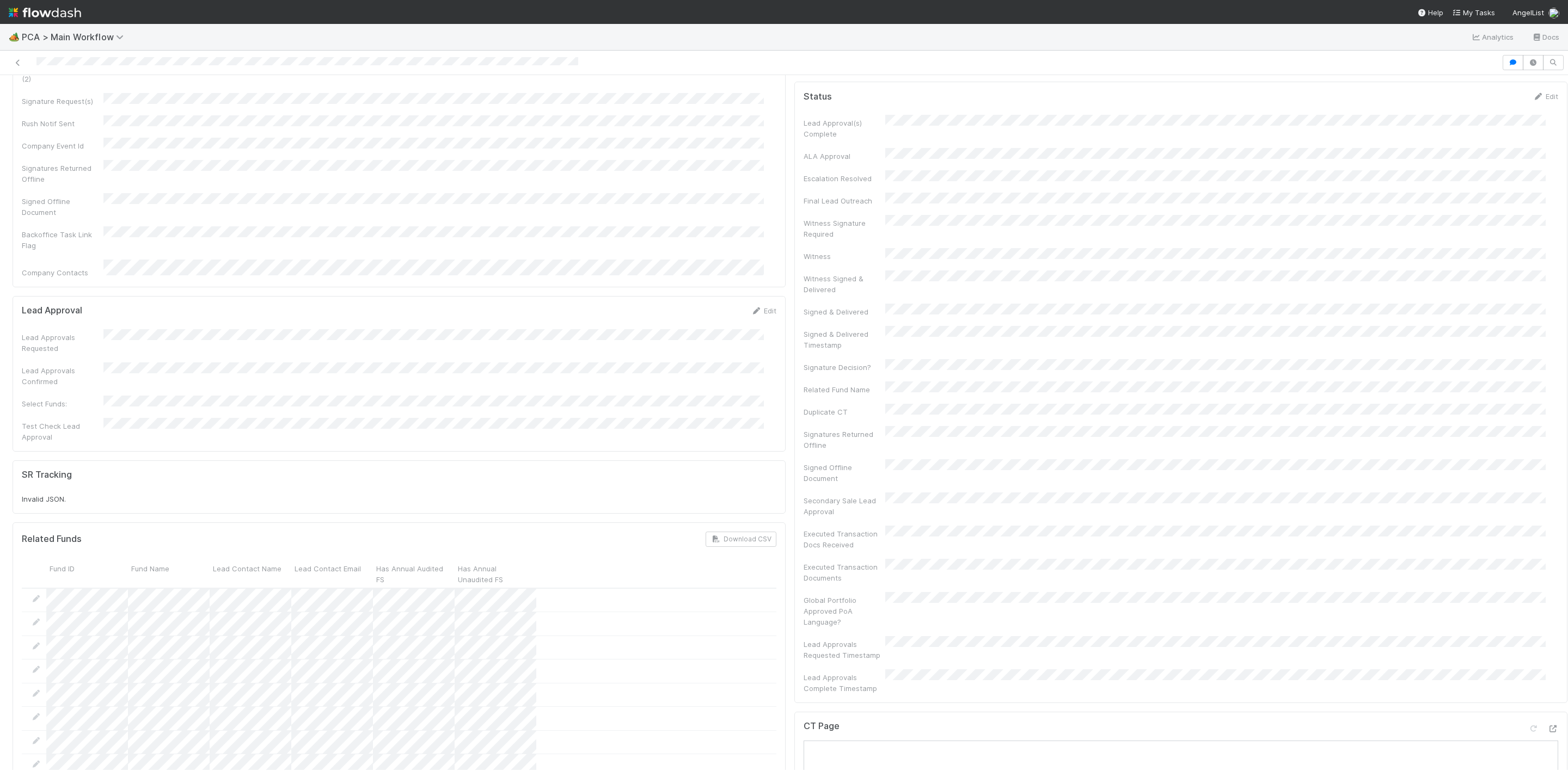
scroll to position [0, 0]
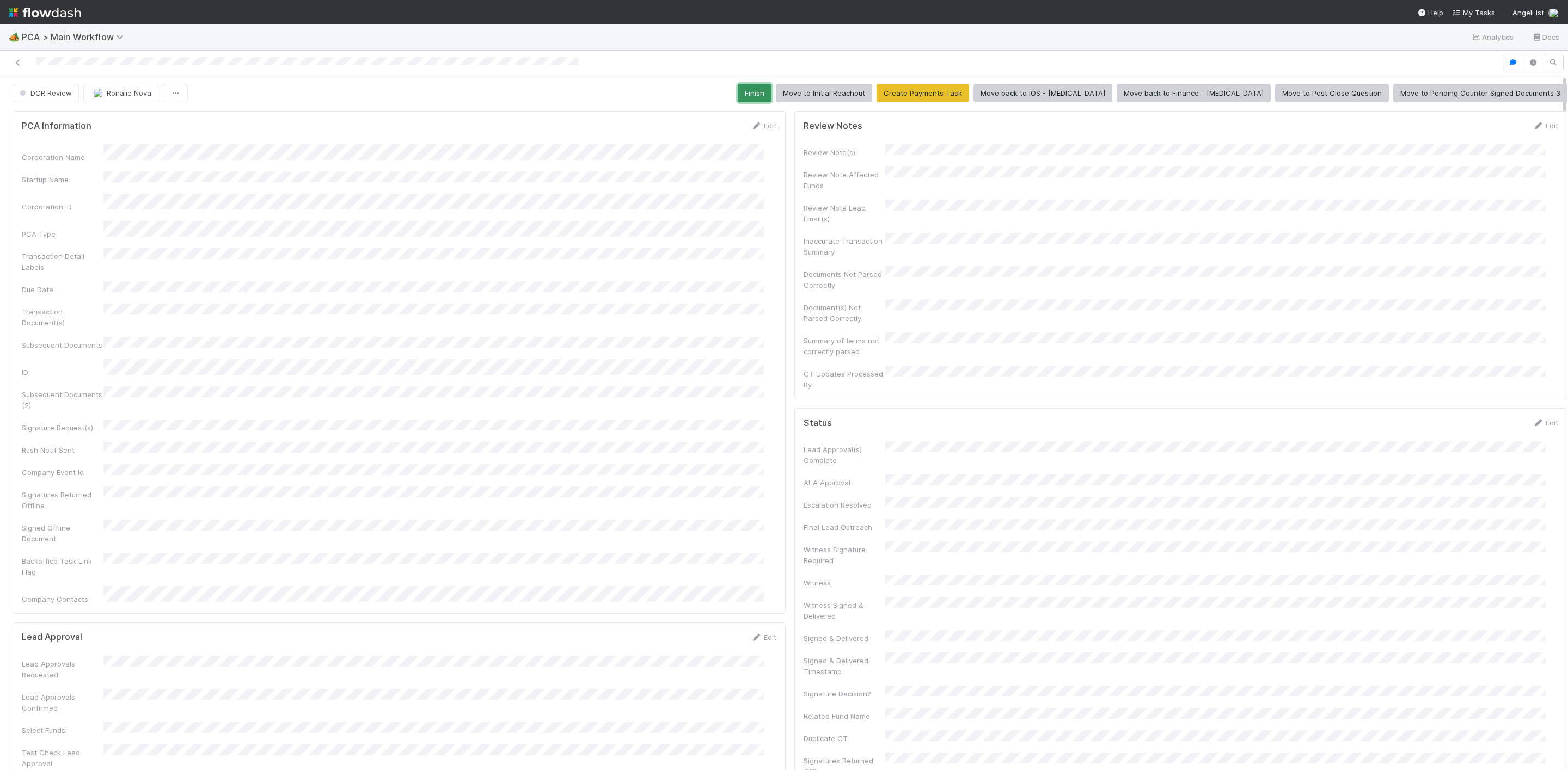
click at [771, 97] on button "Finish" at bounding box center [754, 93] width 33 height 19
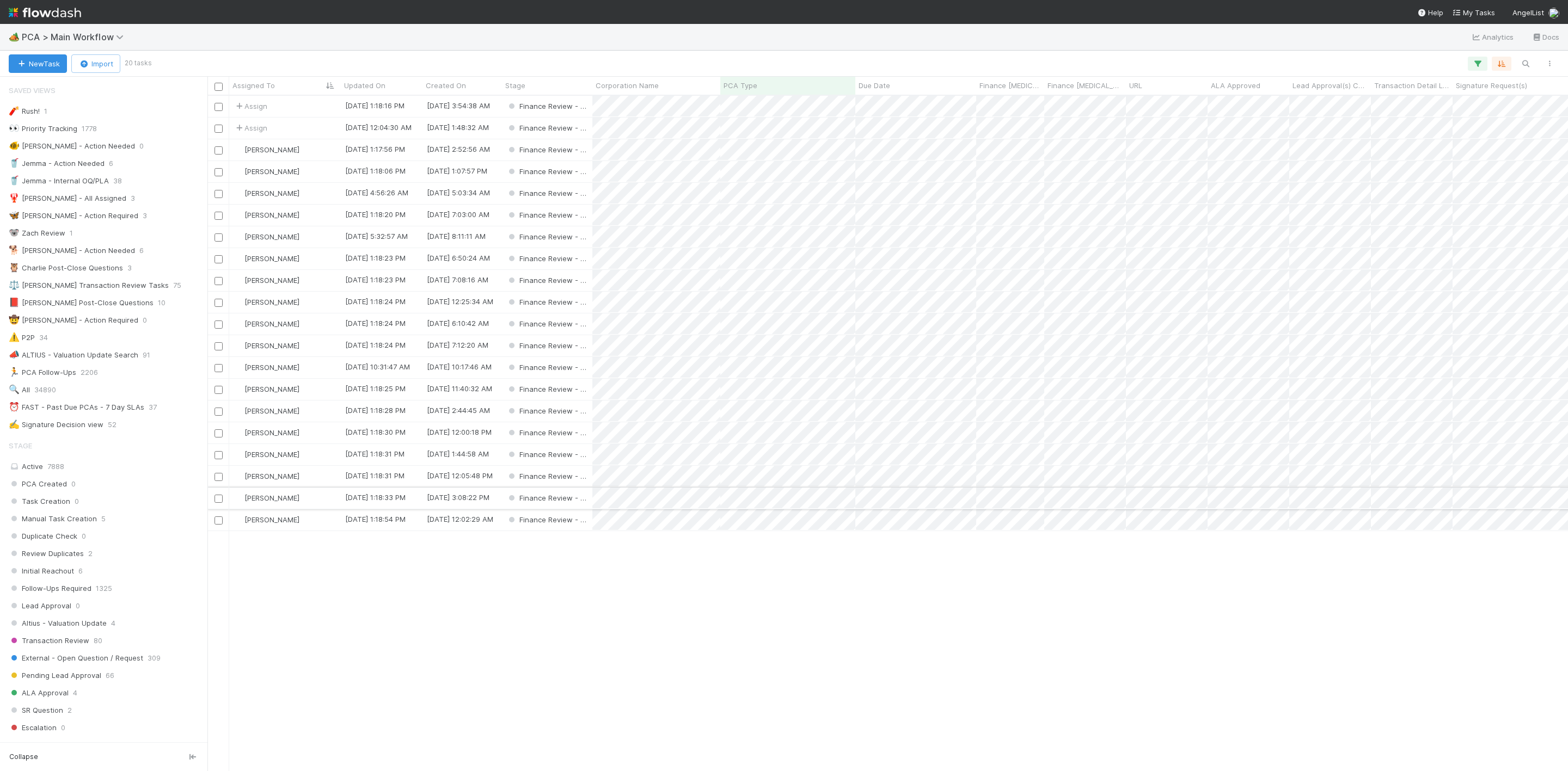
scroll to position [662, 1347]
click at [307, 495] on div "[PERSON_NAME]" at bounding box center [285, 497] width 112 height 21
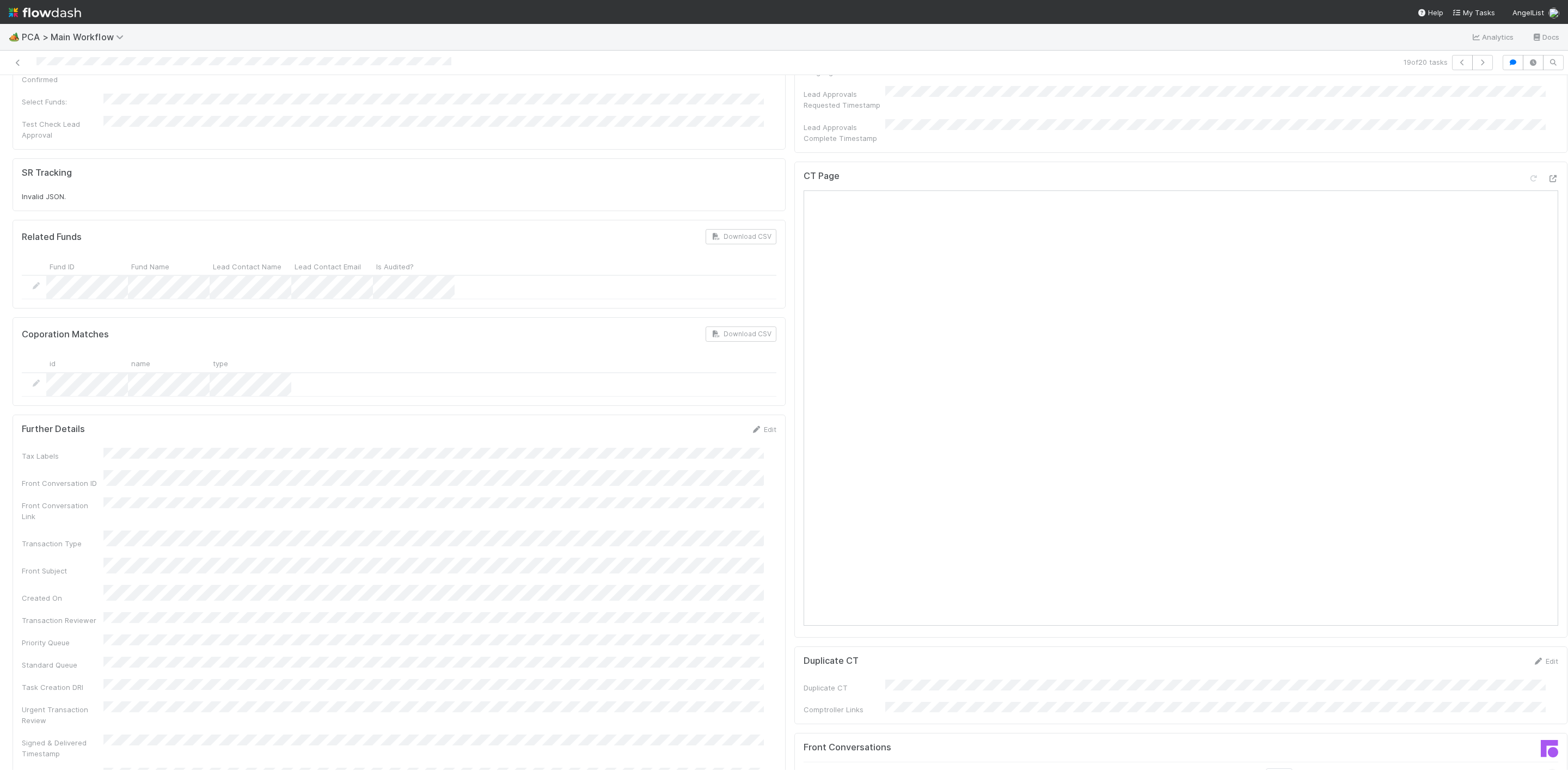
scroll to position [816, 0]
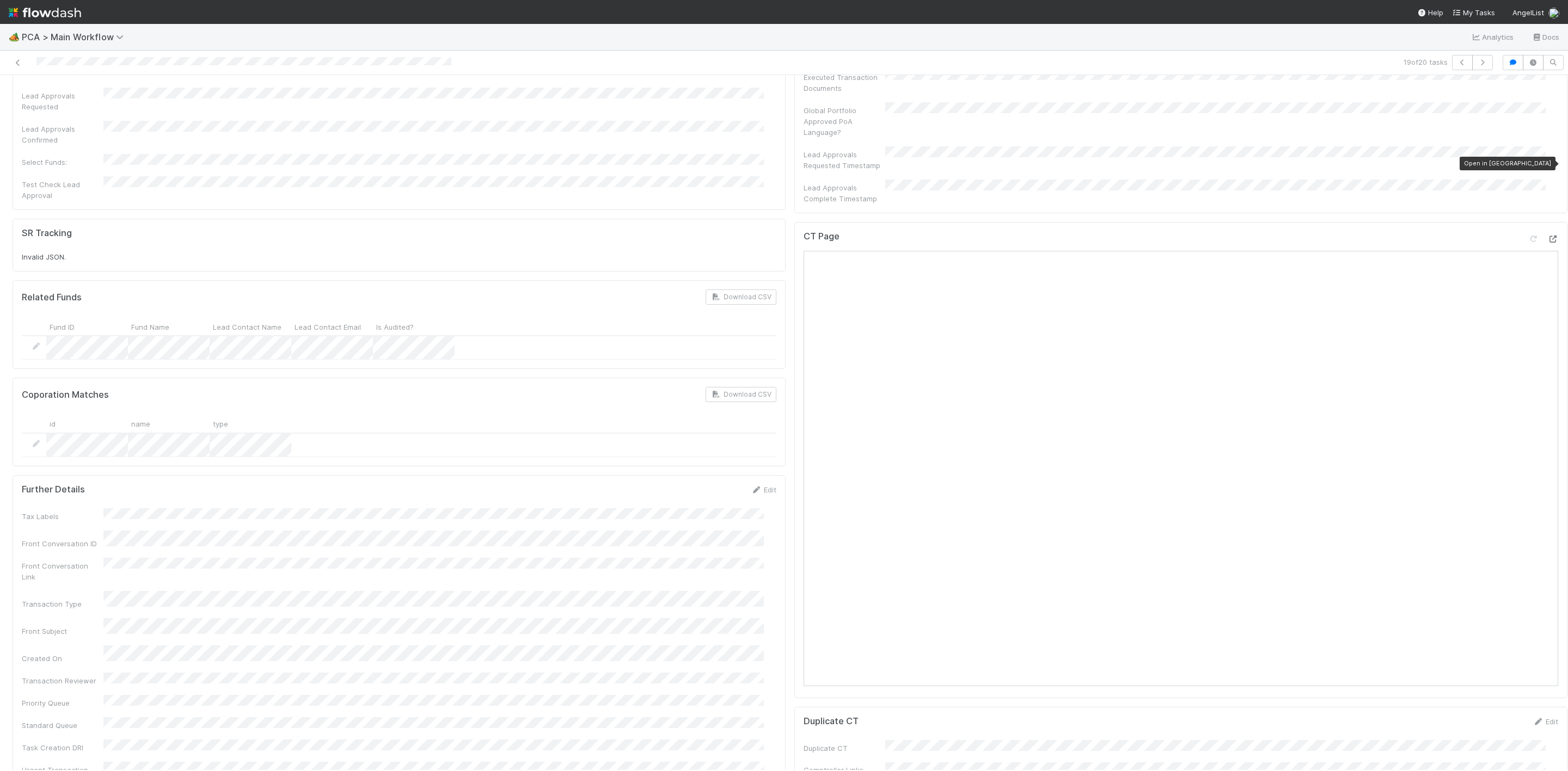
click at [1547, 236] on icon at bounding box center [1552, 239] width 11 height 7
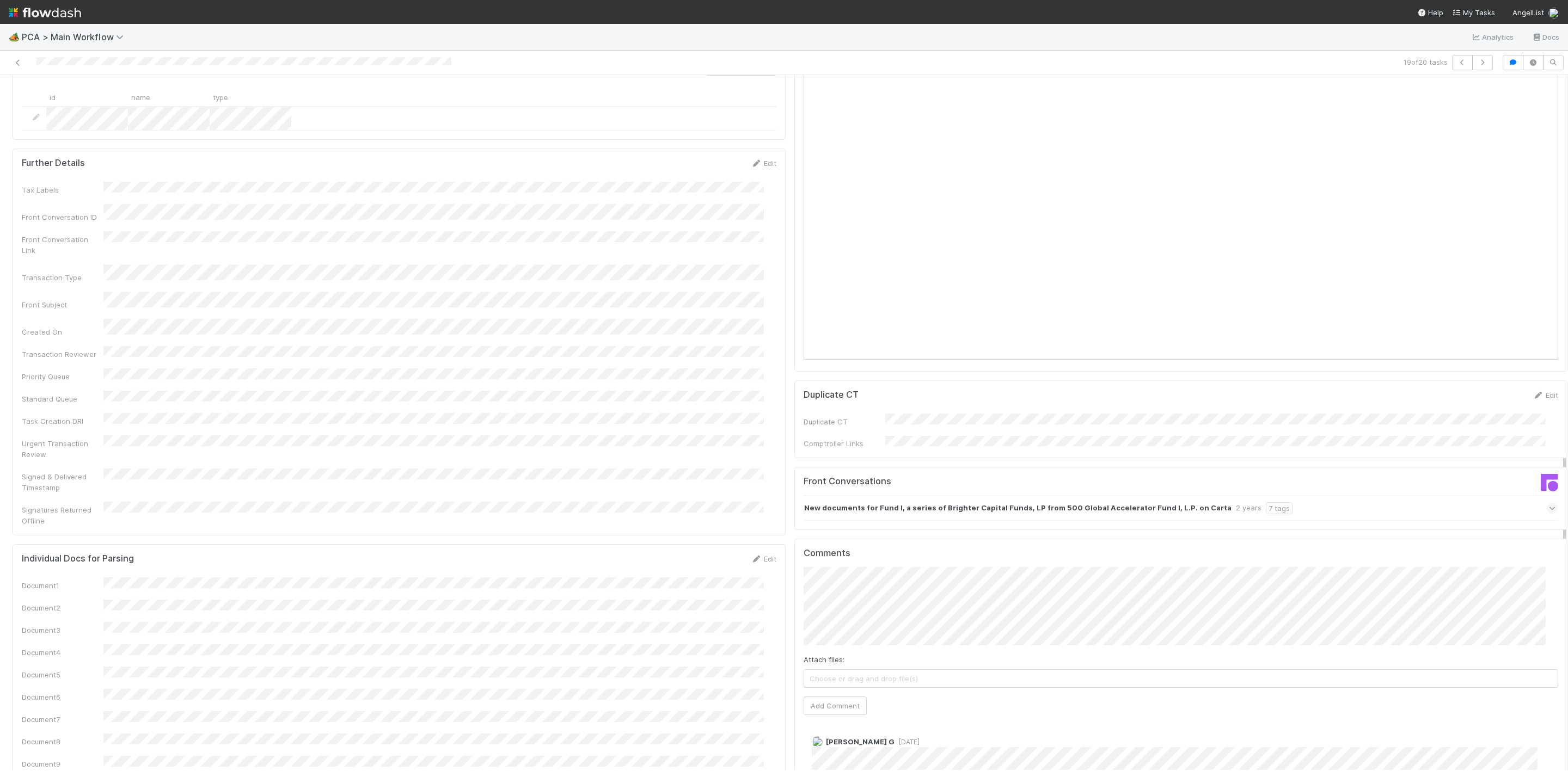
scroll to position [1306, 0]
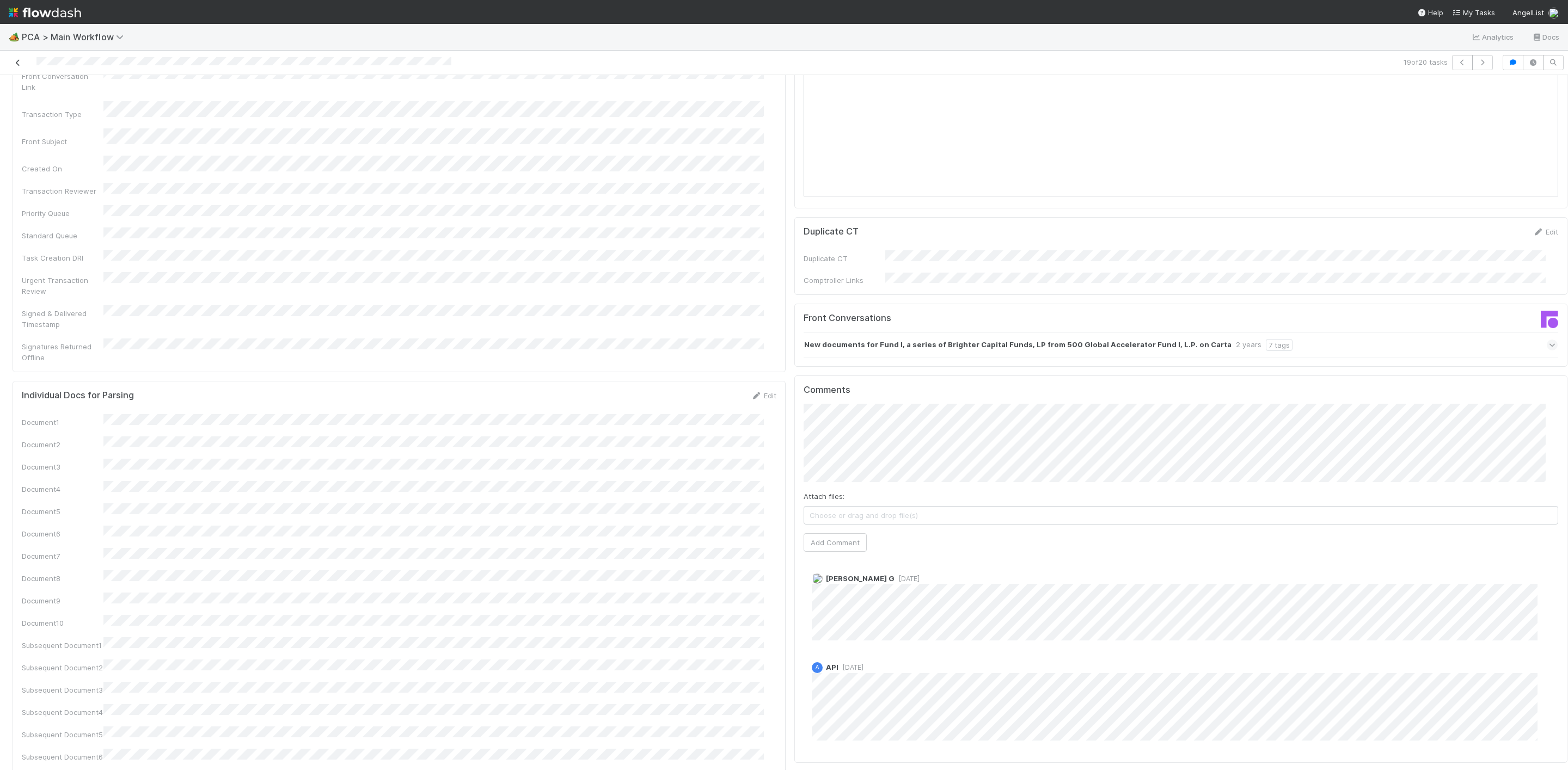
click at [21, 61] on icon at bounding box center [18, 62] width 11 height 7
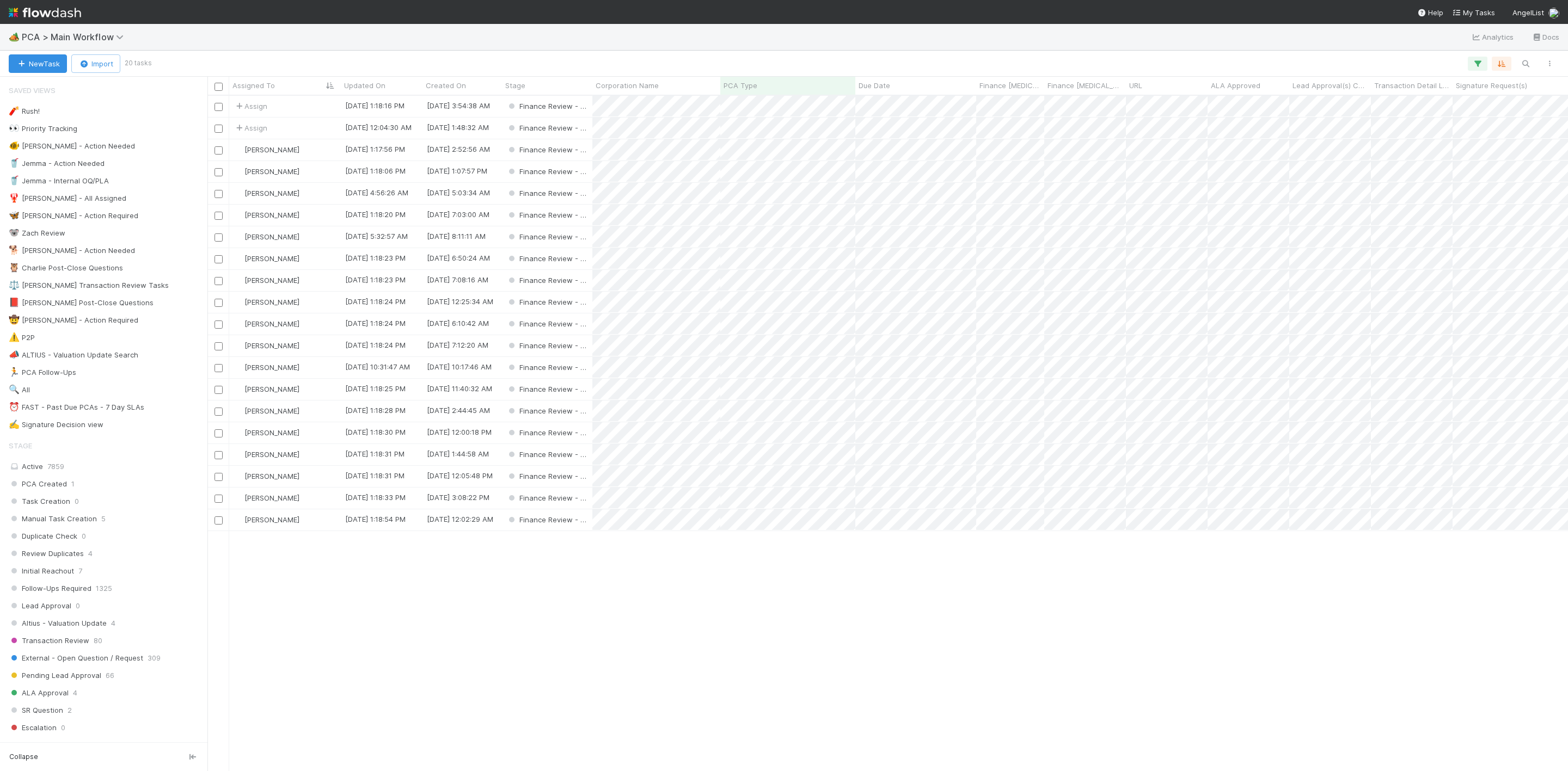
scroll to position [662, 1347]
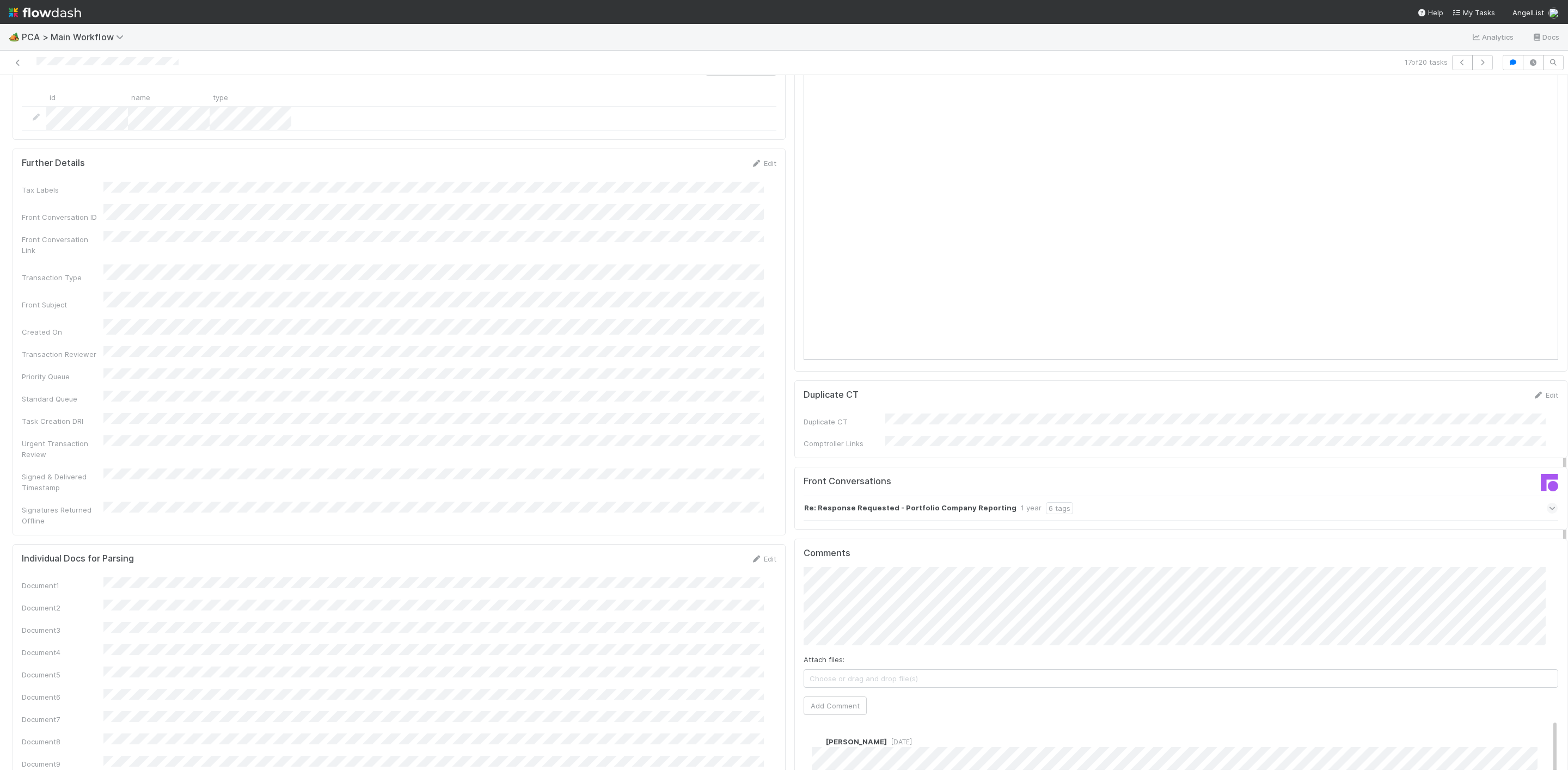
scroll to position [898, 0]
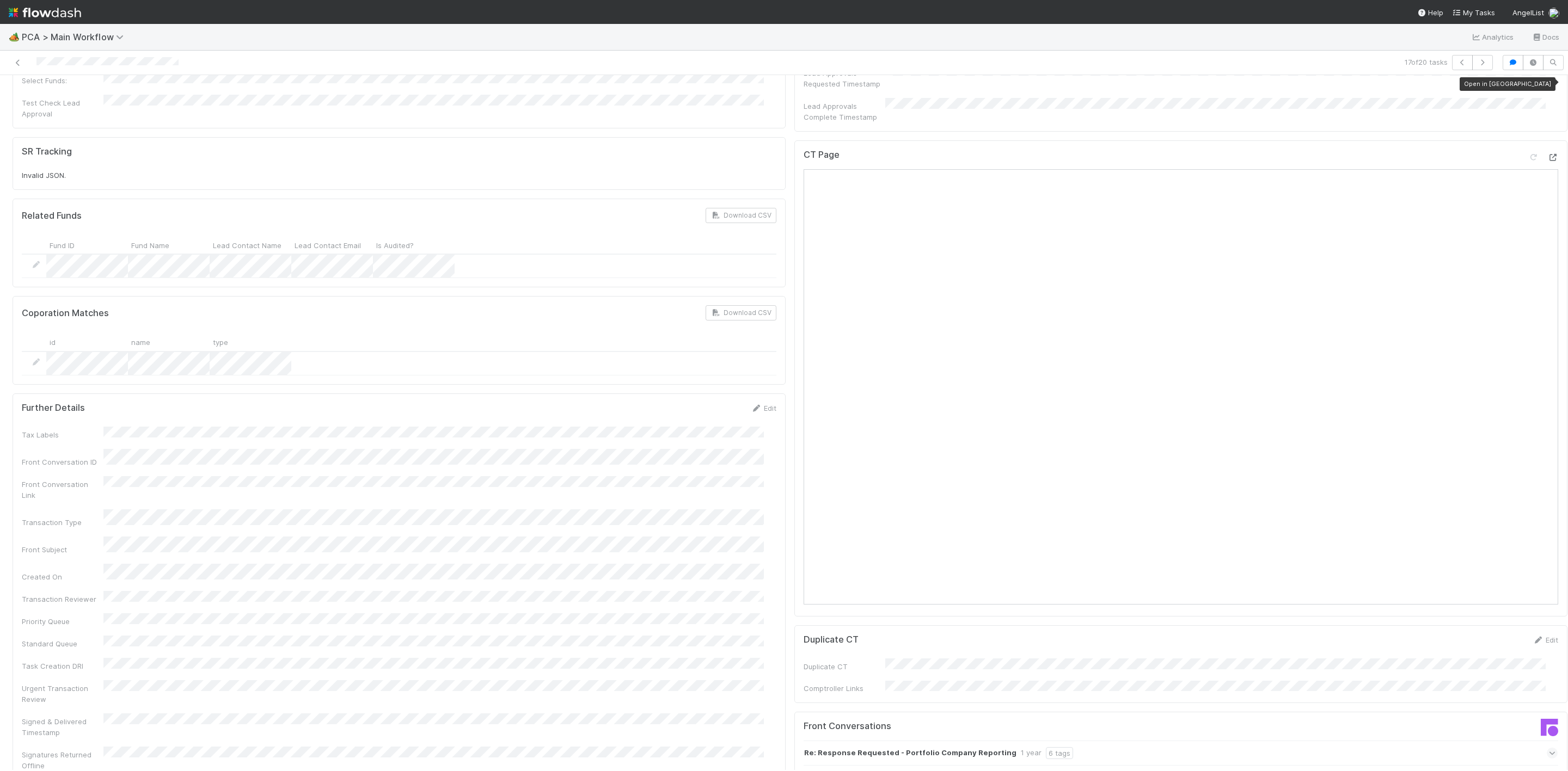
click at [1547, 152] on div at bounding box center [1552, 157] width 11 height 11
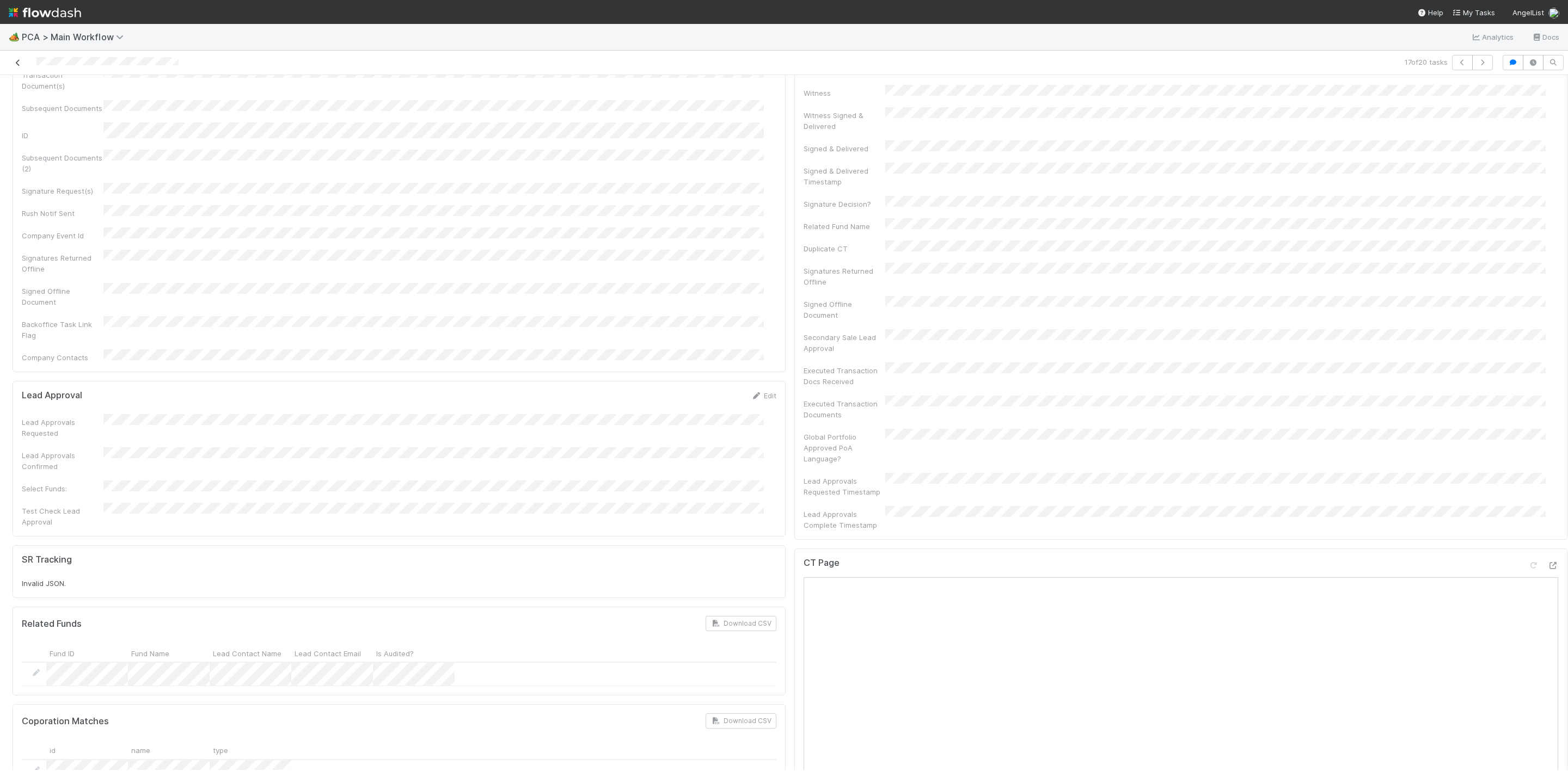
click at [13, 63] on icon at bounding box center [18, 62] width 11 height 7
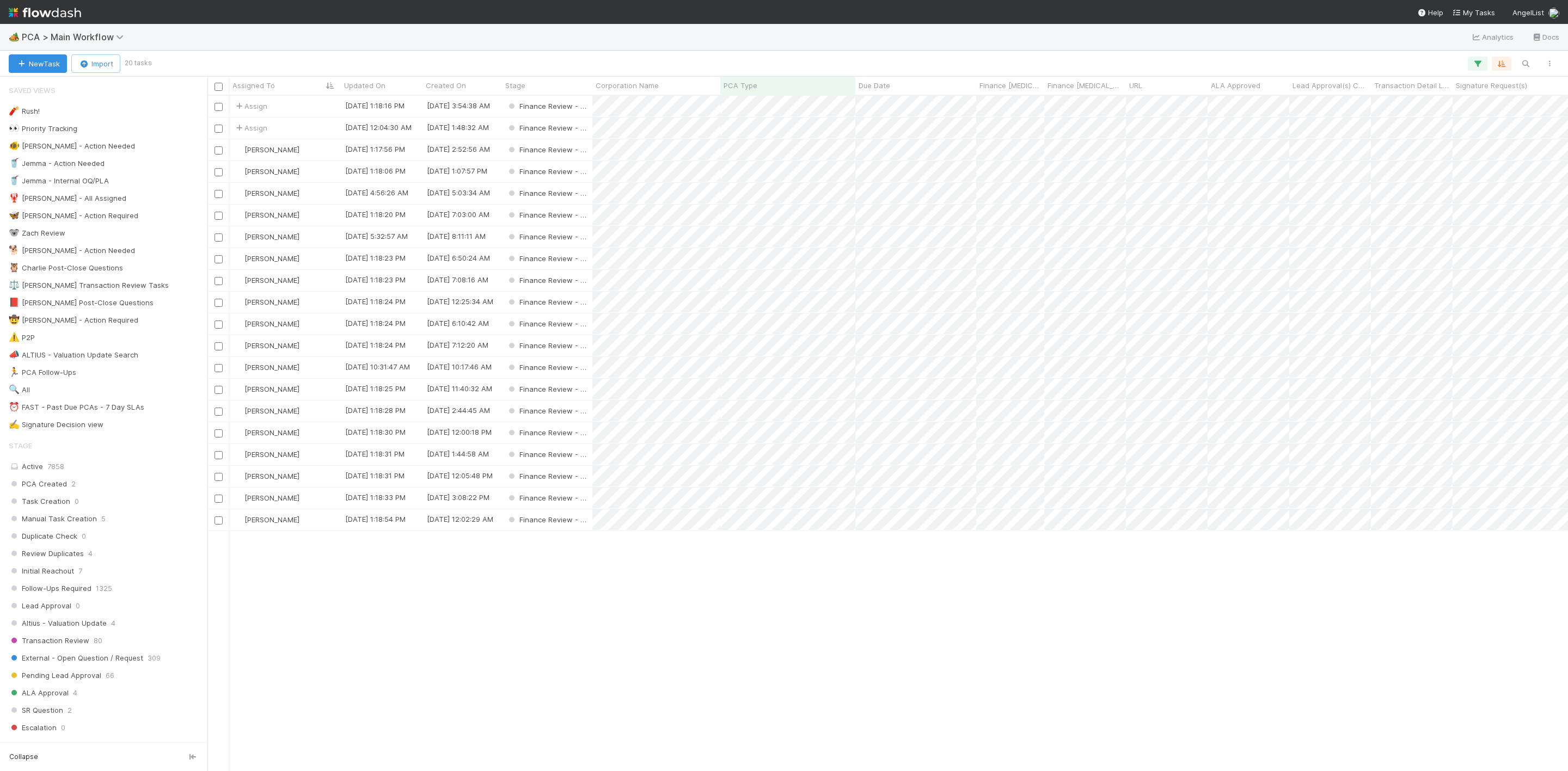
scroll to position [662, 1347]
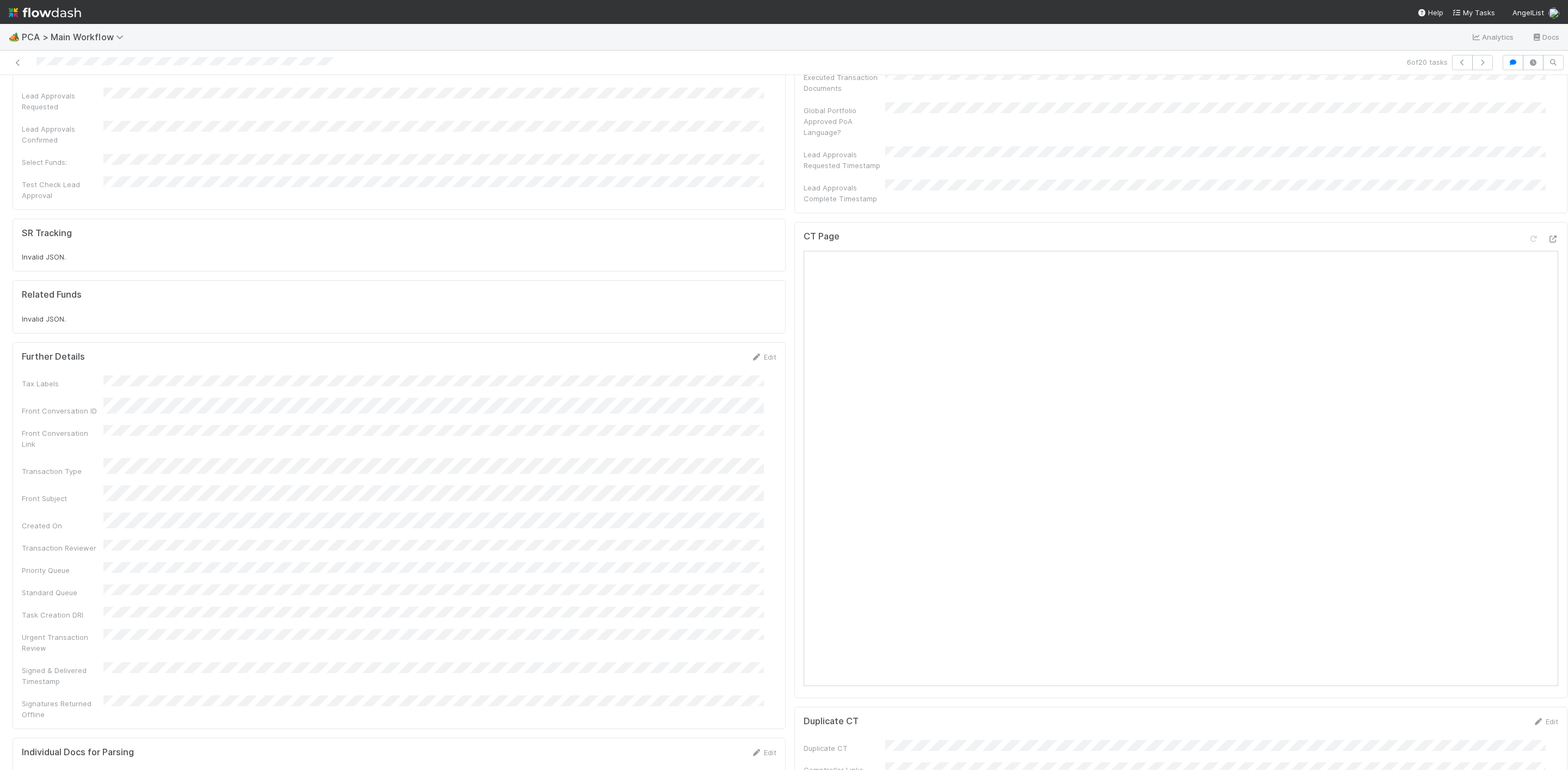
scroll to position [735, 0]
click at [1547, 317] on icon at bounding box center [1552, 321] width 11 height 7
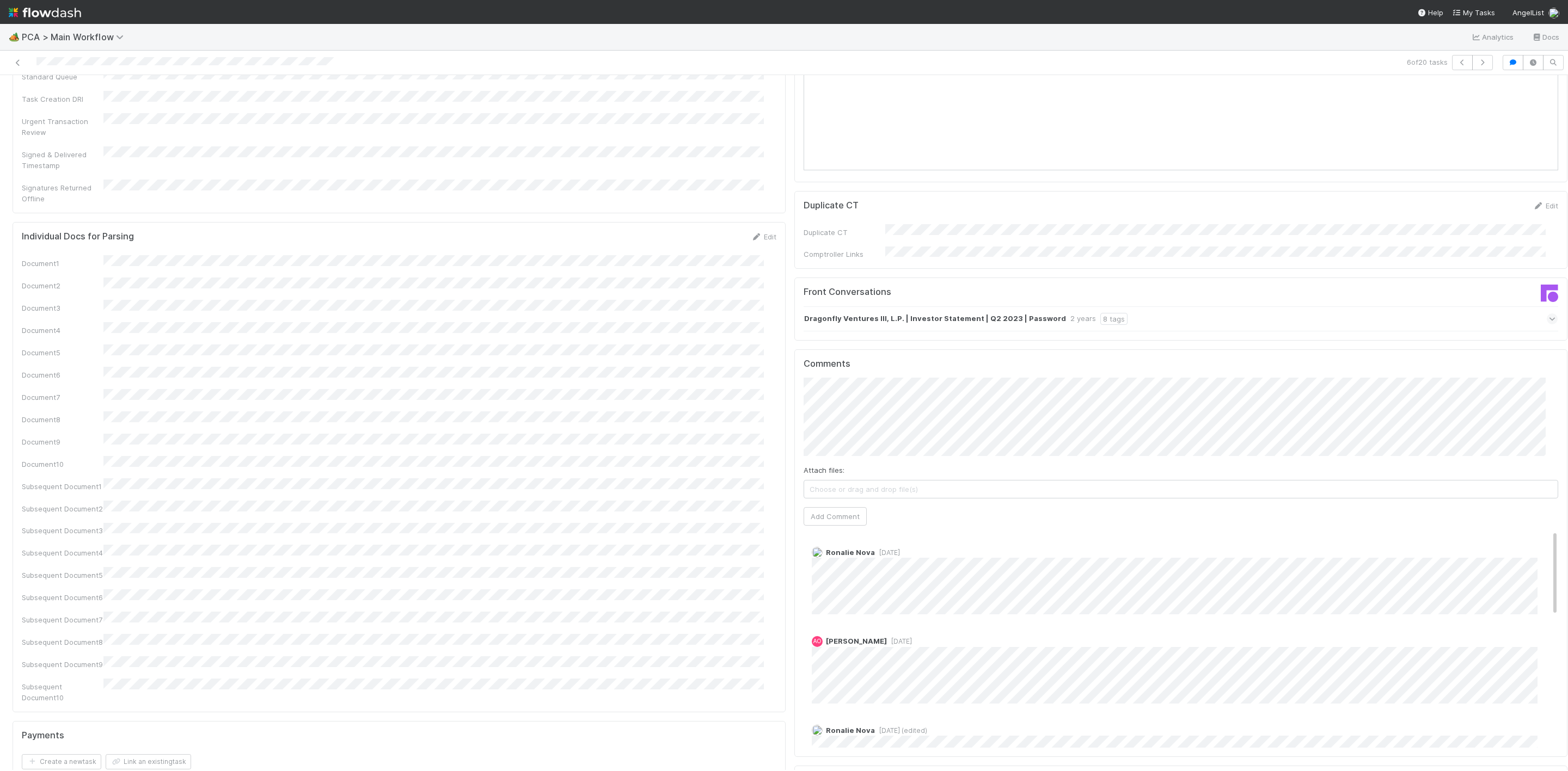
scroll to position [1306, 0]
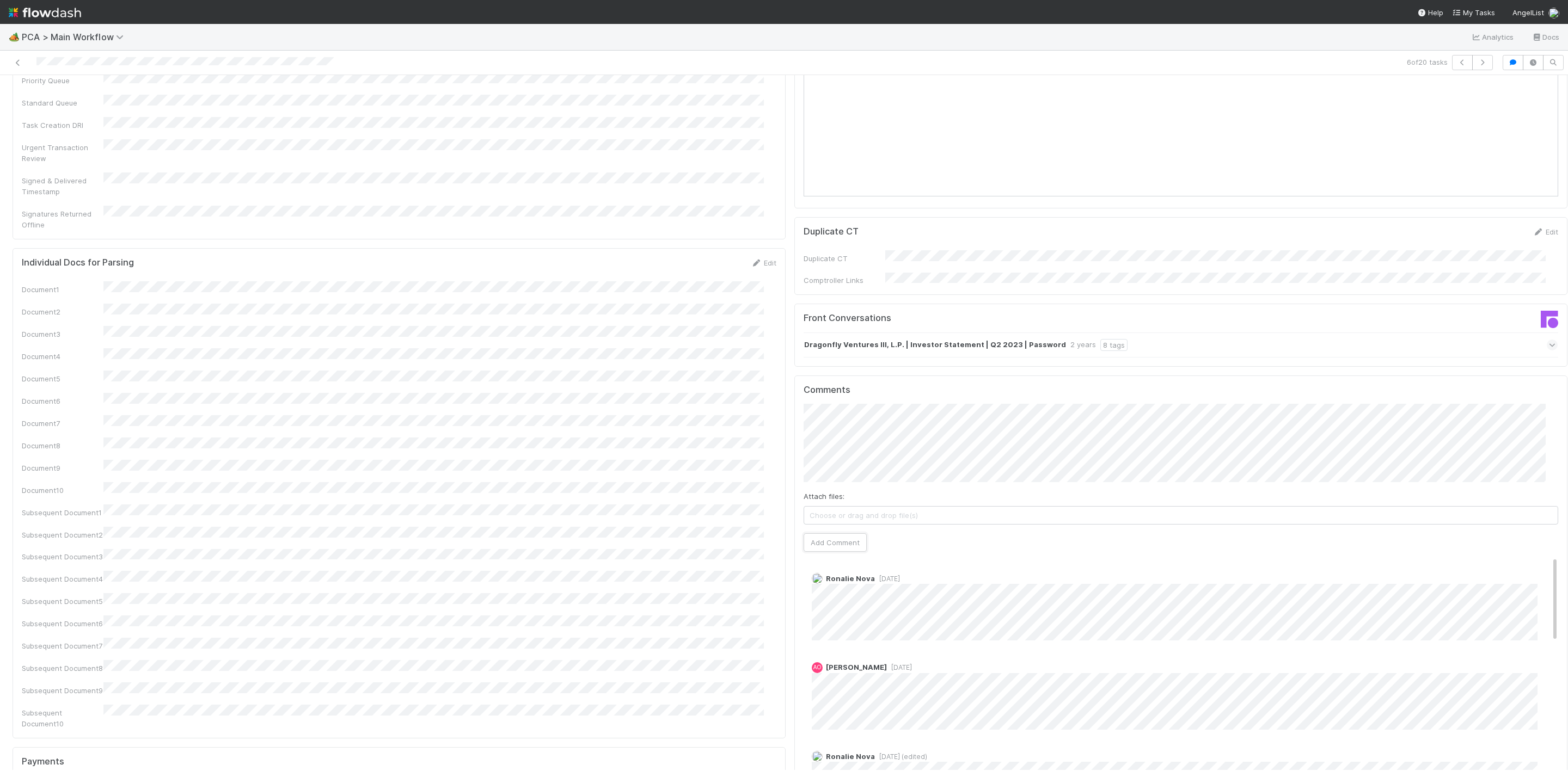
drag, startPoint x: 810, startPoint y: 463, endPoint x: 813, endPoint y: 444, distance: 19.2
click at [812, 533] on button "Add Comment" at bounding box center [835, 543] width 63 height 19
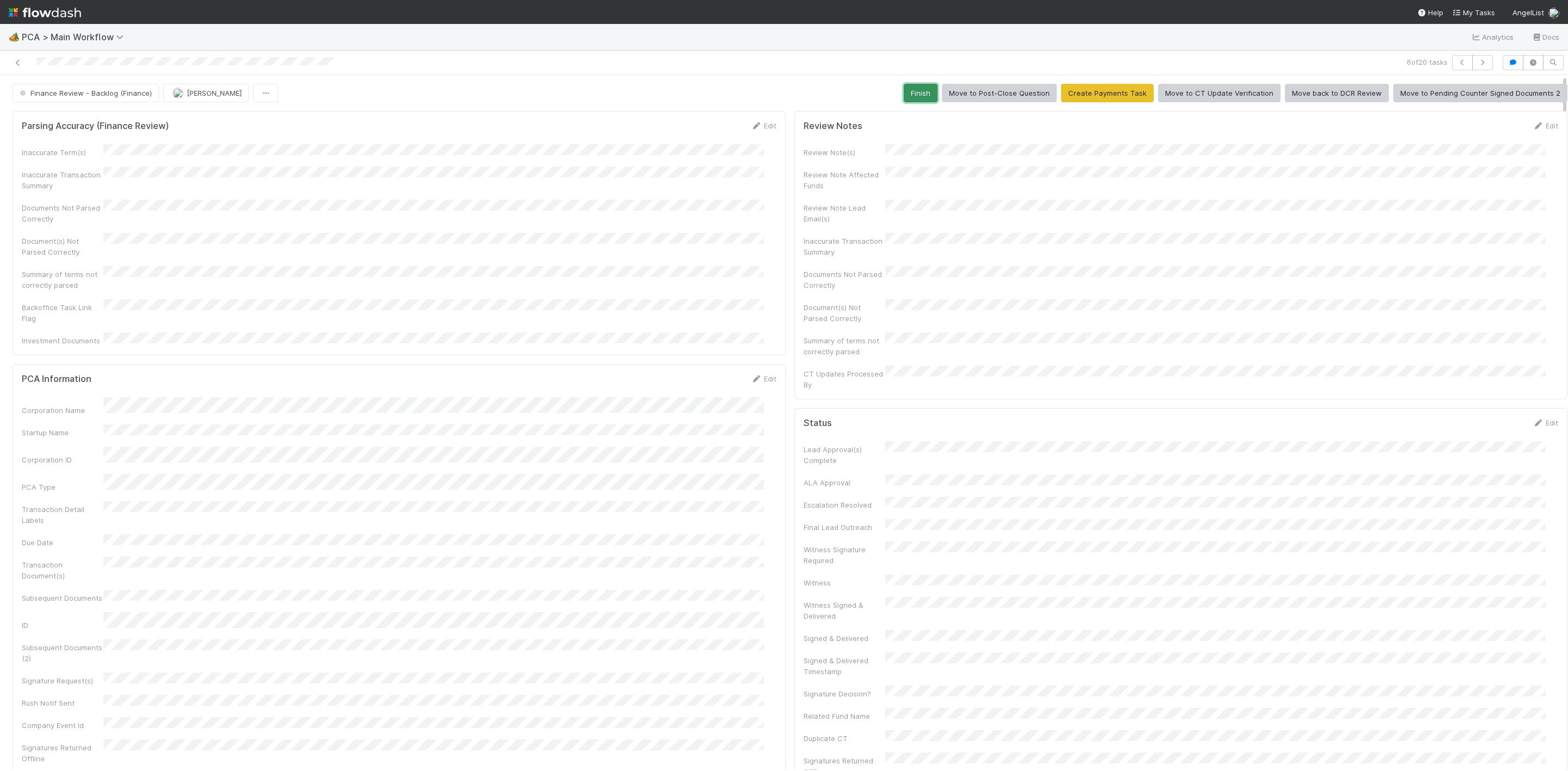
click at [915, 100] on button "Finish" at bounding box center [920, 93] width 33 height 19
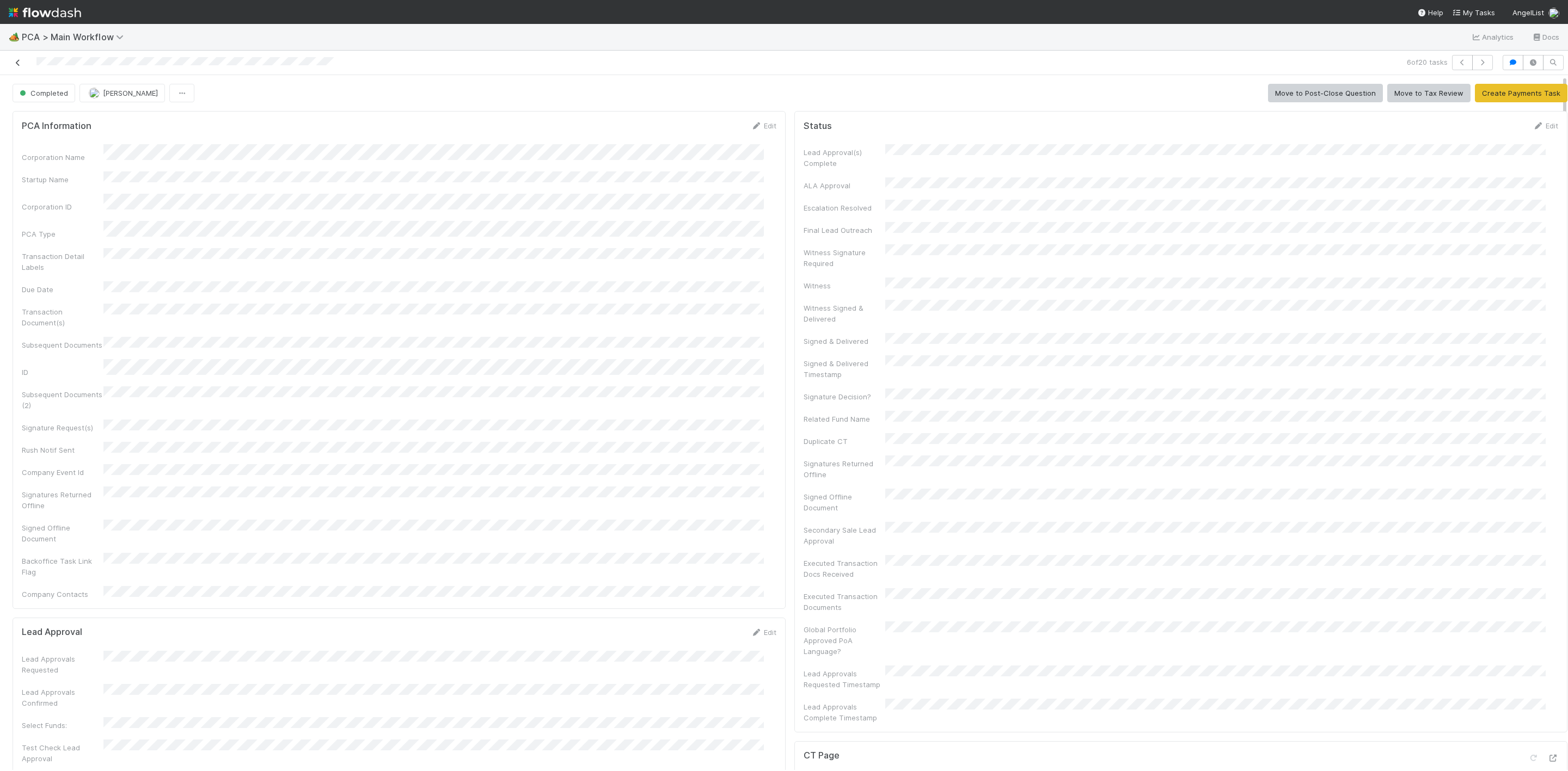
click at [18, 57] on link at bounding box center [18, 62] width 11 height 11
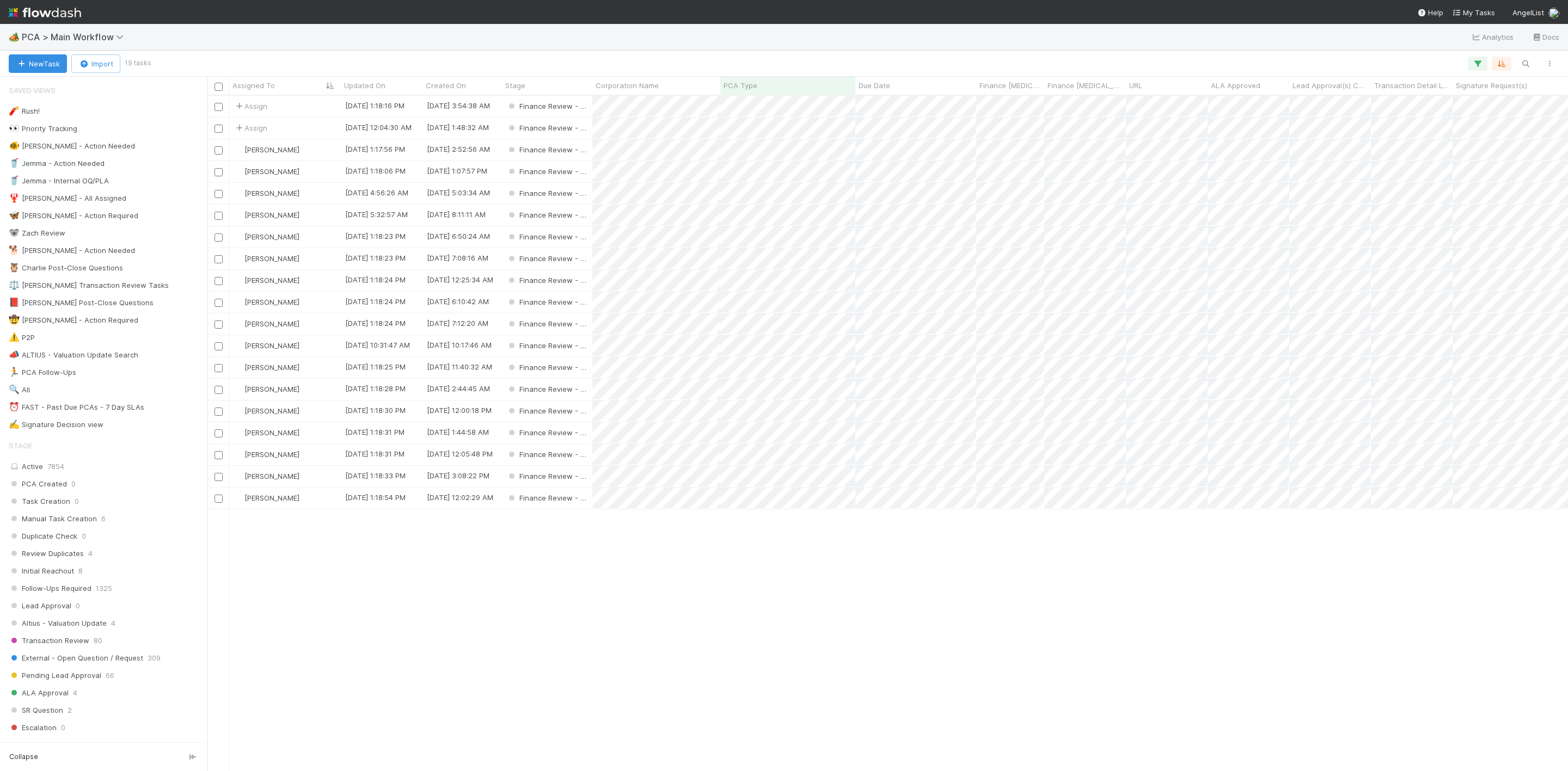
scroll to position [662, 1347]
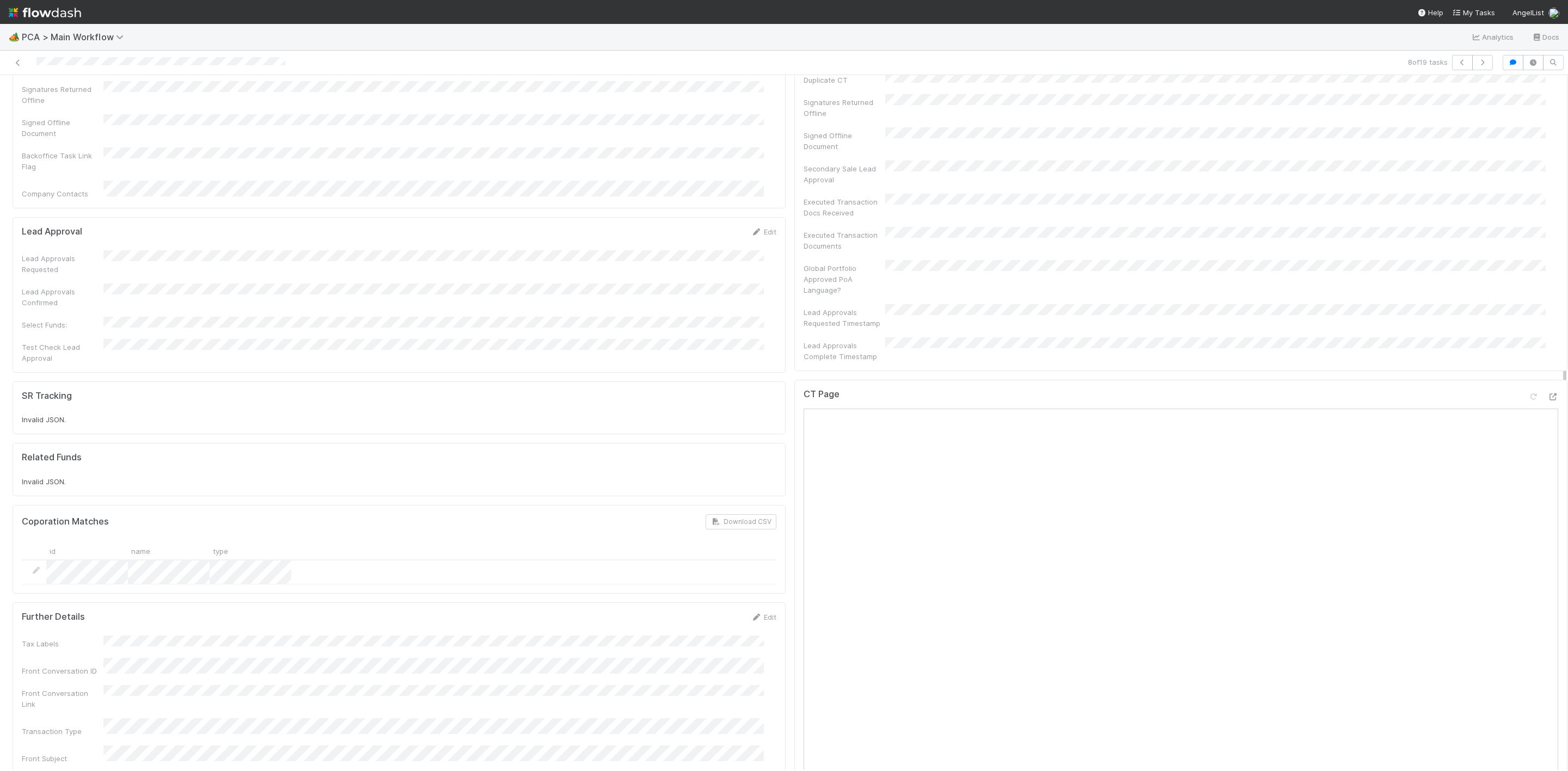
scroll to position [653, 0]
click at [1547, 399] on icon at bounding box center [1552, 403] width 11 height 7
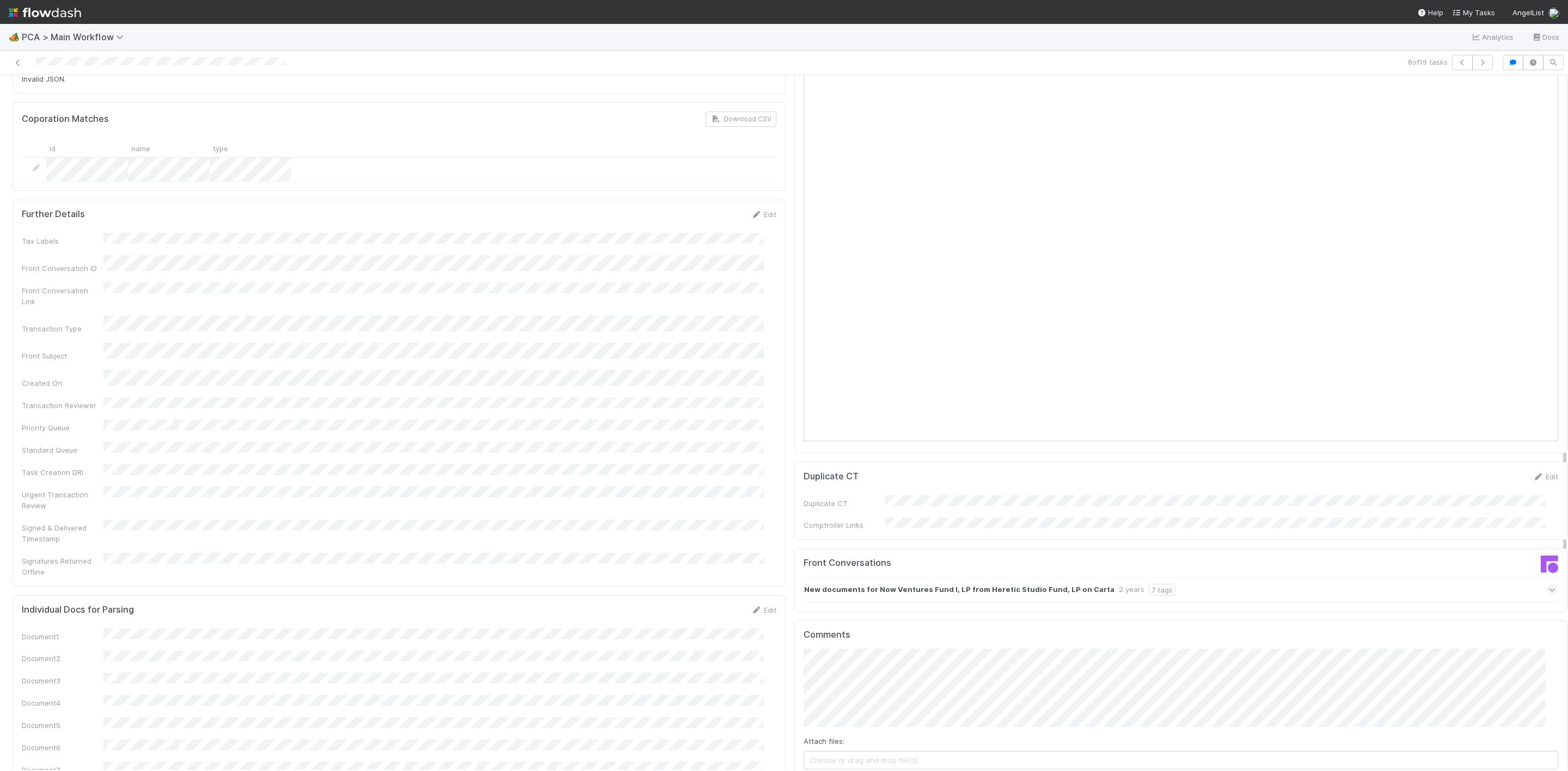
scroll to position [1469, 0]
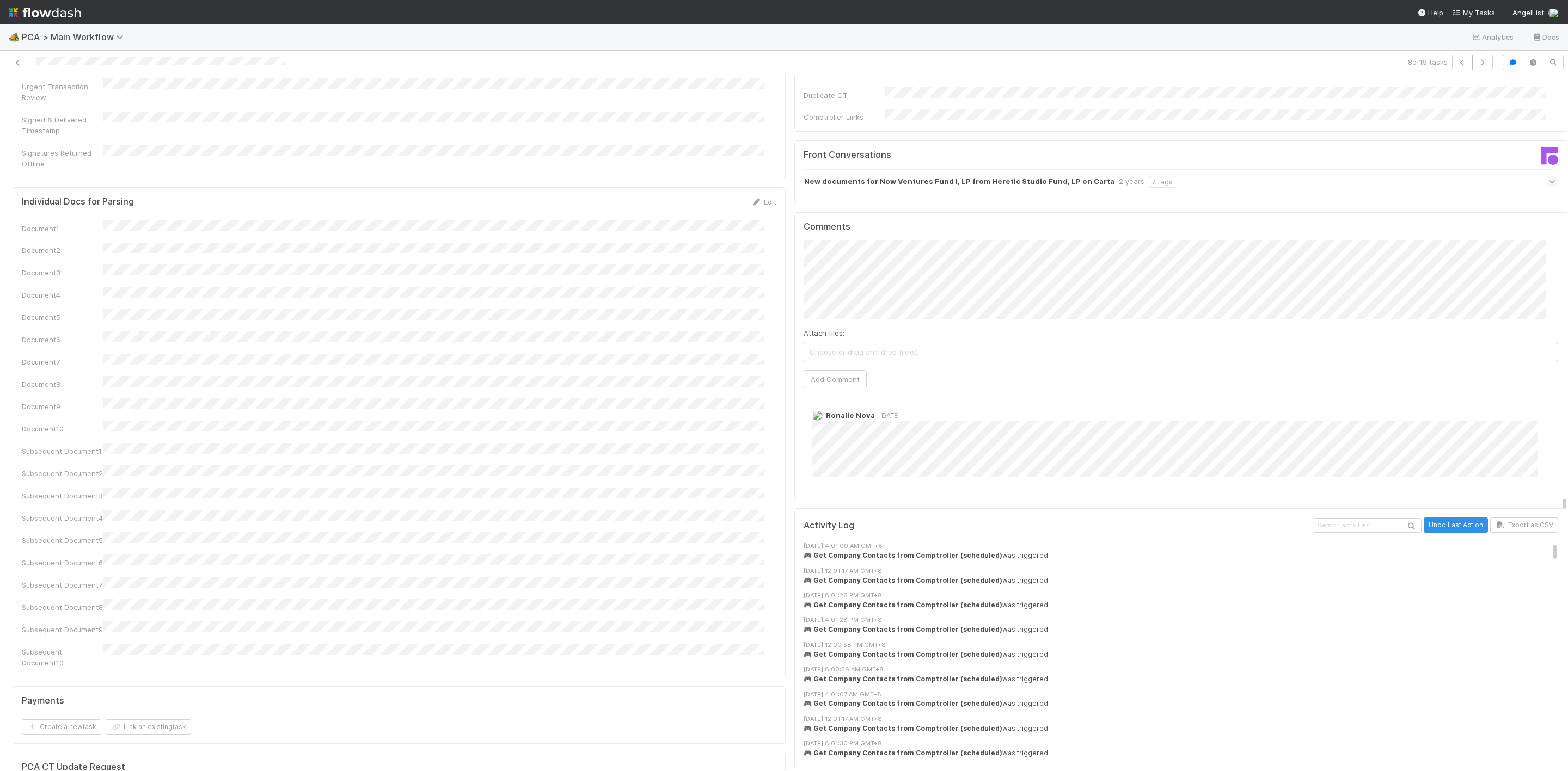
click at [837, 314] on div "Comments Attach files: Choose or drag and drop file(s) Add Comment Ronalie Nova…" at bounding box center [1181, 356] width 754 height 269
click at [845, 370] on button "Add Comment" at bounding box center [835, 380] width 63 height 19
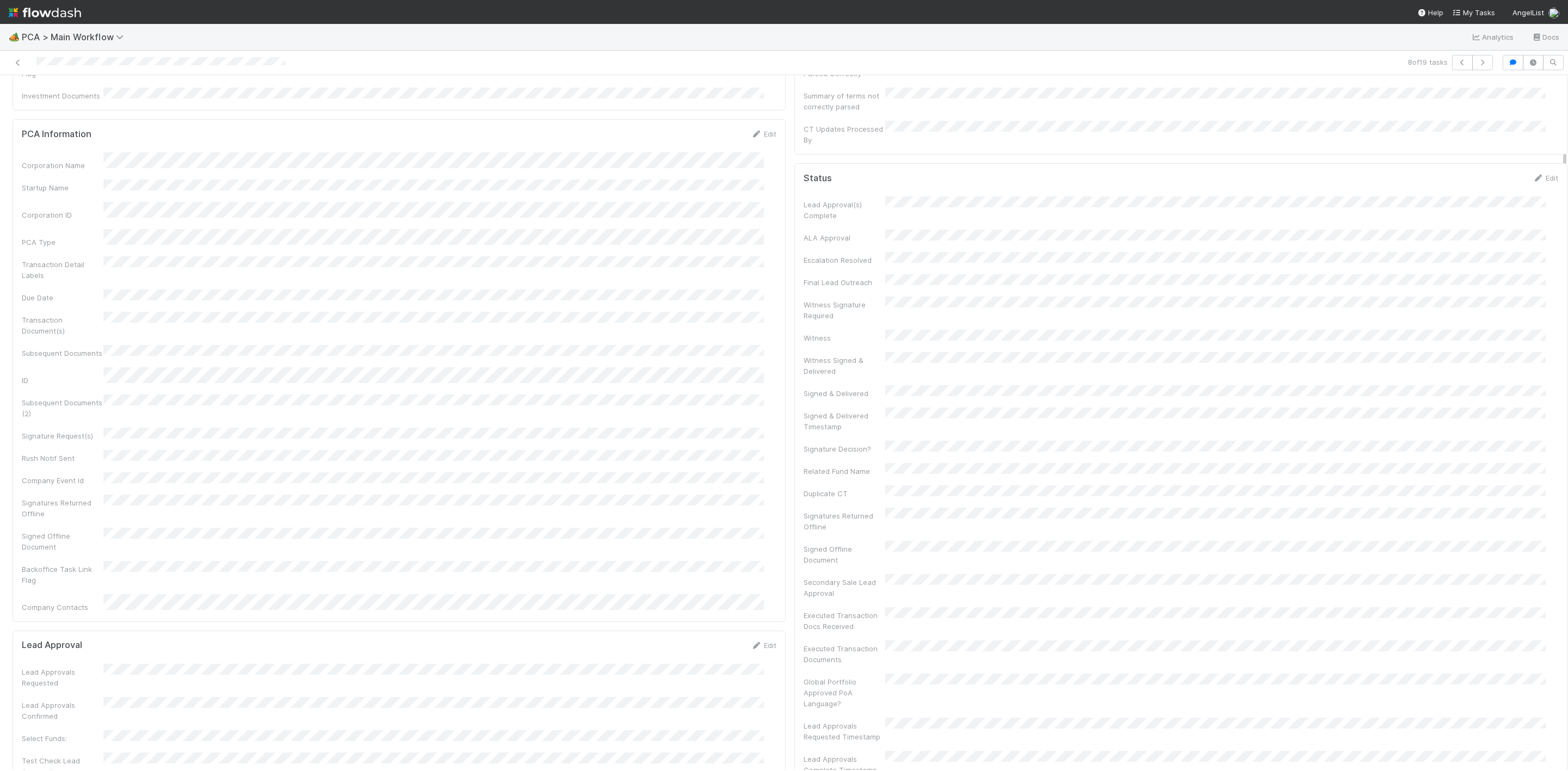
scroll to position [0, 0]
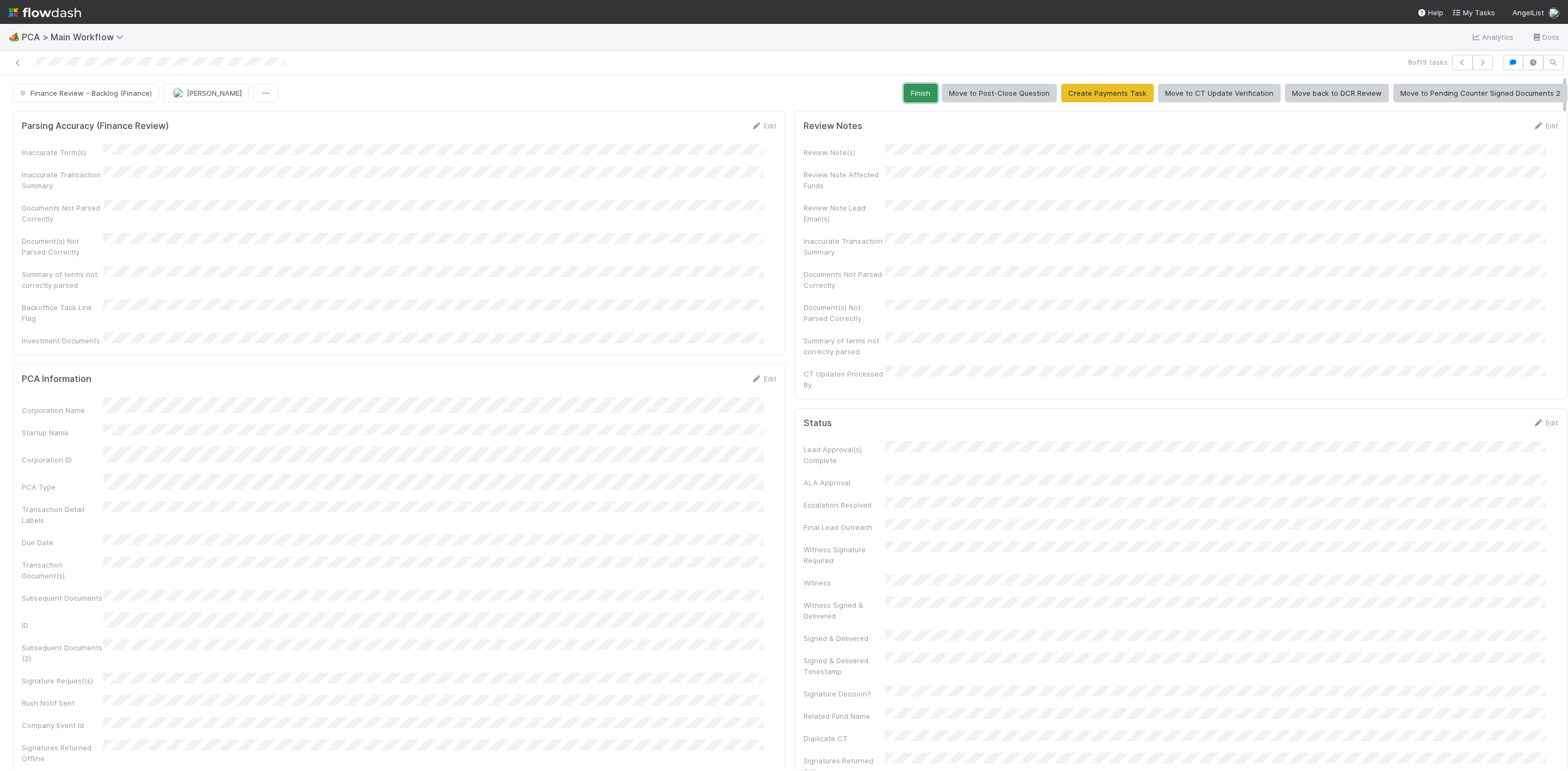
click at [911, 102] on button "Finish" at bounding box center [920, 93] width 33 height 19
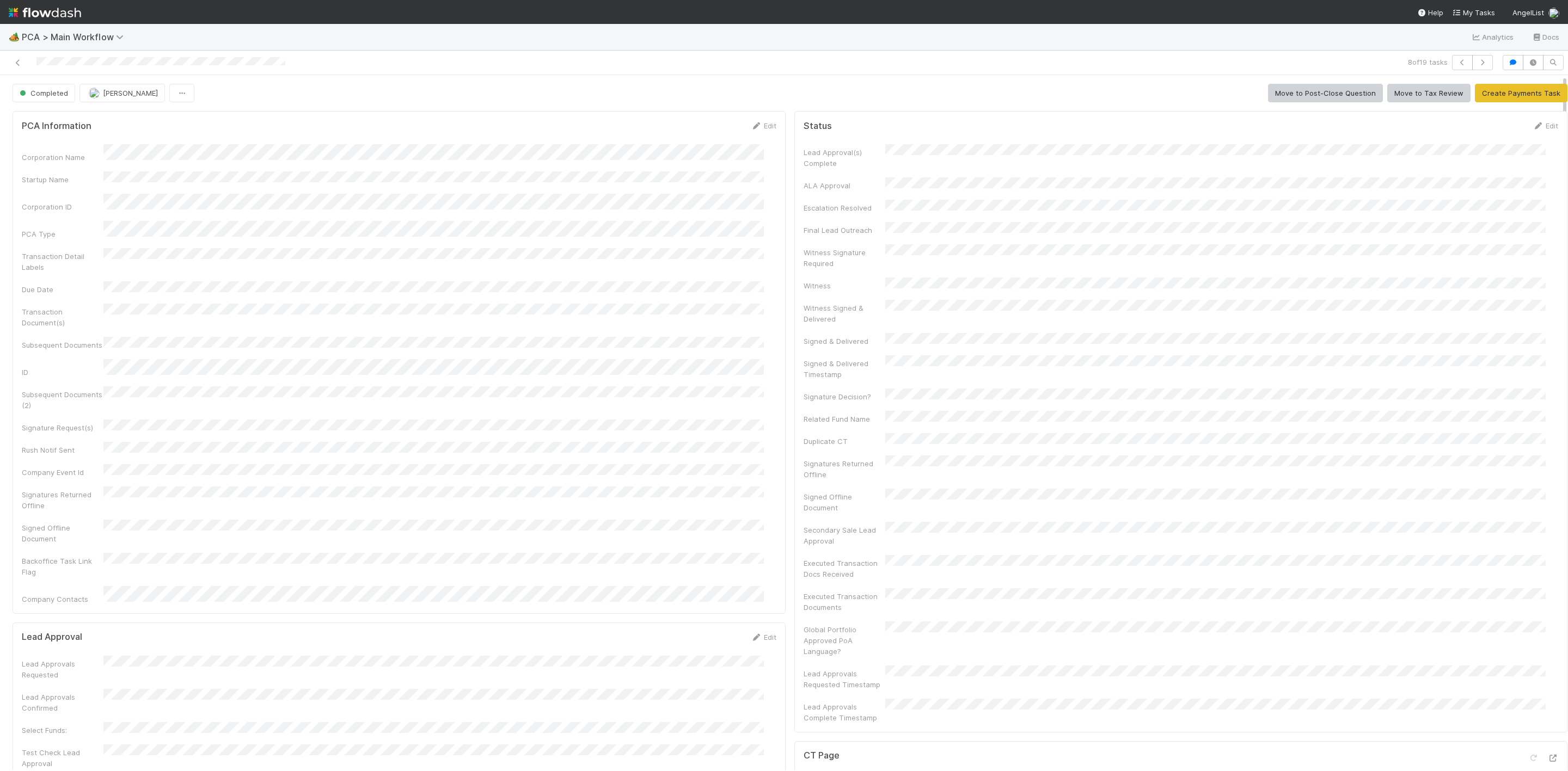
click at [18, 68] on div at bounding box center [378, 62] width 748 height 15
click at [17, 64] on icon at bounding box center [18, 62] width 11 height 7
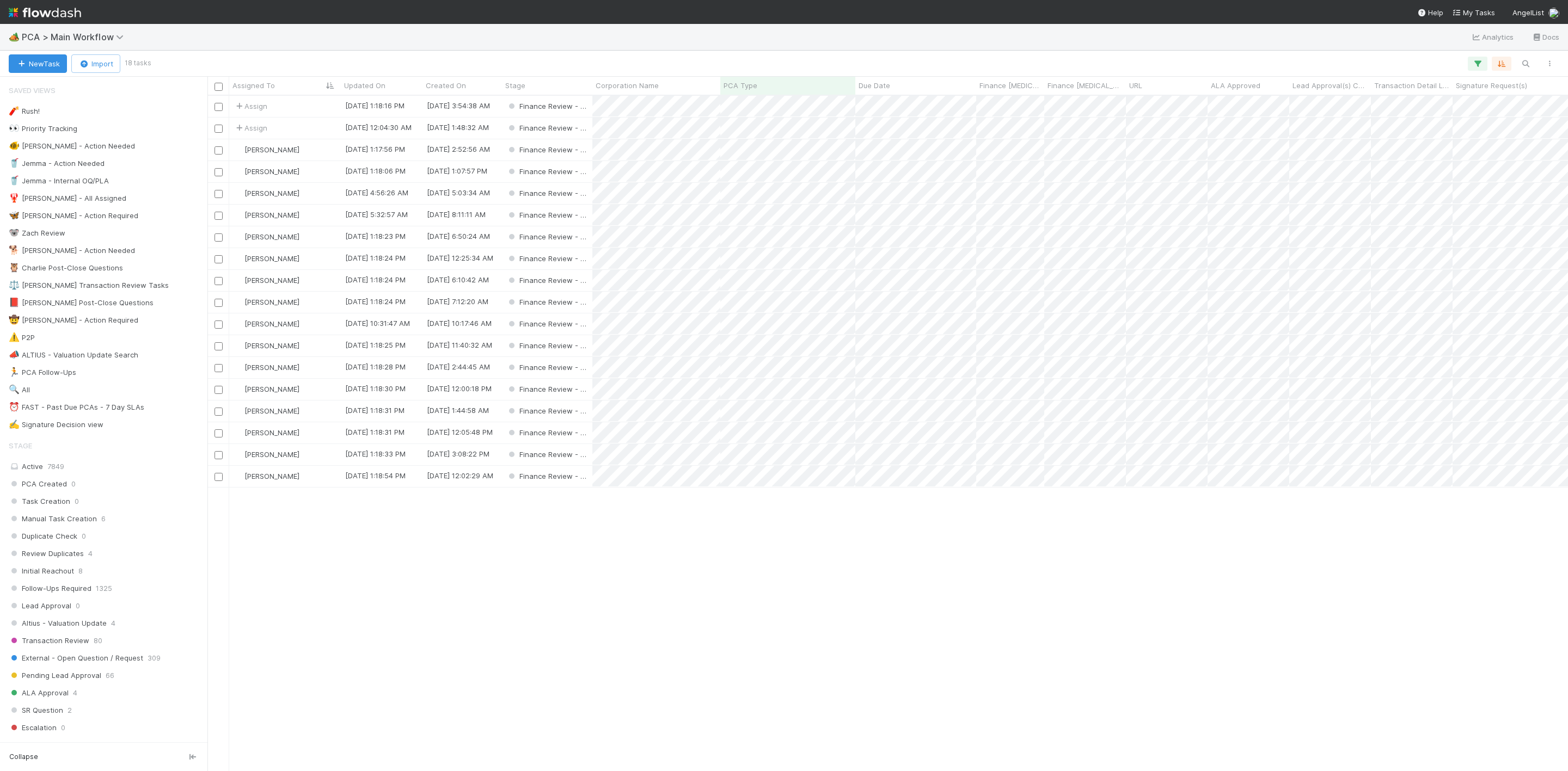
scroll to position [662, 1347]
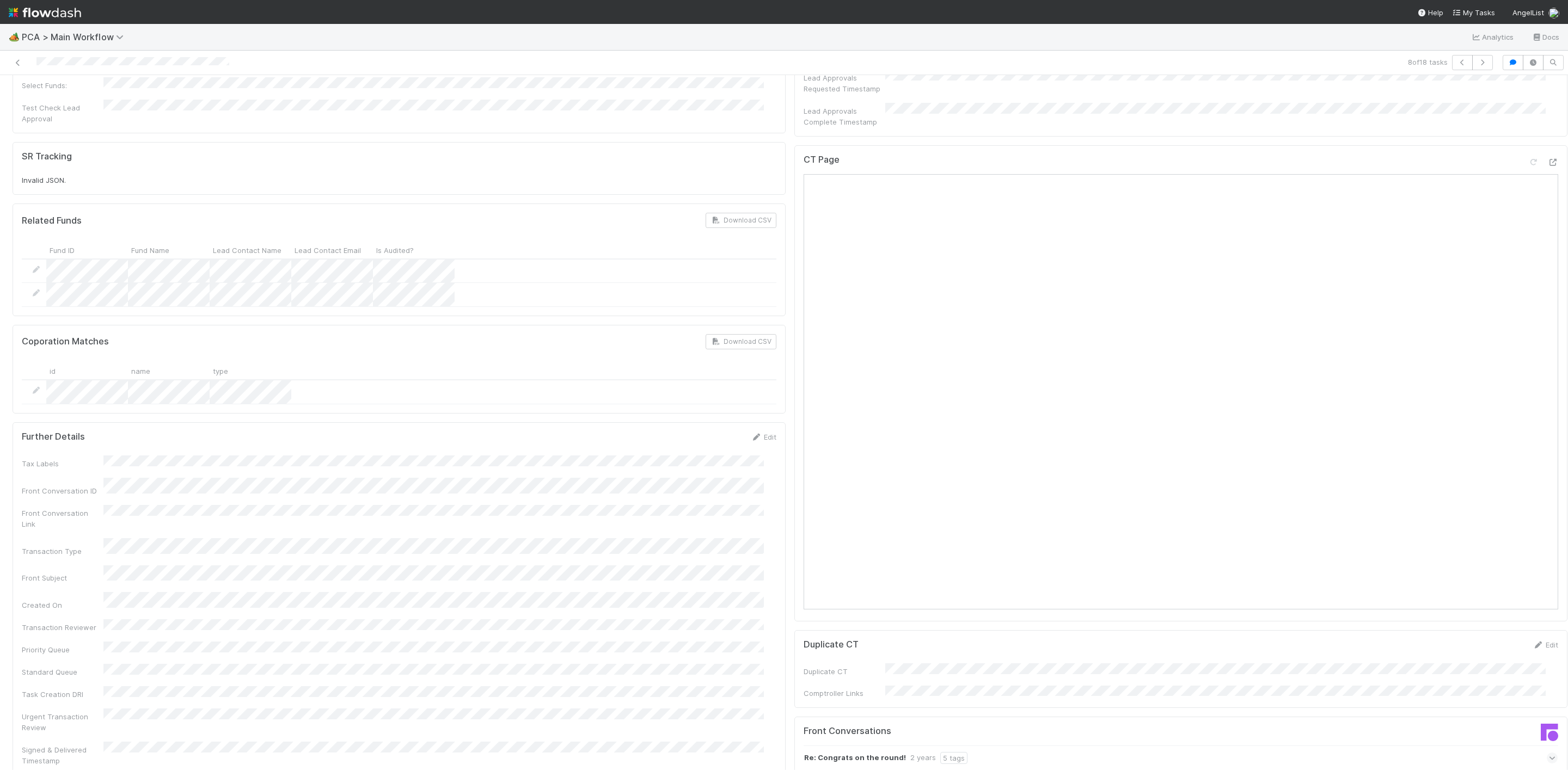
scroll to position [648, 0]
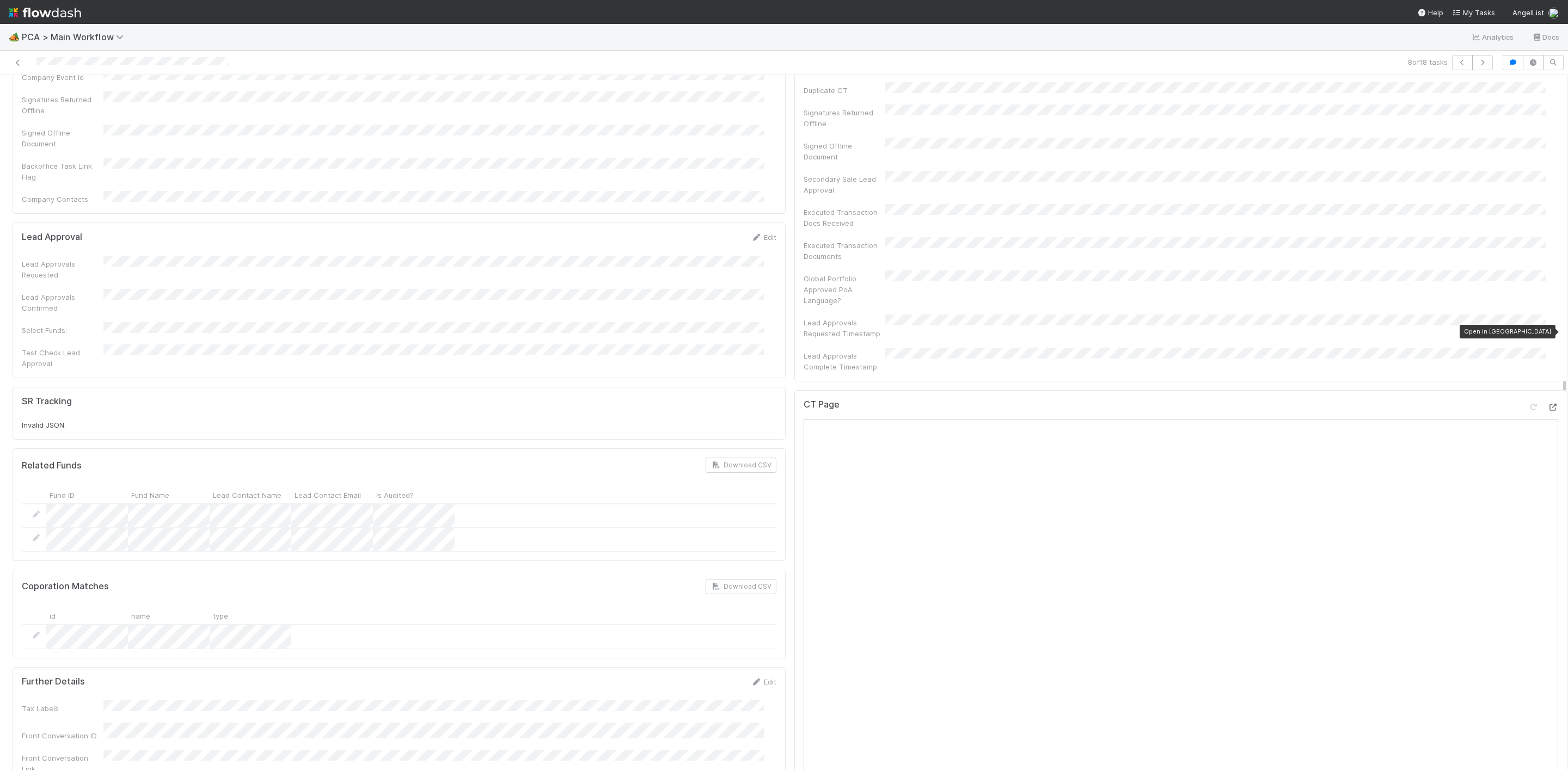
click at [1547, 403] on icon at bounding box center [1552, 407] width 11 height 7
click at [17, 61] on icon at bounding box center [18, 62] width 11 height 7
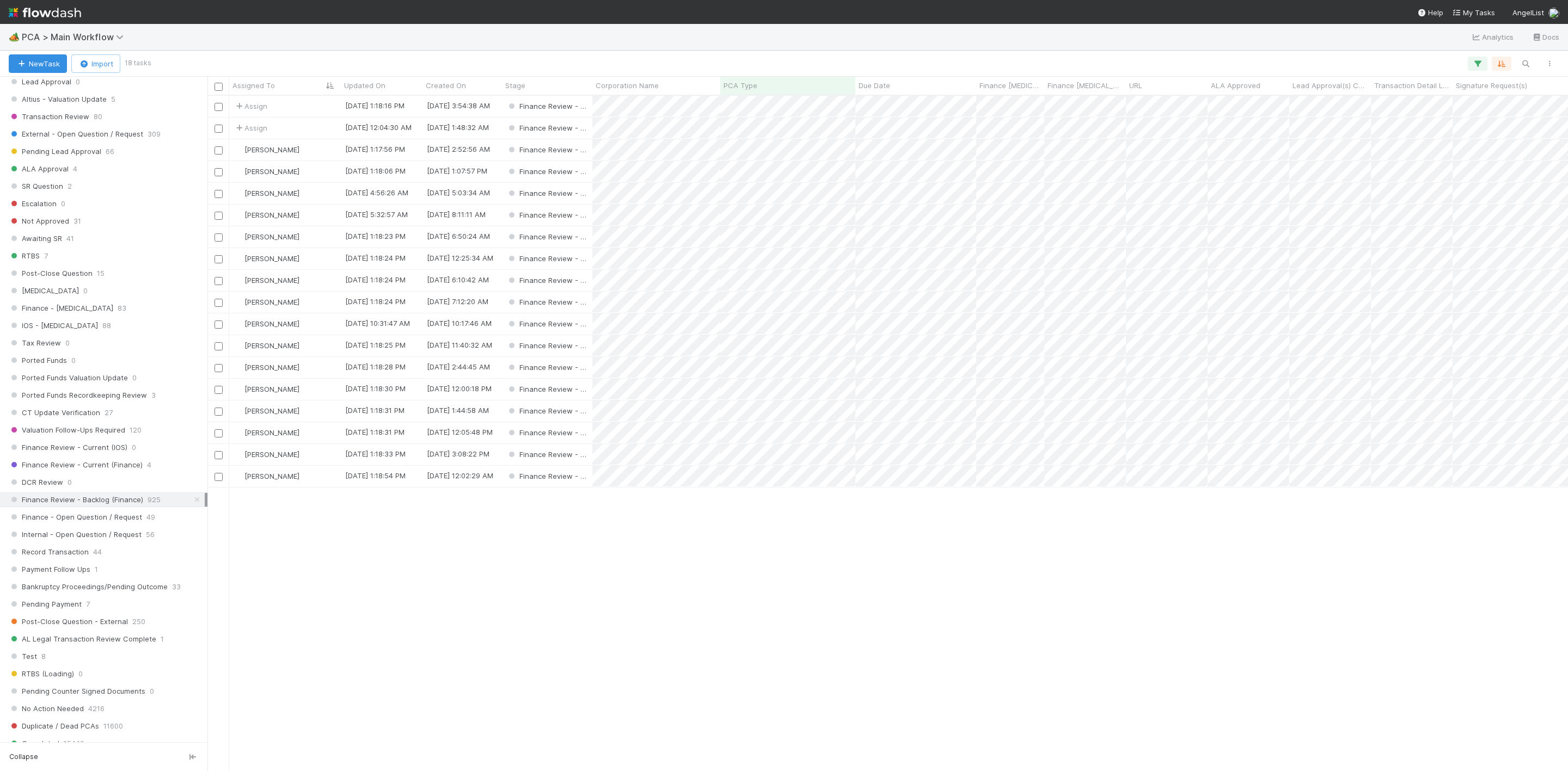
scroll to position [572, 0]
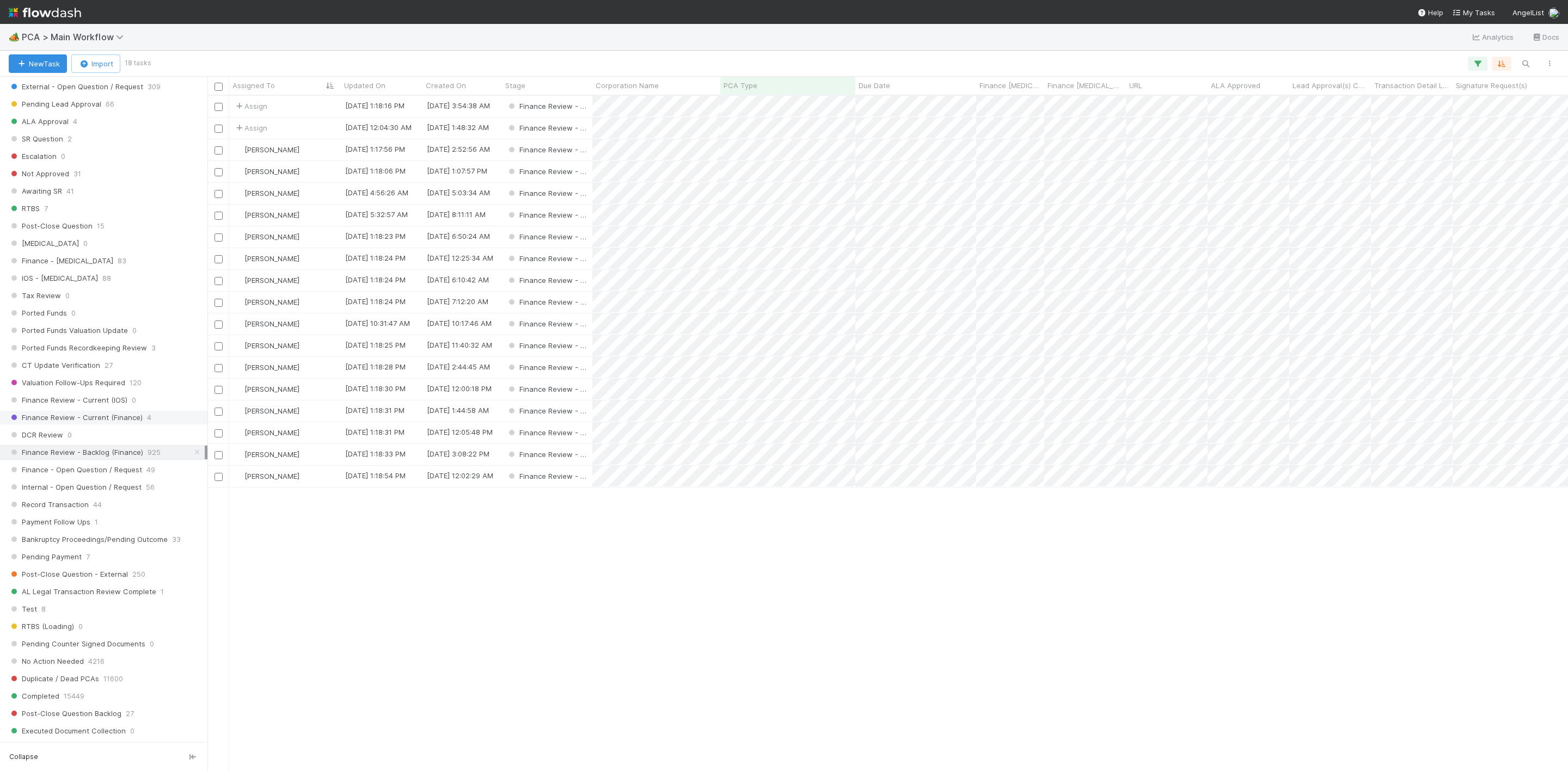
click at [134, 425] on span "Finance Review - Current (Finance)" at bounding box center [75, 418] width 134 height 14
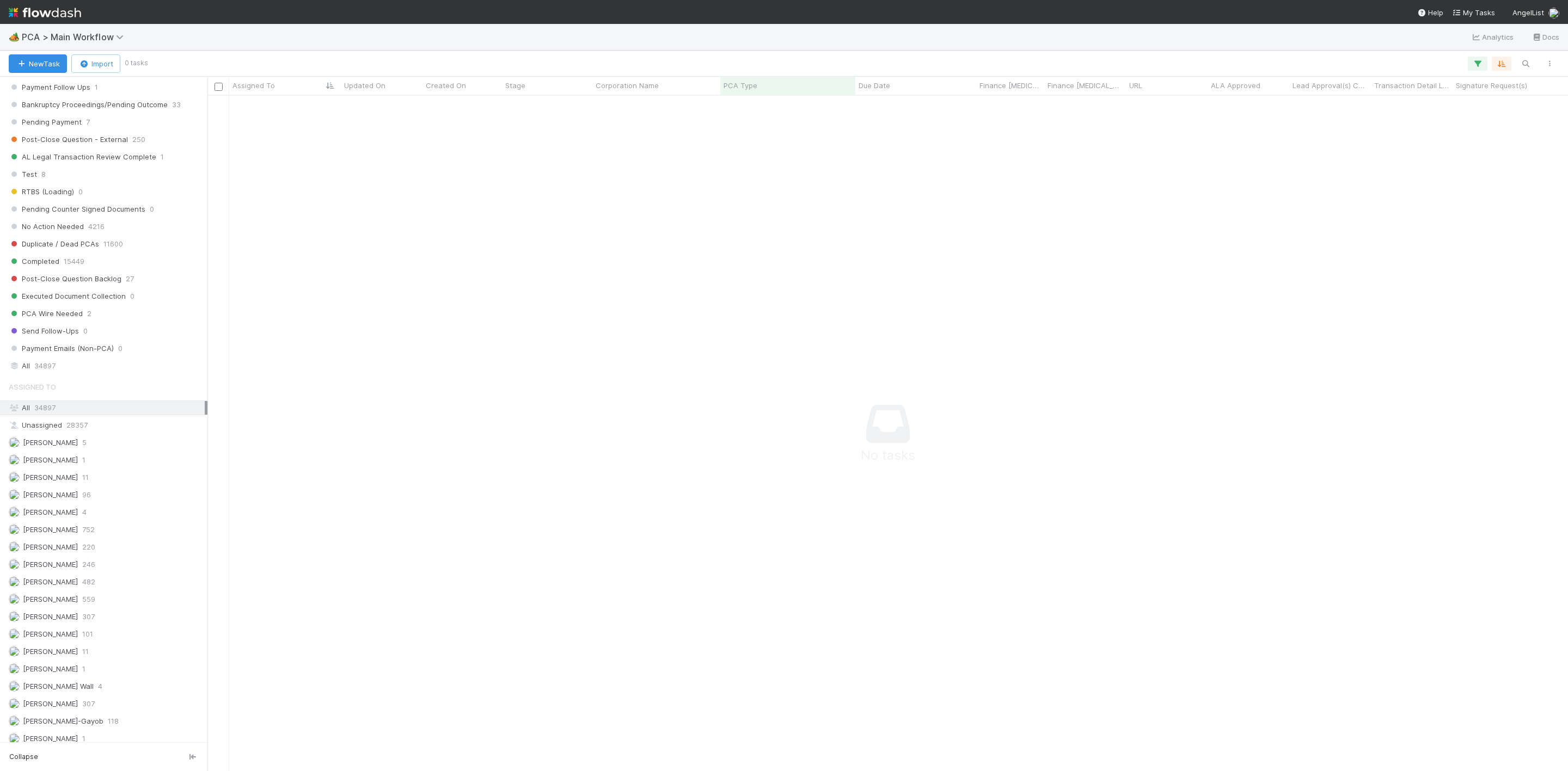
scroll to position [925, 0]
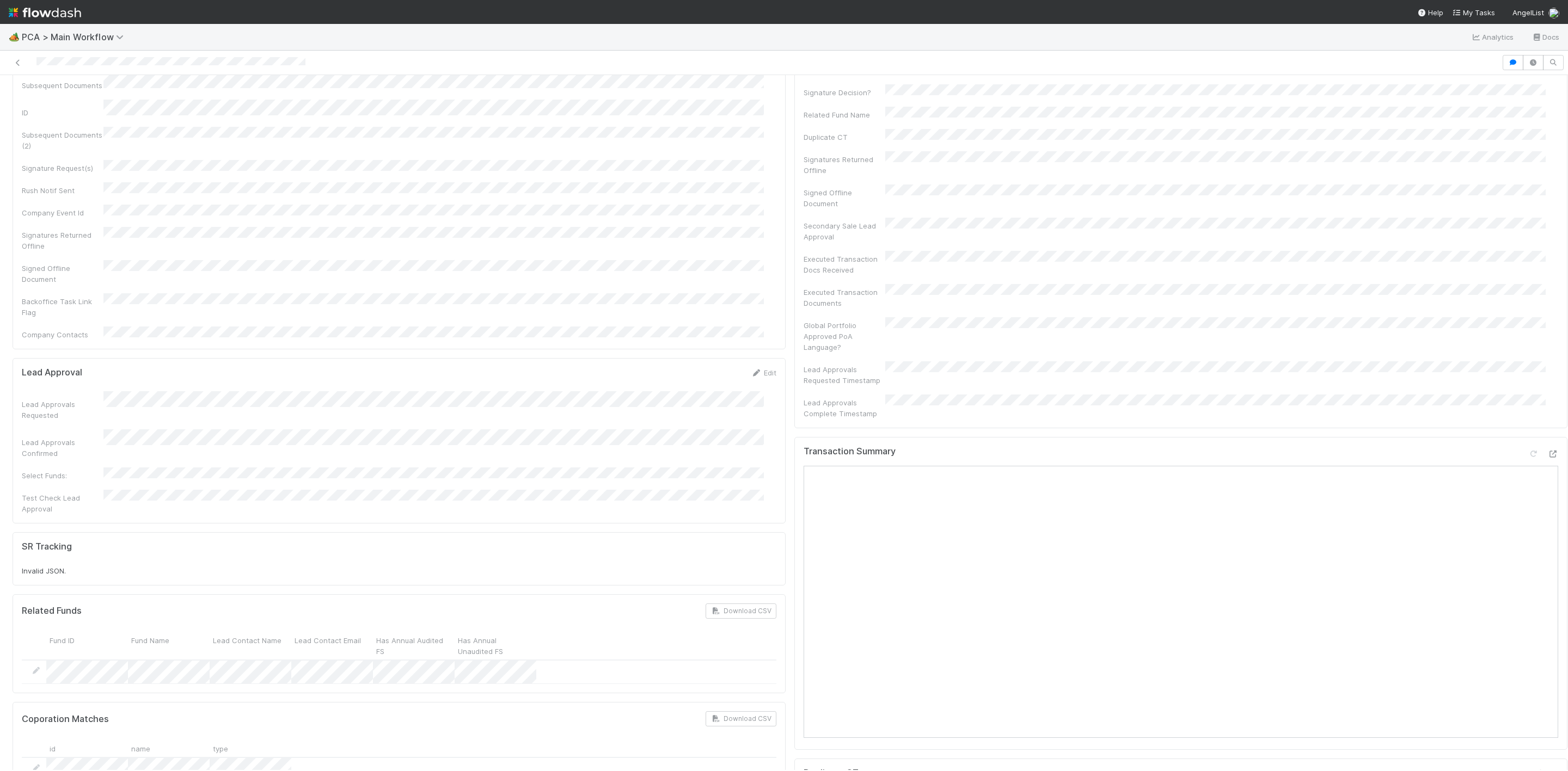
scroll to position [409, 0]
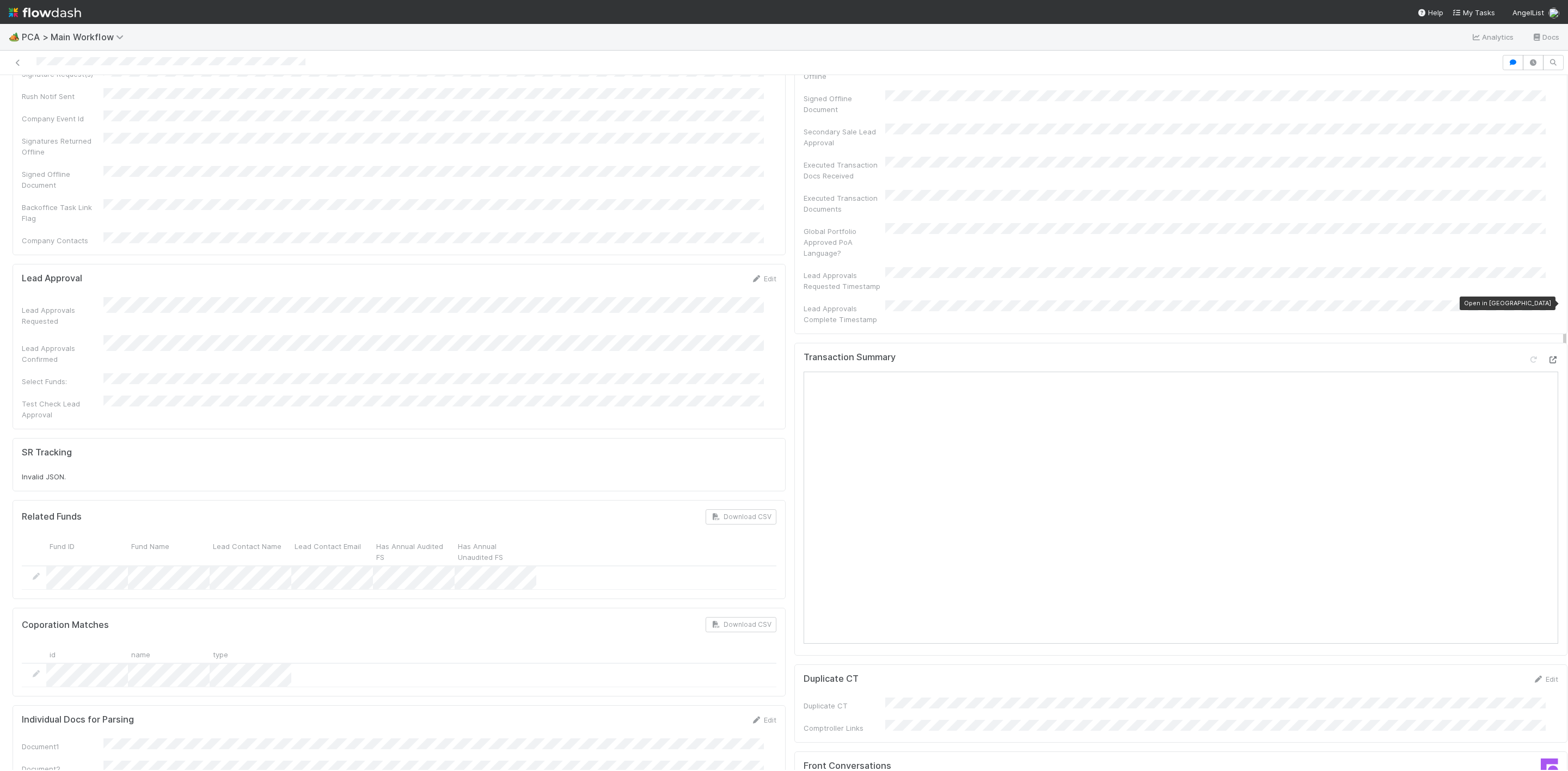
click at [1547, 356] on icon at bounding box center [1552, 360] width 11 height 7
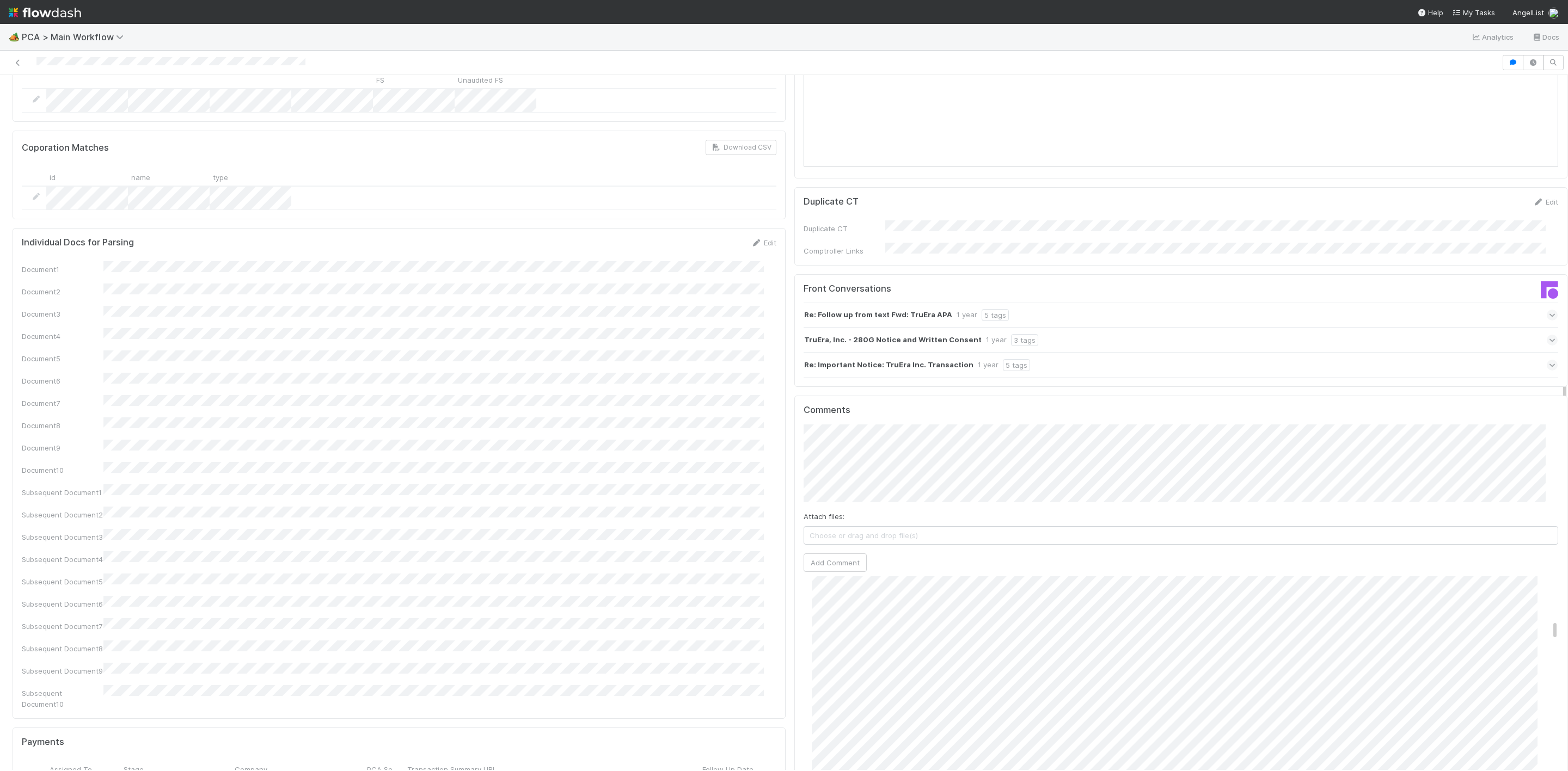
scroll to position [735, 0]
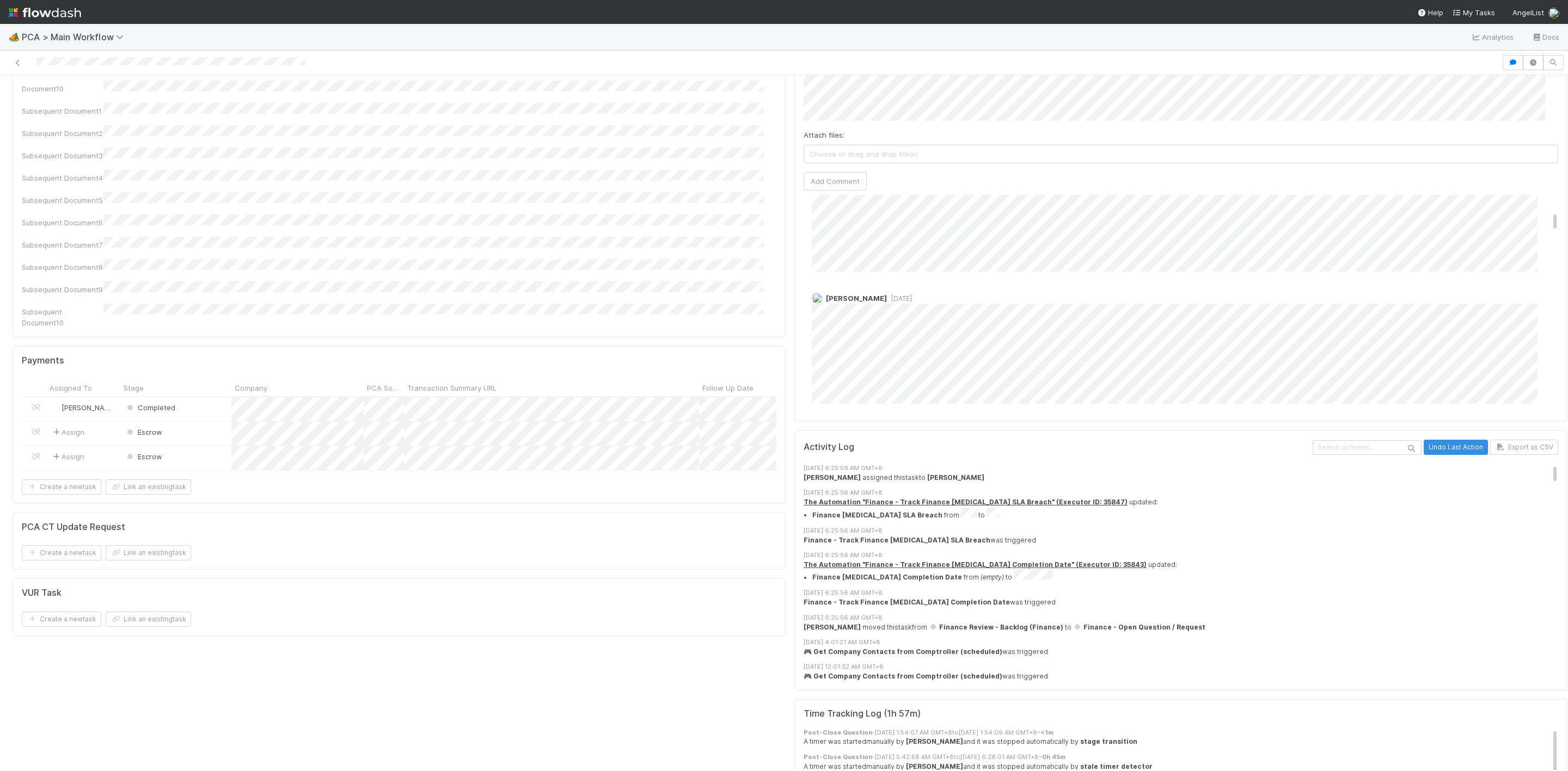
scroll to position [1306, 0]
